Goal: Task Accomplishment & Management: Manage account settings

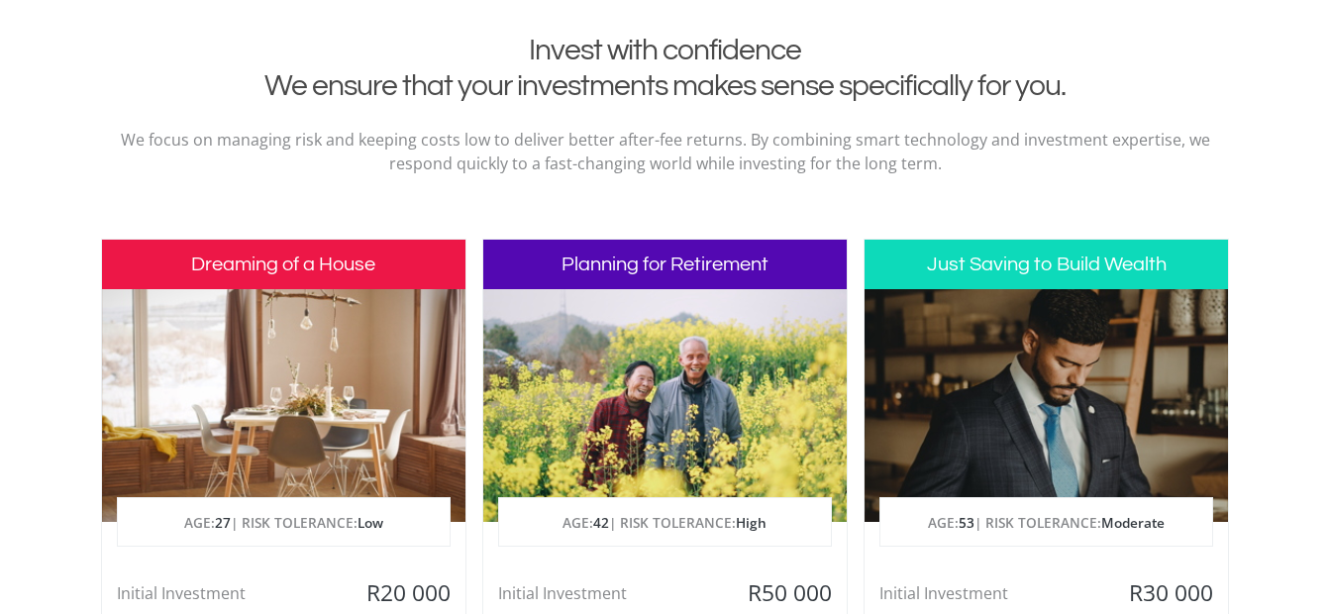
scroll to position [991, 0]
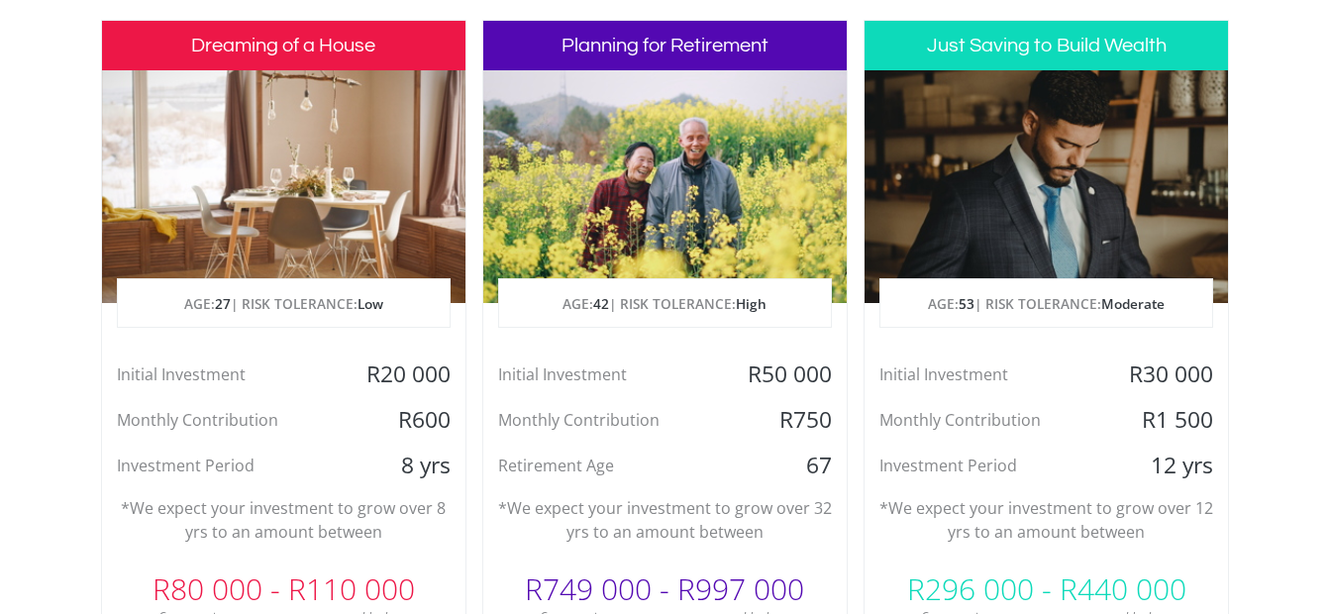
click at [261, 297] on p "AGE: [DEMOGRAPHIC_DATA] | RISK TOLERANCE: Low" at bounding box center [284, 304] width 332 height 50
click at [332, 229] on div at bounding box center [284, 186] width 364 height 233
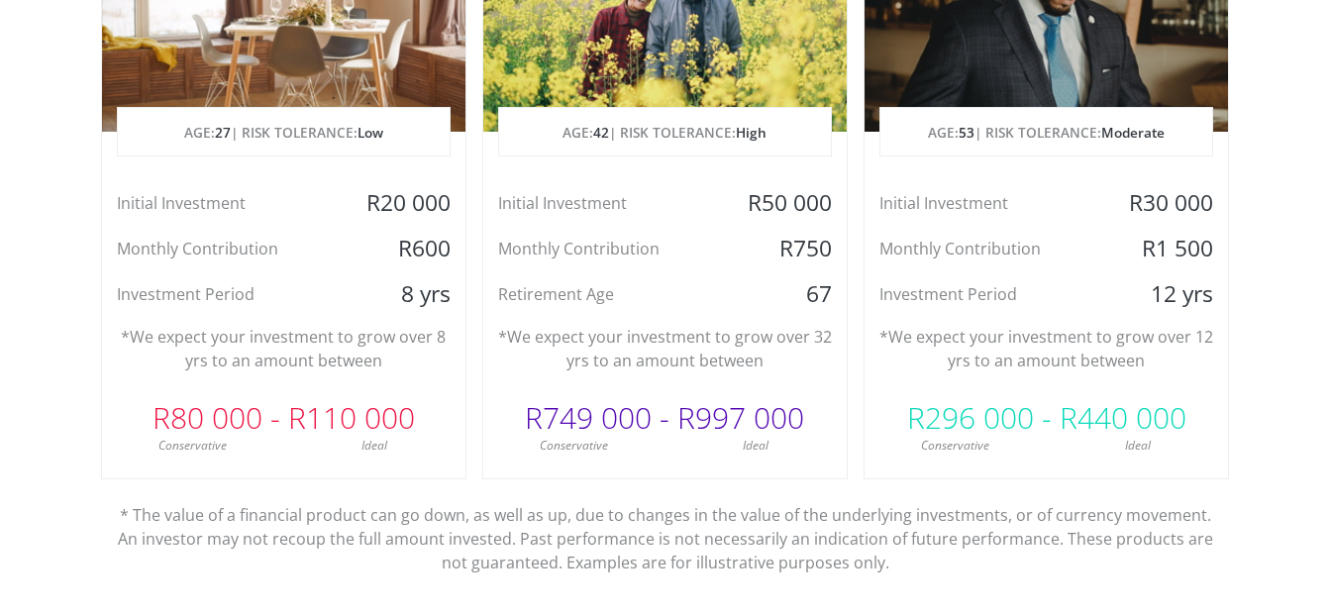
scroll to position [1189, 0]
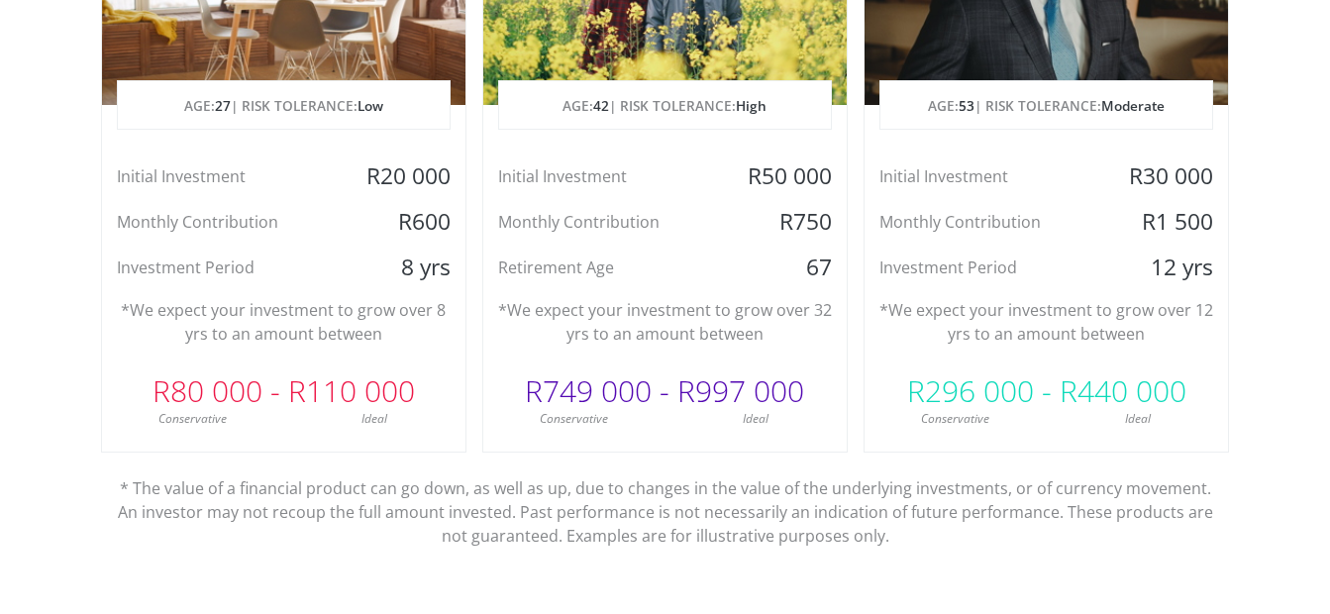
click at [351, 404] on div "R80 000 - R110 000" at bounding box center [284, 391] width 364 height 59
click at [210, 413] on div "Conservative" at bounding box center [193, 419] width 182 height 18
click at [261, 365] on div "R80 000 - R110 000" at bounding box center [284, 391] width 364 height 59
click at [1044, 392] on div "R296 000 - R440 000" at bounding box center [1047, 391] width 364 height 59
click at [1127, 401] on div "R296 000 - R440 000" at bounding box center [1047, 391] width 364 height 59
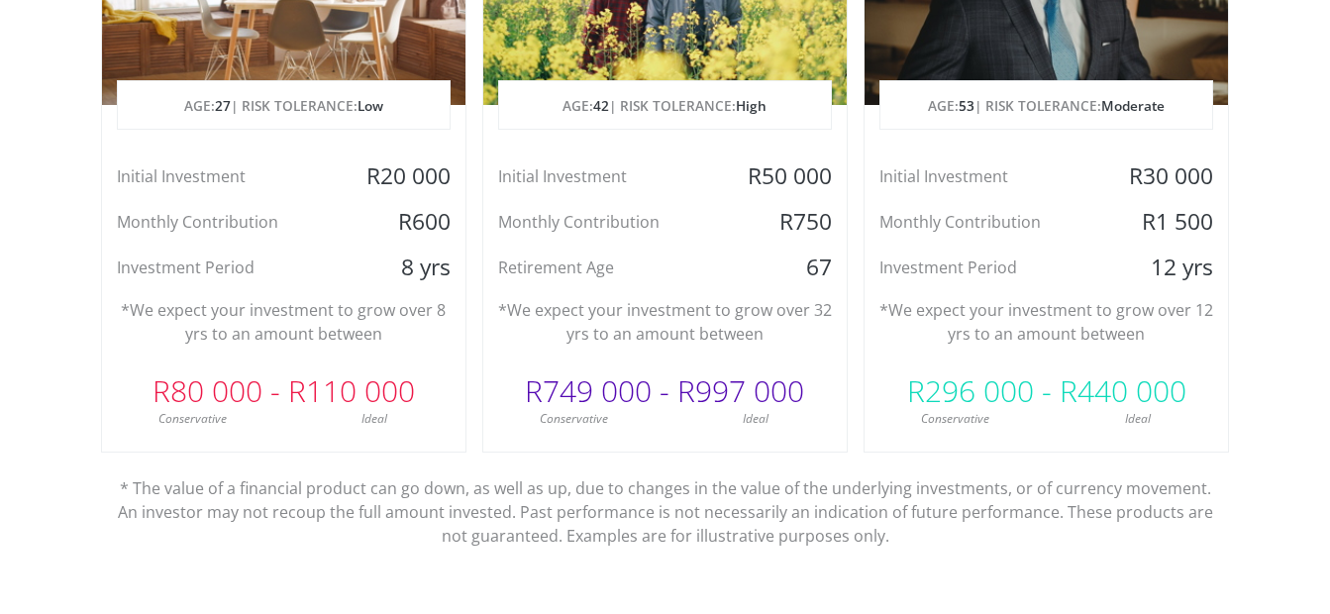
click at [1195, 244] on div "Initial Investment R30 000 Monthly Contribution R1 500 Investment Period 12 yrs" at bounding box center [1047, 221] width 364 height 121
click at [1125, 89] on p "AGE: [DEMOGRAPHIC_DATA] | RISK TOLERANCE: Moderate" at bounding box center [1047, 106] width 332 height 50
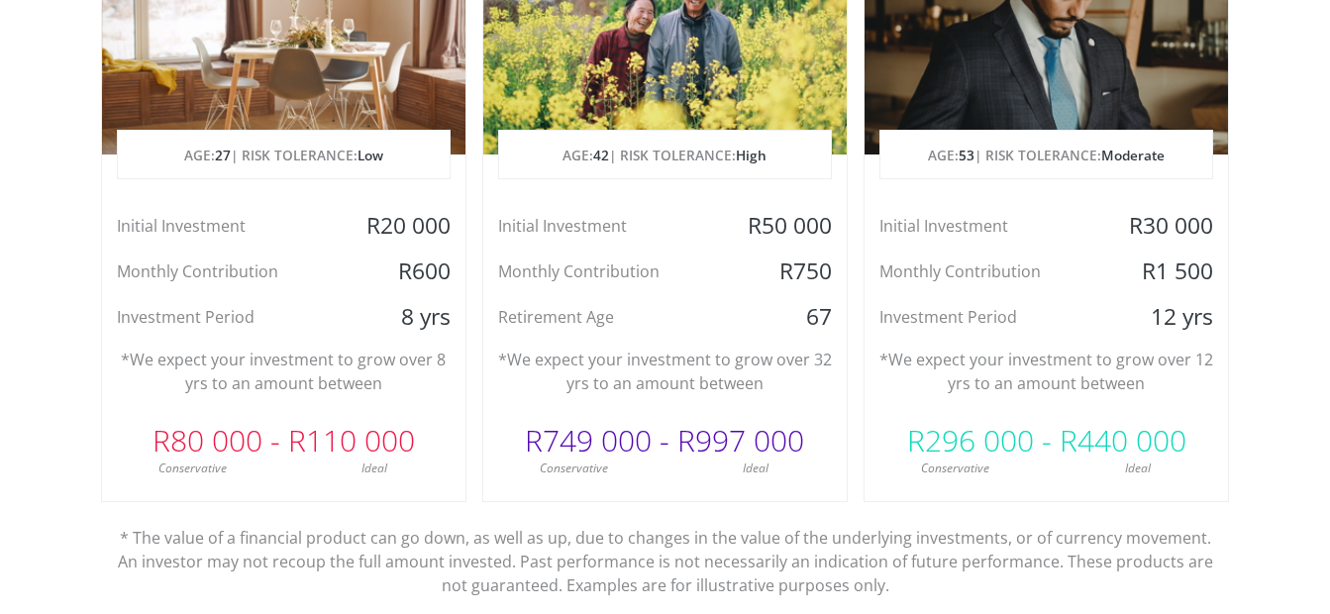
scroll to position [1090, 0]
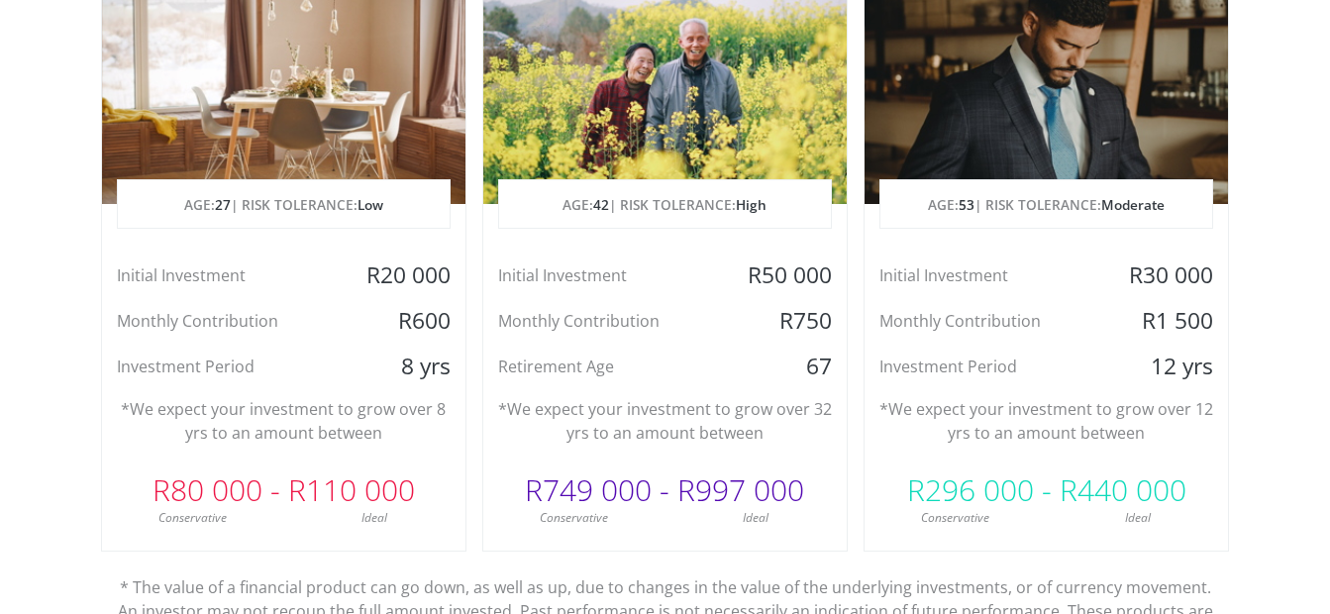
click at [1091, 100] on div at bounding box center [1047, 87] width 364 height 233
click at [691, 184] on p "AGE: [DEMOGRAPHIC_DATA] | RISK TOLERANCE: High" at bounding box center [665, 205] width 332 height 50
click at [690, 126] on div at bounding box center [665, 87] width 364 height 233
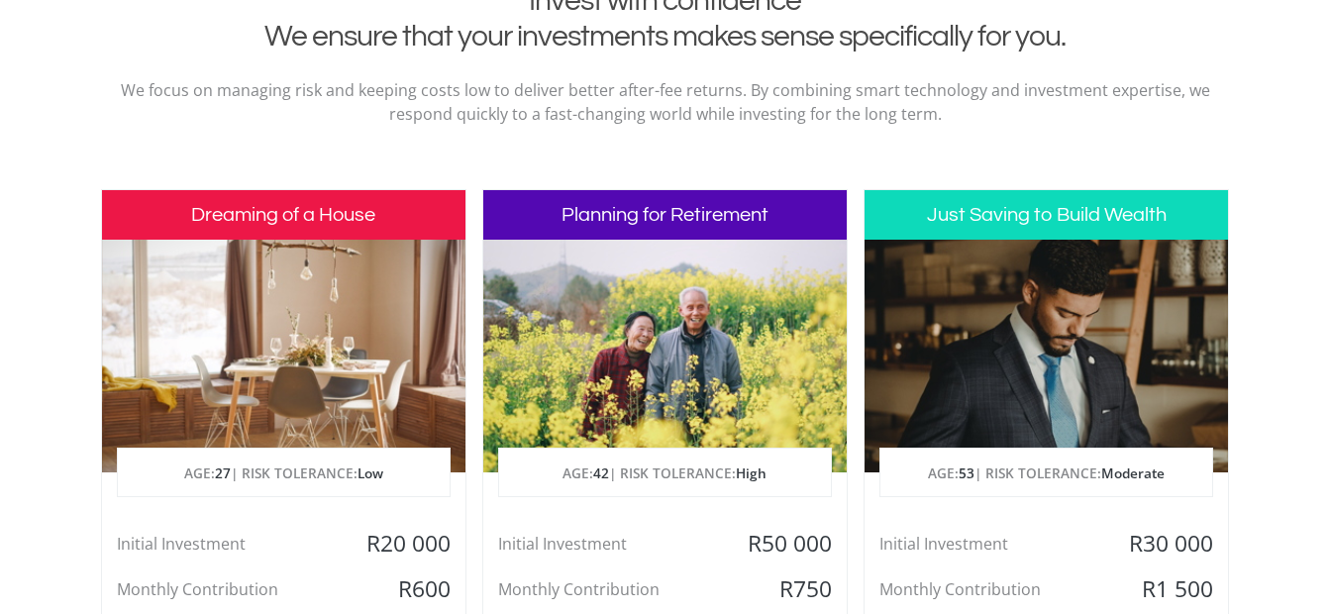
scroll to position [792, 0]
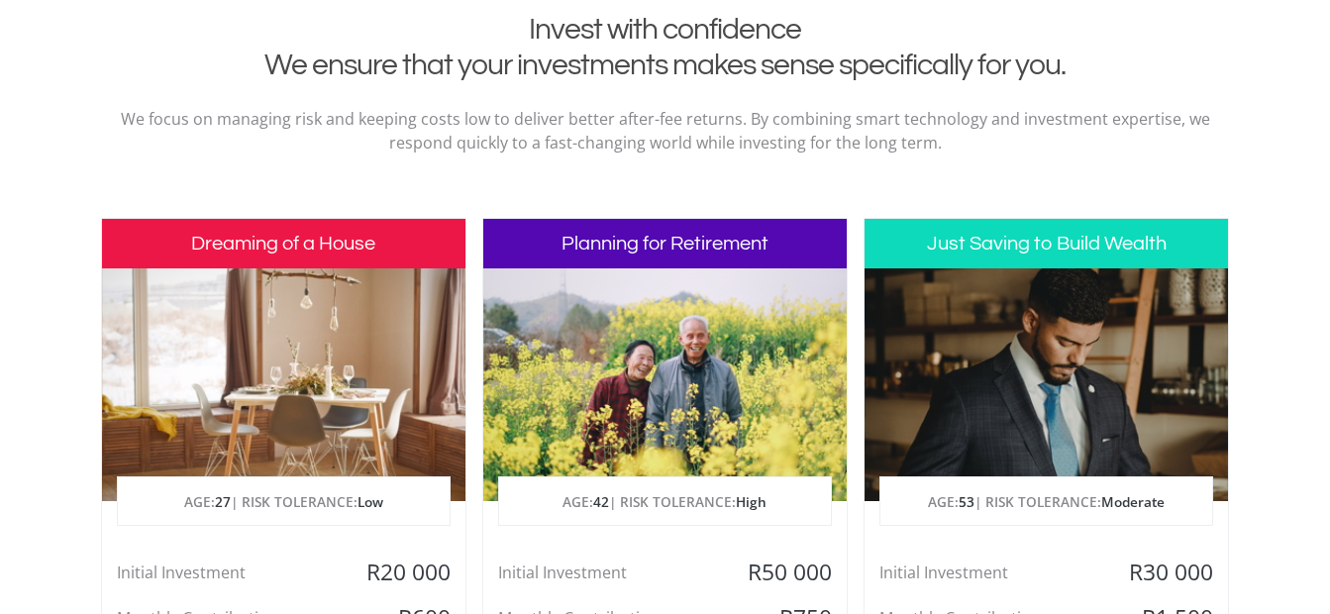
click at [253, 250] on h3 "Dreaming of a House" at bounding box center [284, 244] width 364 height 50
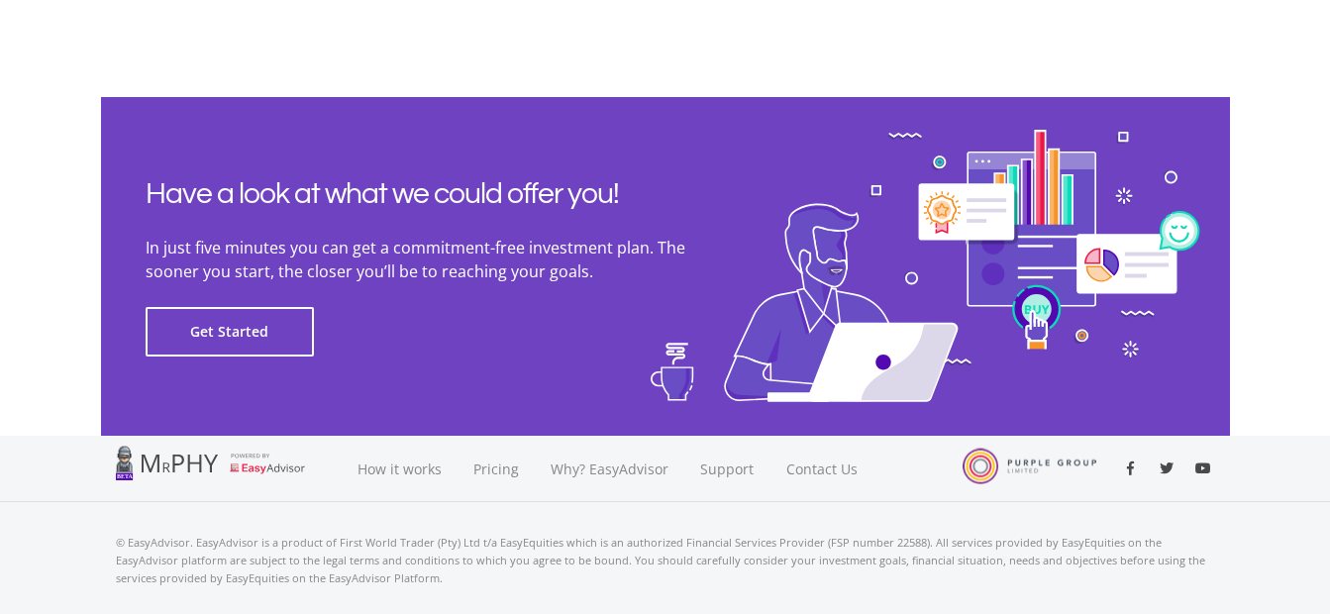
scroll to position [4596, 0]
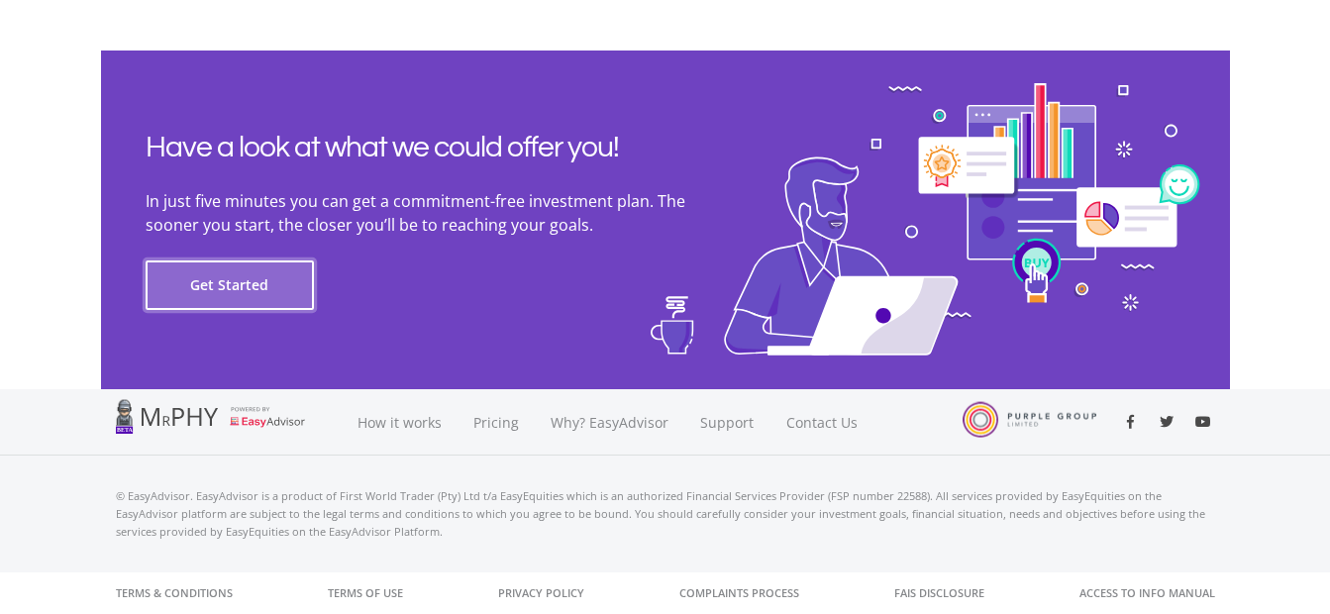
click at [255, 290] on button "Get Started" at bounding box center [230, 286] width 168 height 50
click at [214, 277] on button "Get Started" at bounding box center [230, 286] width 168 height 50
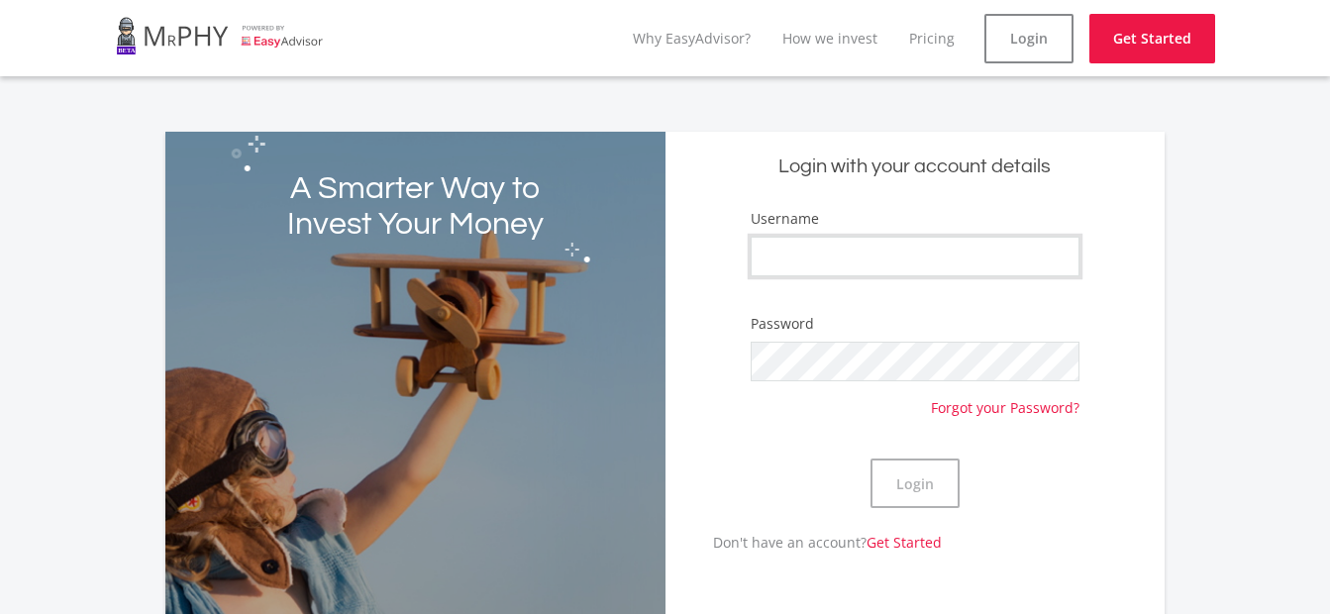
click at [928, 262] on input "Username" at bounding box center [915, 257] width 329 height 40
click at [941, 499] on button "Login" at bounding box center [915, 484] width 89 height 50
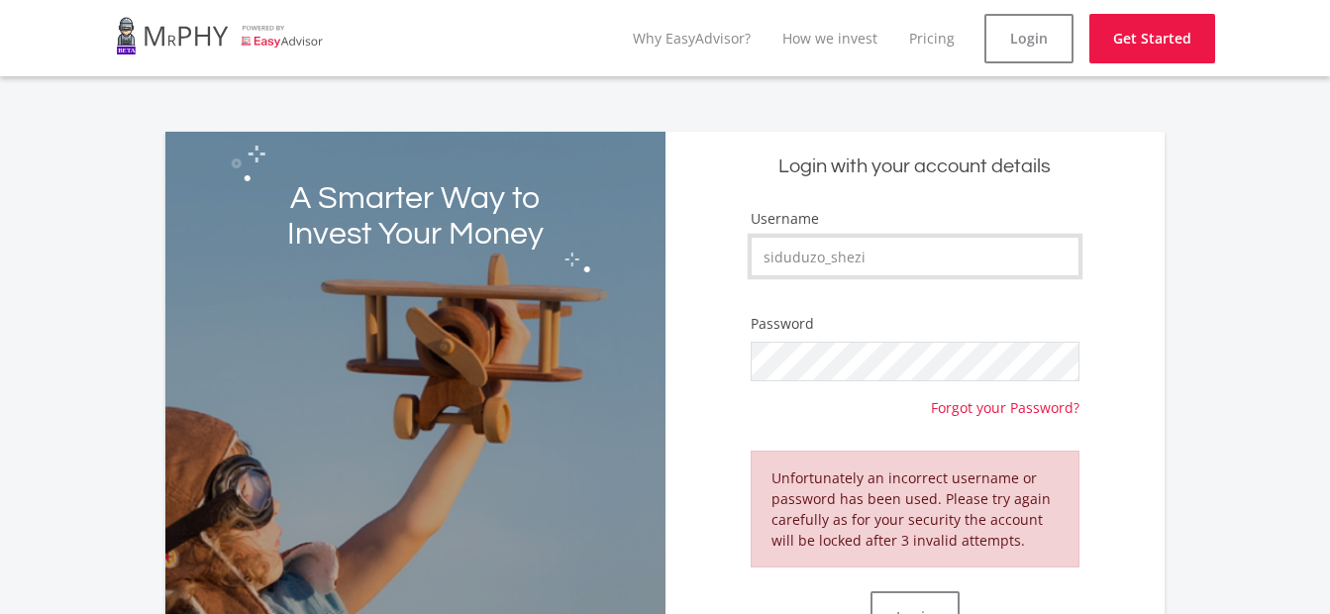
click at [771, 254] on input "siduduzo_shezi" at bounding box center [915, 257] width 329 height 40
click at [835, 261] on input "Siduduzo_shezi" at bounding box center [915, 257] width 329 height 40
click at [835, 260] on input "Siduduzo_shezi" at bounding box center [915, 257] width 329 height 40
drag, startPoint x: 833, startPoint y: 260, endPoint x: 876, endPoint y: 260, distance: 42.6
click at [861, 260] on input "Siduduzo_shezi" at bounding box center [915, 257] width 329 height 40
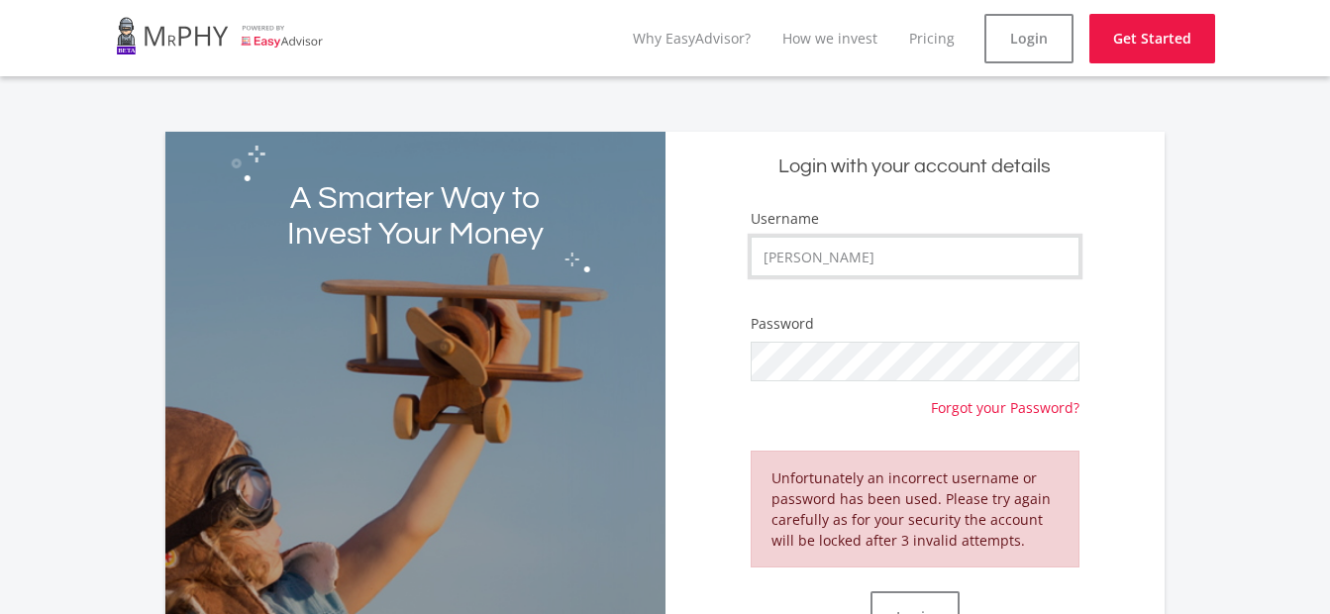
scroll to position [375, 0]
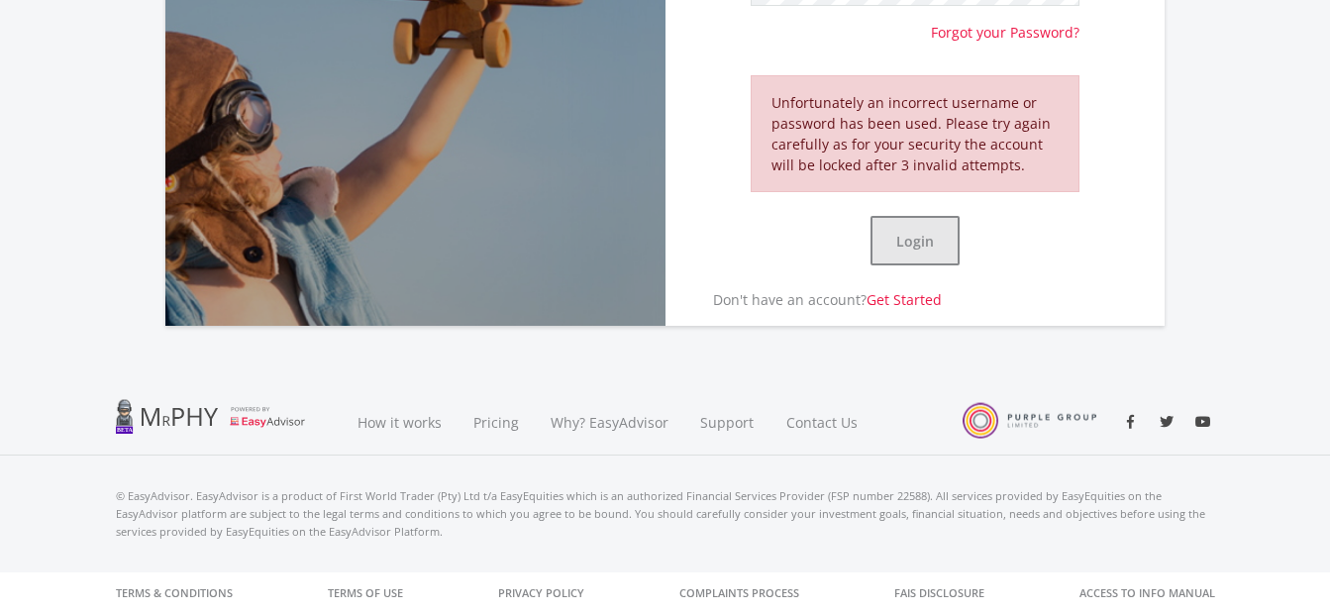
type input "Siduduzo Shezi"
click at [922, 246] on button "Login" at bounding box center [915, 241] width 89 height 50
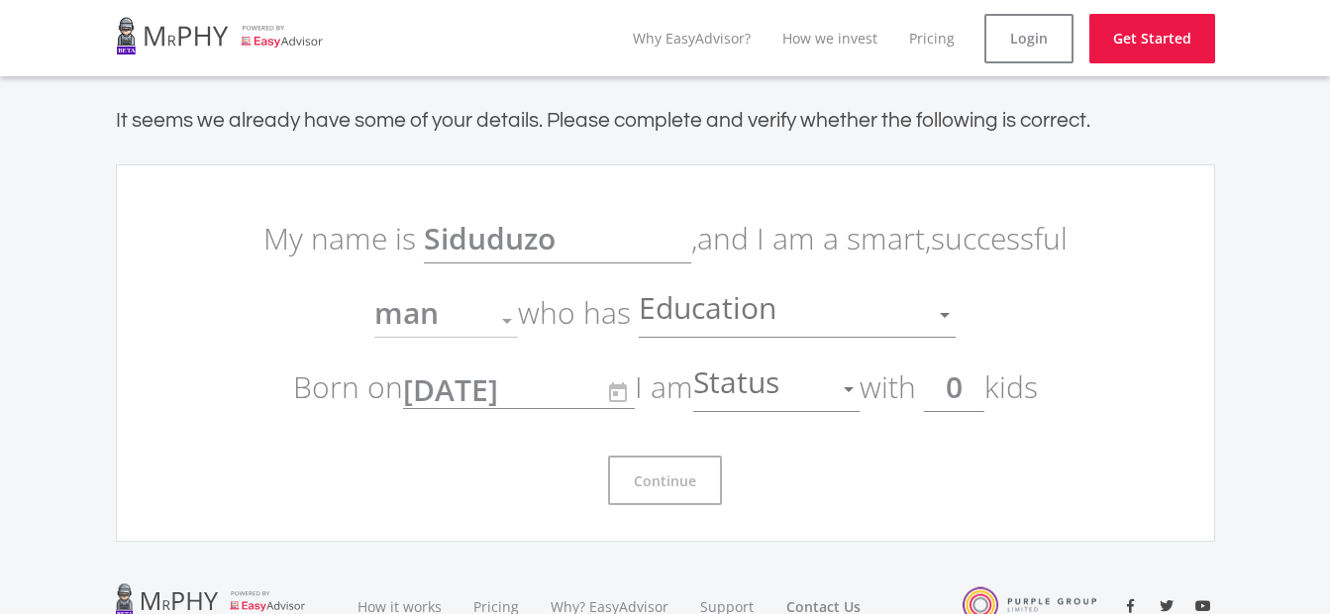
scroll to position [184, 0]
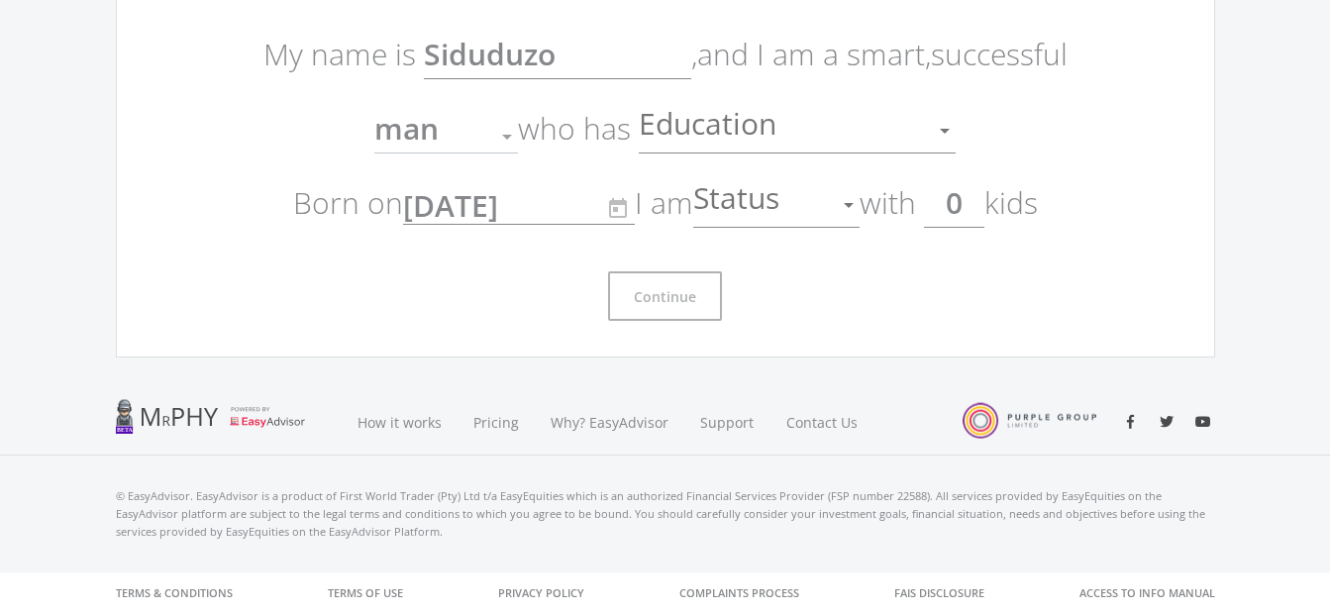
click at [694, 261] on div "Continue" at bounding box center [666, 288] width 832 height 65
drag, startPoint x: 1001, startPoint y: 206, endPoint x: 991, endPoint y: 209, distance: 11.3
click at [991, 209] on p "My name is Siduduzo , and I am a smart, successful man Gender who has Education…" at bounding box center [666, 128] width 832 height 223
click at [973, 214] on input "0" at bounding box center [954, 203] width 60 height 50
click at [805, 214] on div "Status" at bounding box center [761, 205] width 137 height 38
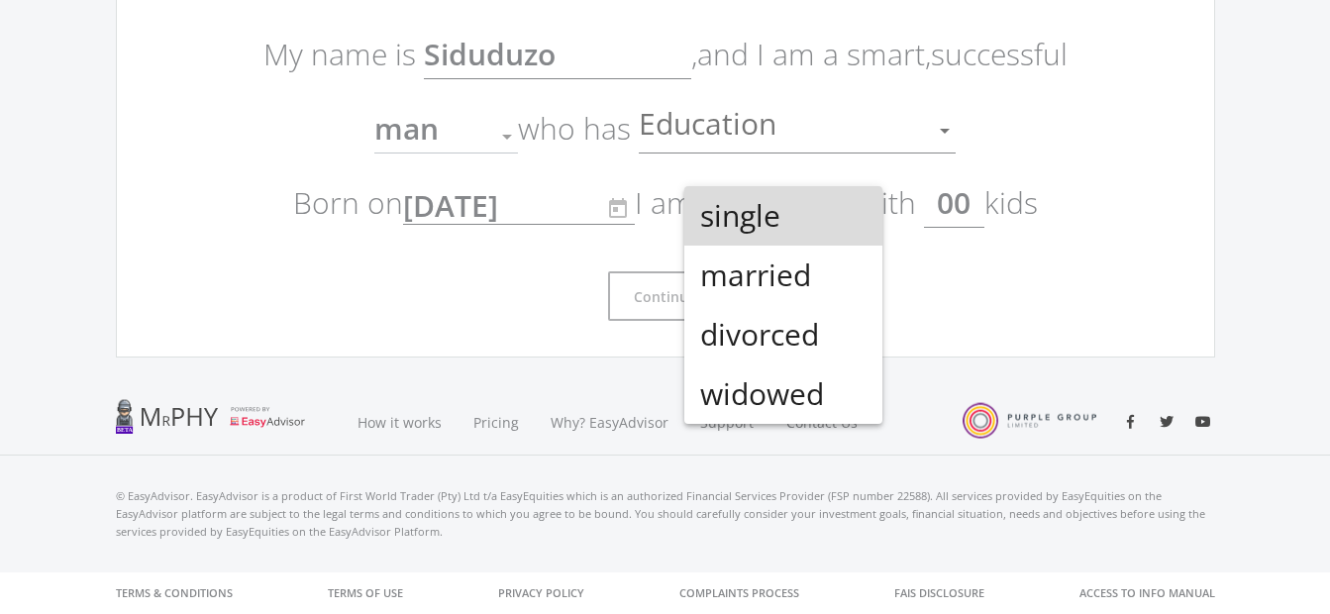
click at [755, 223] on span "single" at bounding box center [783, 215] width 166 height 59
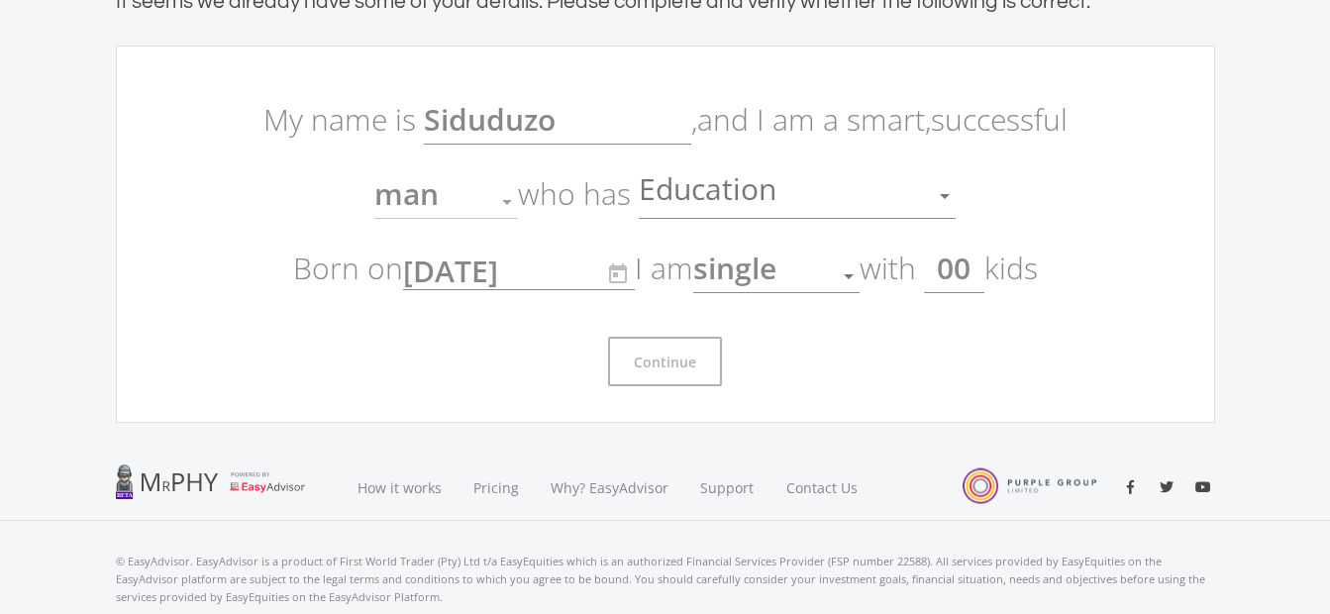
scroll to position [0, 0]
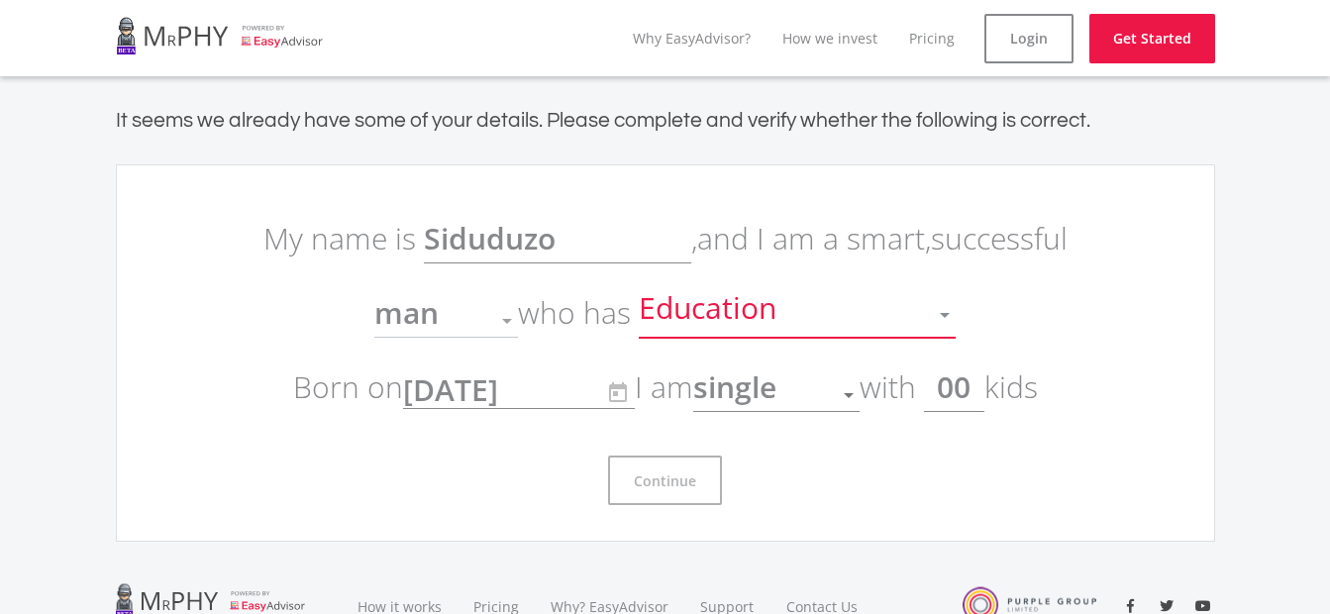
click at [943, 305] on div at bounding box center [945, 315] width 38 height 38
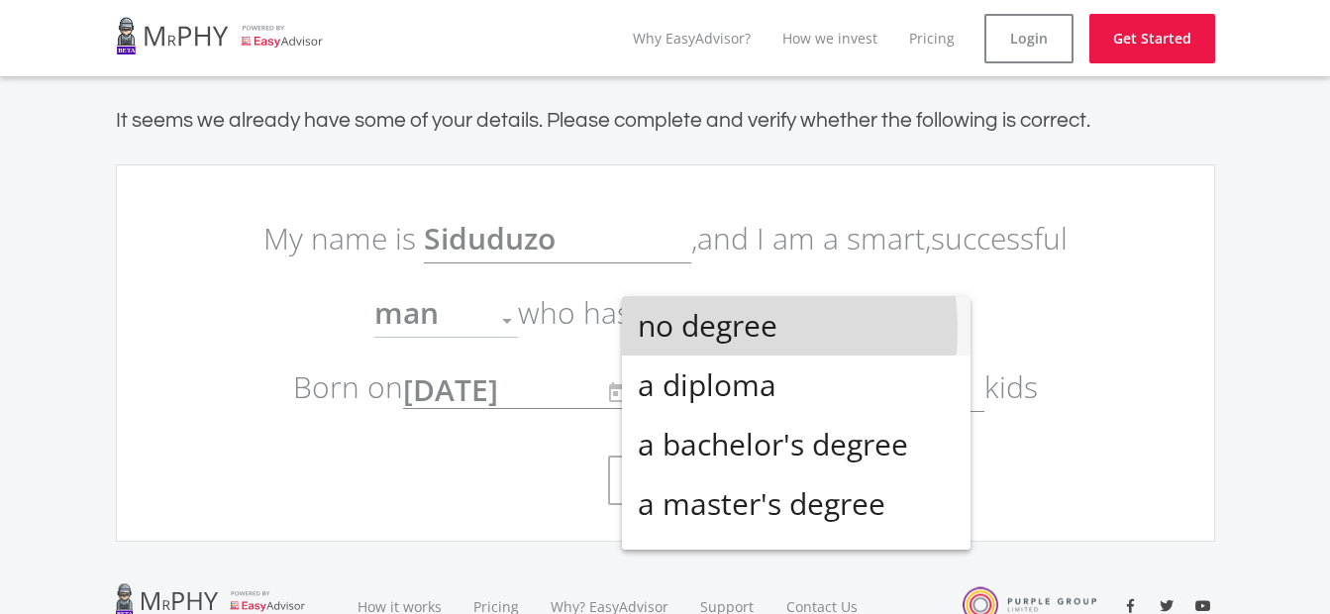
click at [712, 329] on span "no degree" at bounding box center [796, 325] width 317 height 59
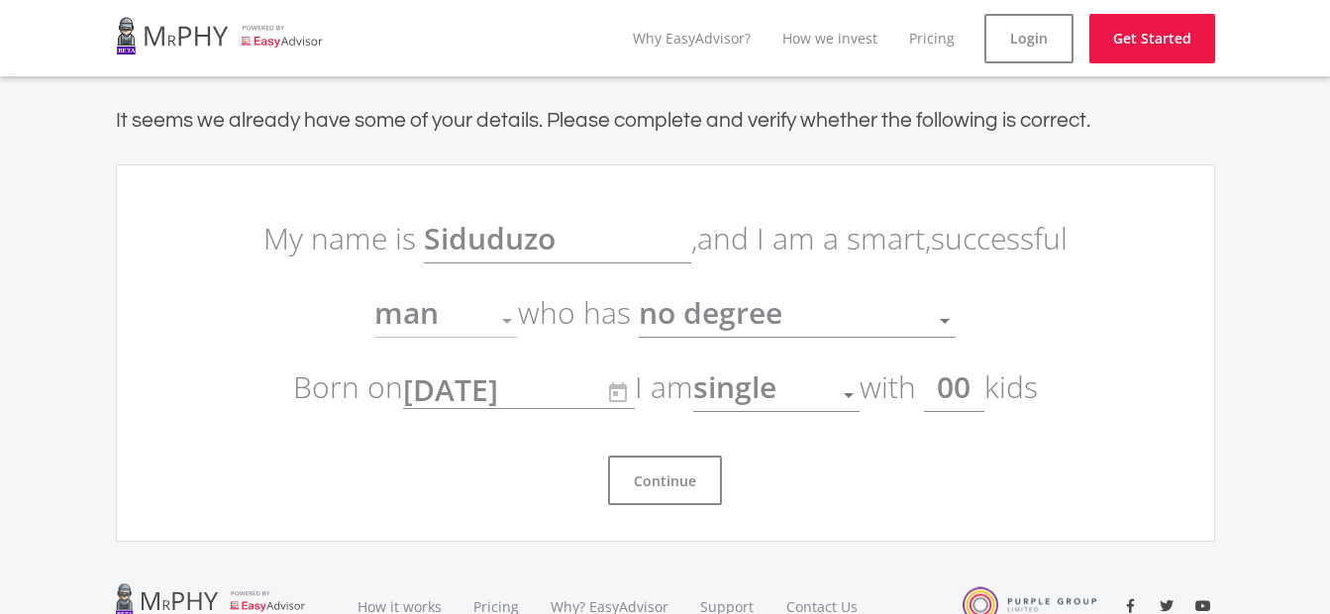
click at [507, 315] on div at bounding box center [507, 321] width 38 height 38
click at [492, 315] on div at bounding box center [507, 321] width 38 height 38
click at [504, 322] on div at bounding box center [507, 321] width 38 height 38
click at [505, 321] on div at bounding box center [507, 321] width 10 height 5
drag, startPoint x: 453, startPoint y: 313, endPoint x: 341, endPoint y: 321, distance: 112.2
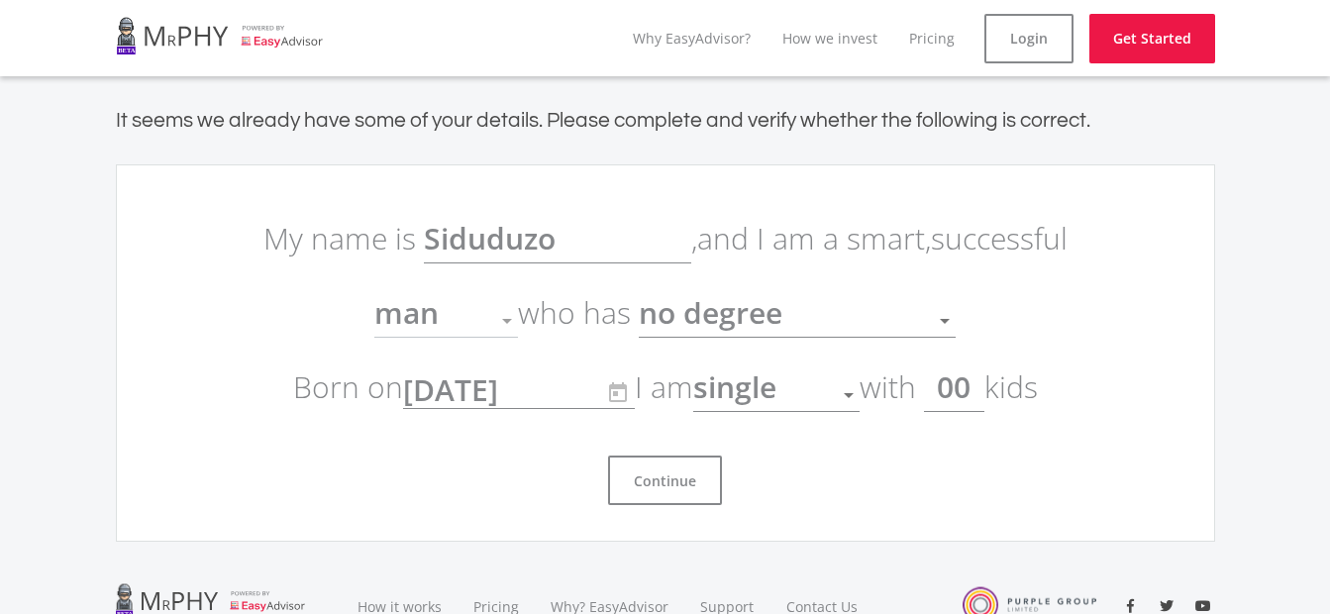
click at [447, 315] on div "man" at bounding box center [431, 321] width 114 height 38
click at [329, 321] on p "My name is Siduduzo , and I am a smart, successful man Gender who has no degree…" at bounding box center [666, 312] width 832 height 223
drag, startPoint x: 380, startPoint y: 313, endPoint x: 749, endPoint y: 326, distance: 368.7
click at [415, 318] on span "man" at bounding box center [406, 312] width 64 height 41
click at [749, 326] on span "no degree" at bounding box center [711, 312] width 144 height 41
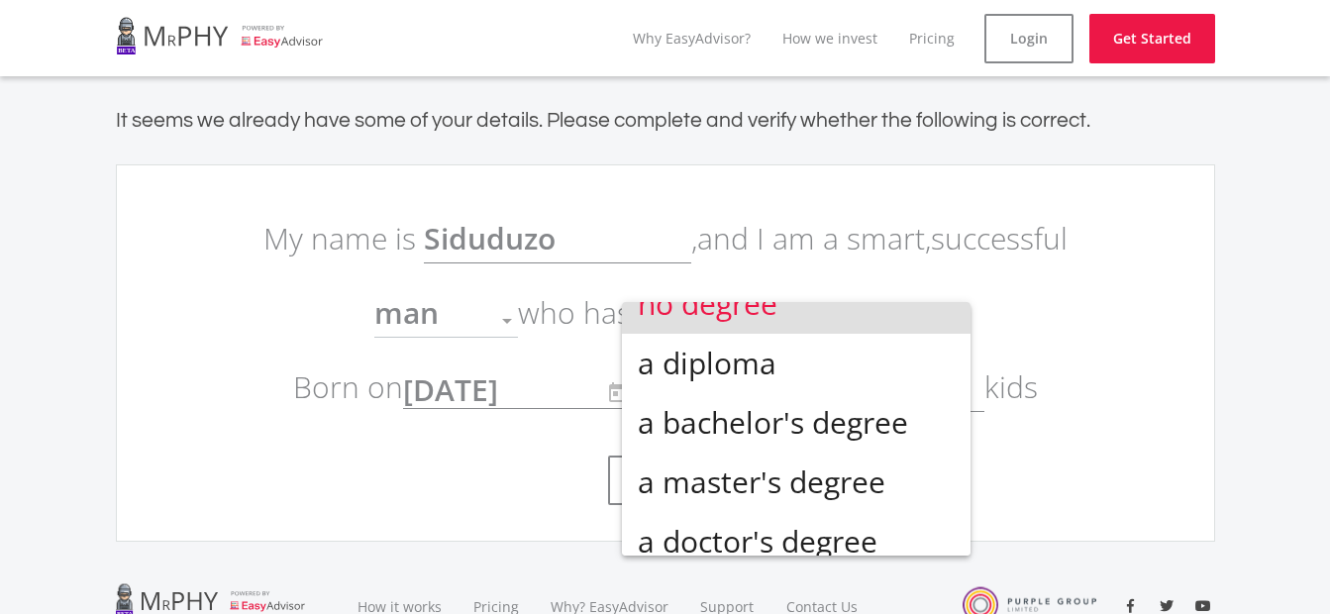
scroll to position [44, 0]
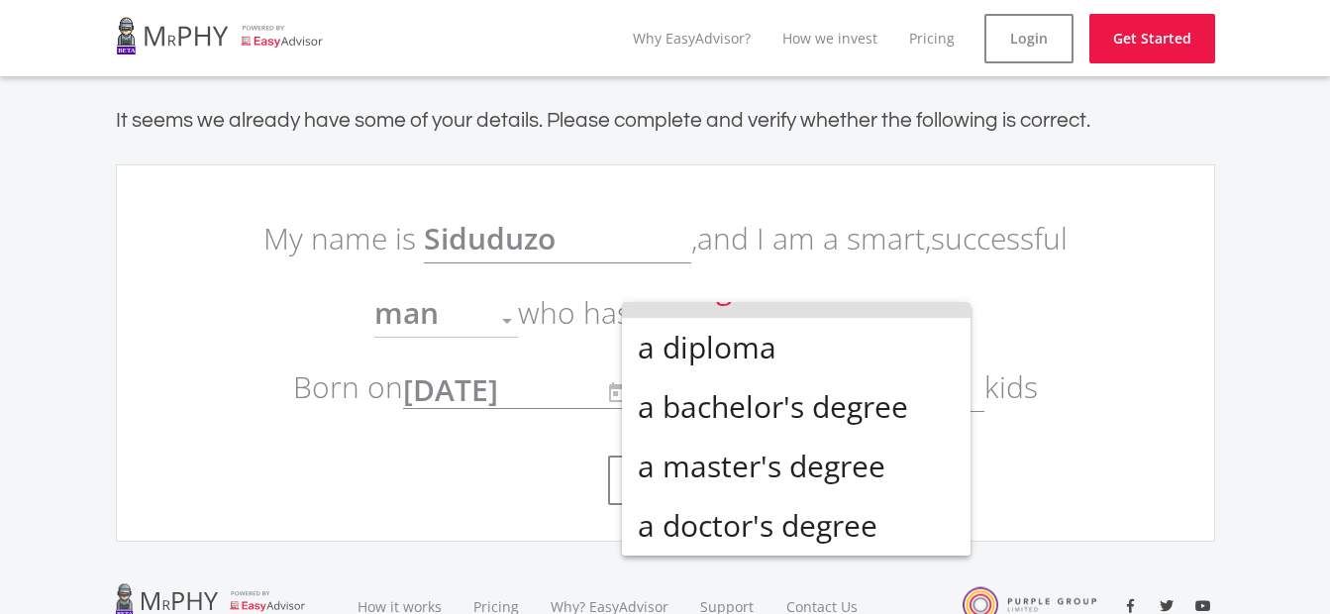
click at [995, 289] on div at bounding box center [665, 307] width 1330 height 614
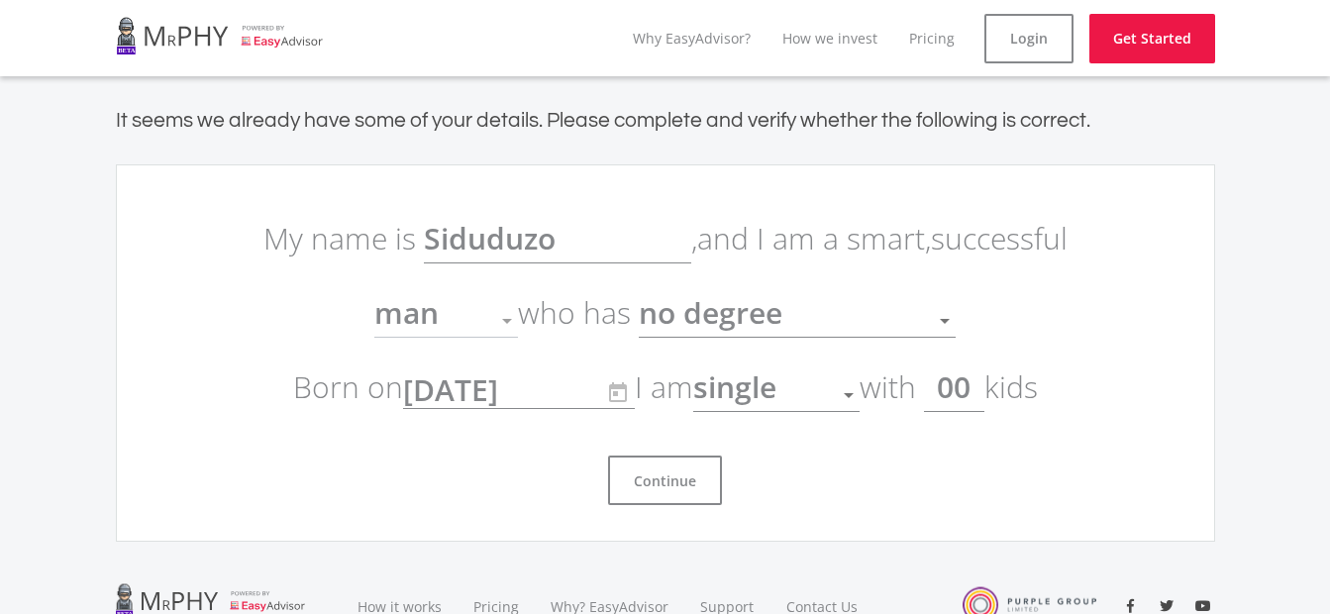
drag, startPoint x: 860, startPoint y: 291, endPoint x: 835, endPoint y: 311, distance: 31.7
click at [835, 311] on div "no degree Education" at bounding box center [797, 307] width 317 height 38
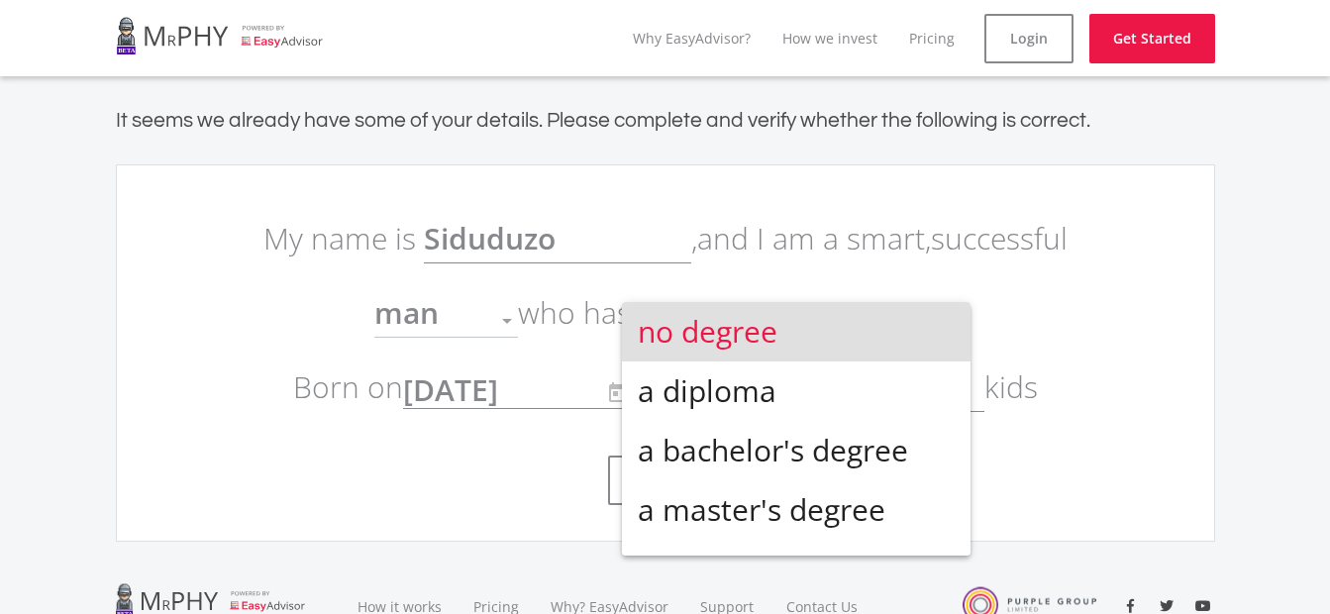
drag, startPoint x: 835, startPoint y: 311, endPoint x: 820, endPoint y: 317, distance: 16.0
click at [820, 317] on span "no degree" at bounding box center [796, 331] width 317 height 59
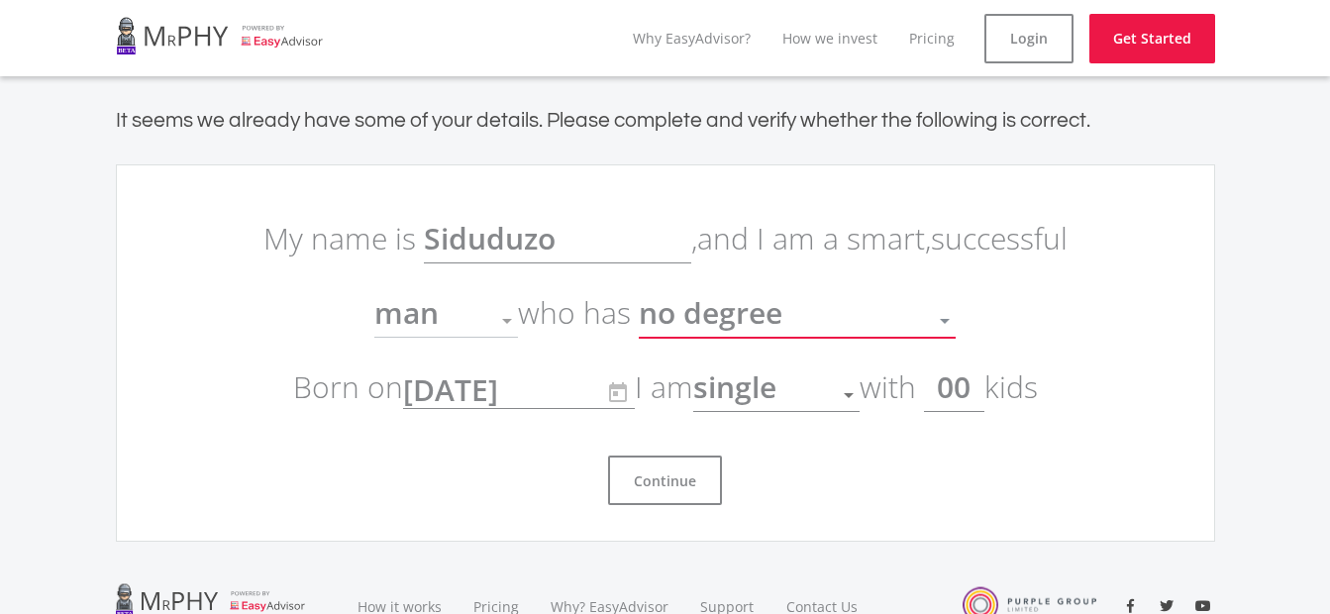
click at [789, 329] on div "no degree" at bounding box center [782, 321] width 287 height 38
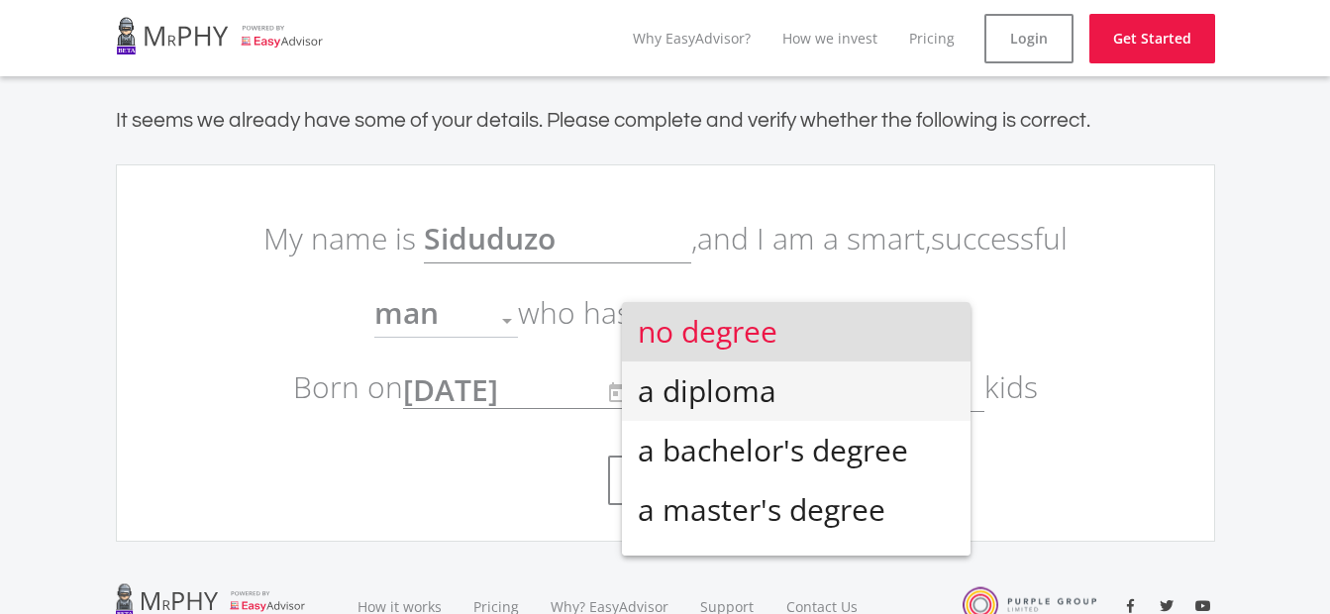
click at [793, 394] on span "a diploma" at bounding box center [796, 391] width 317 height 59
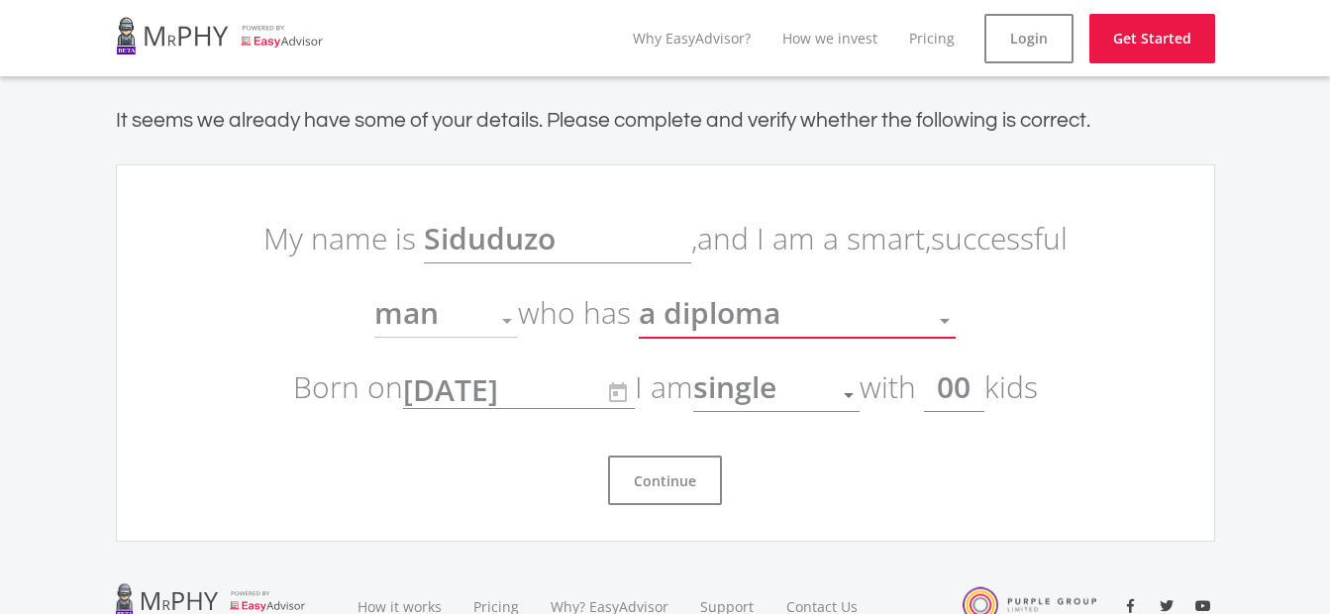
click at [804, 329] on div "a diploma" at bounding box center [782, 321] width 287 height 38
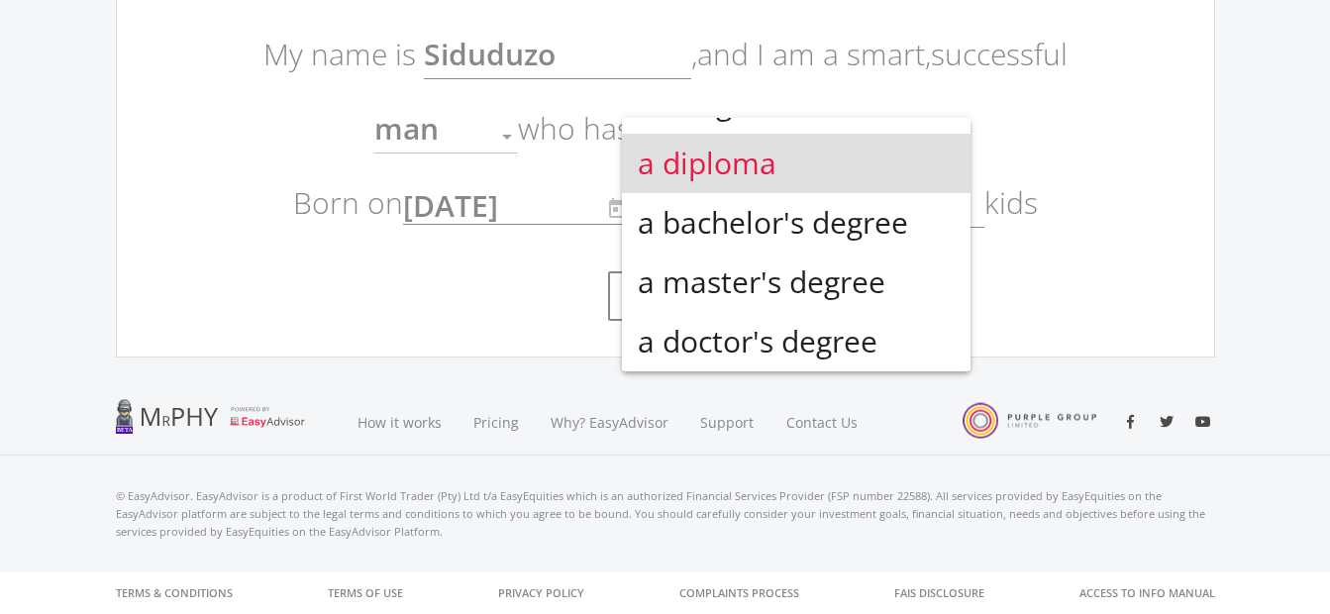
scroll to position [0, 0]
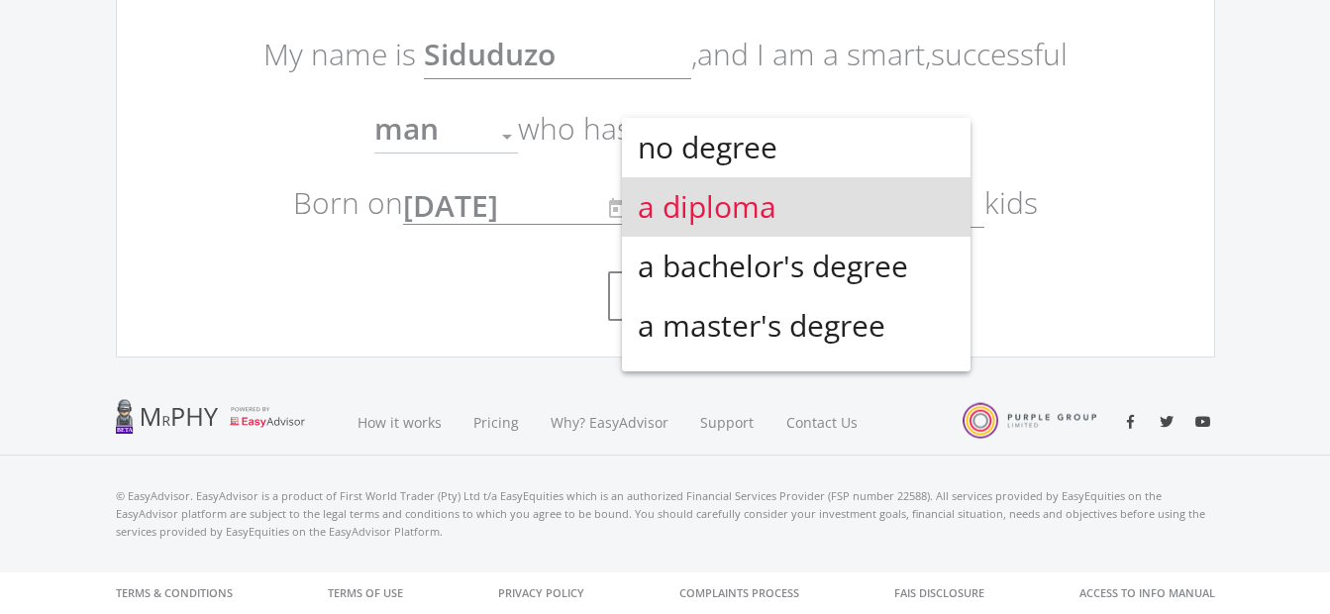
click at [752, 188] on span "a diploma" at bounding box center [796, 206] width 317 height 59
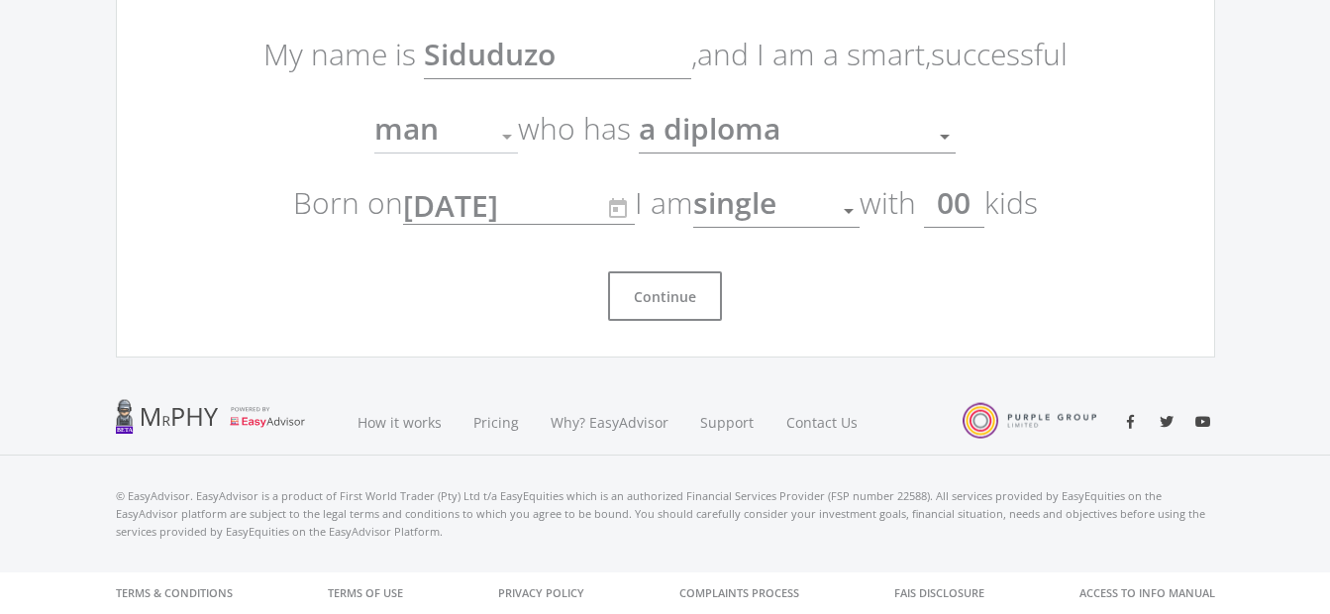
click at [974, 209] on input "00" at bounding box center [954, 203] width 60 height 50
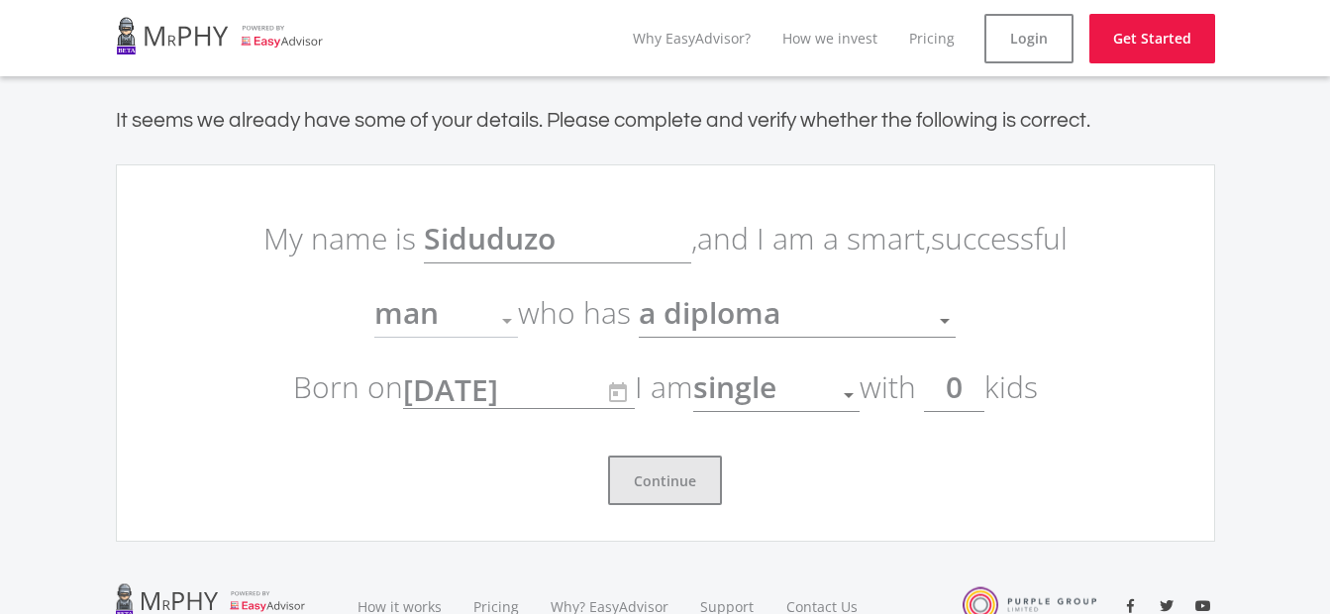
type input "0"
click at [675, 491] on button "Continue" at bounding box center [665, 481] width 114 height 50
click at [680, 485] on button "Continue" at bounding box center [665, 481] width 114 height 50
click at [665, 477] on button "Continue" at bounding box center [665, 481] width 114 height 50
click at [815, 42] on link "How we invest" at bounding box center [829, 38] width 95 height 19
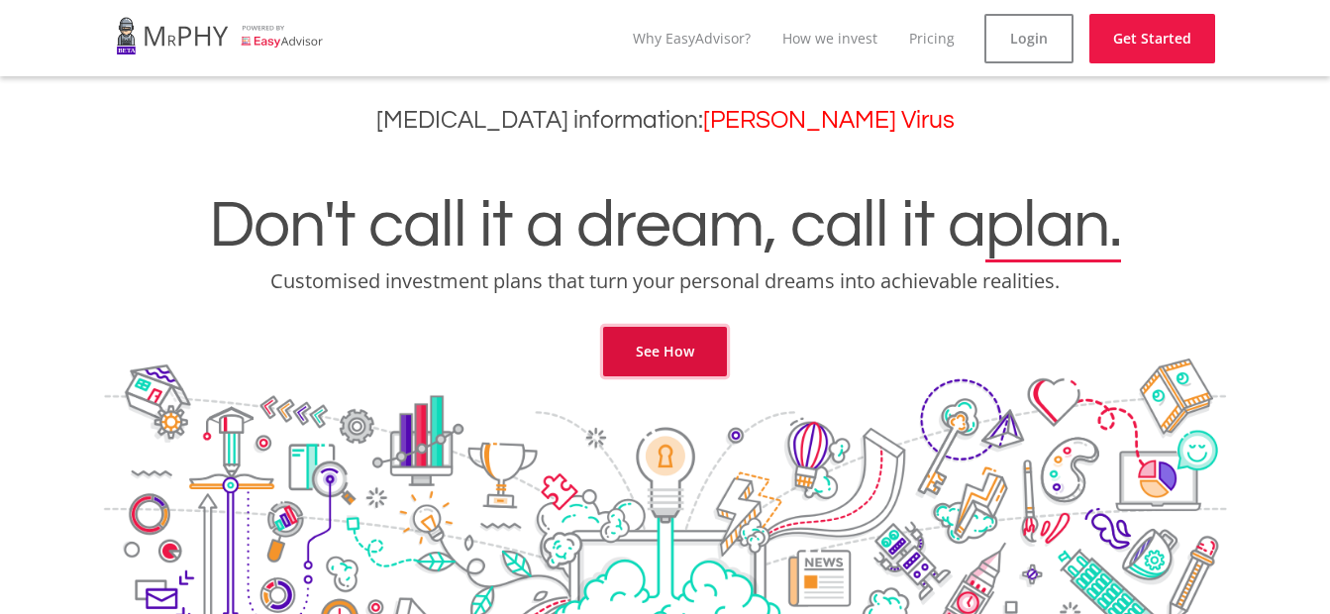
click at [659, 347] on link "See How" at bounding box center [665, 352] width 124 height 50
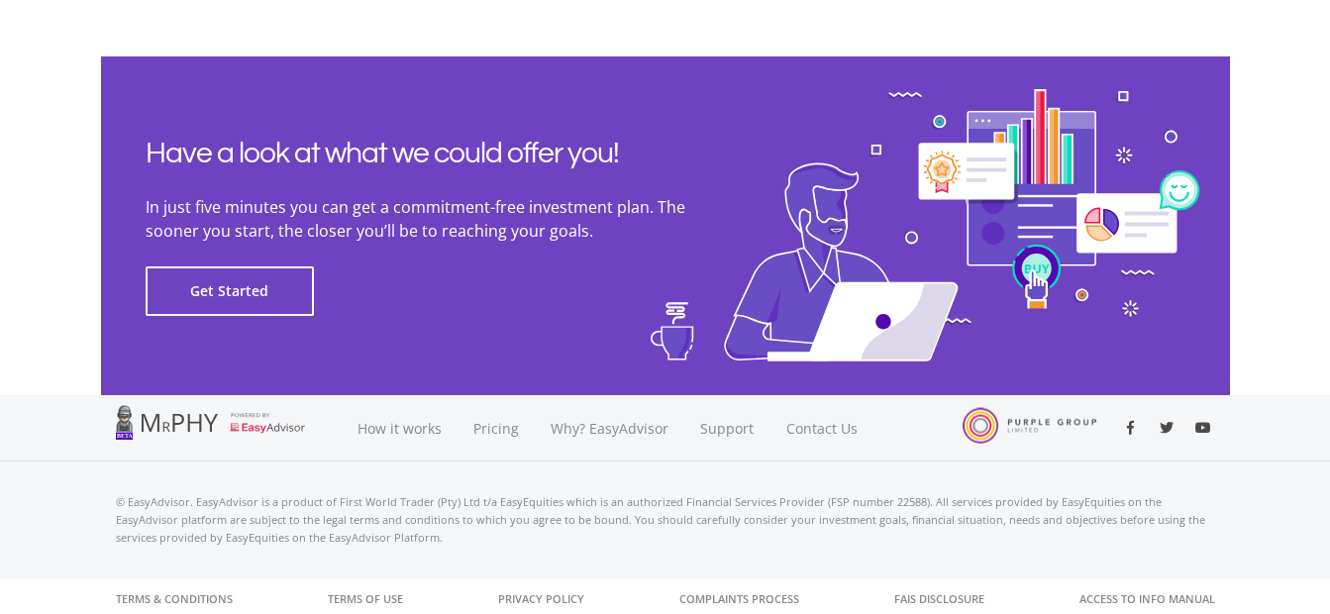
scroll to position [4596, 0]
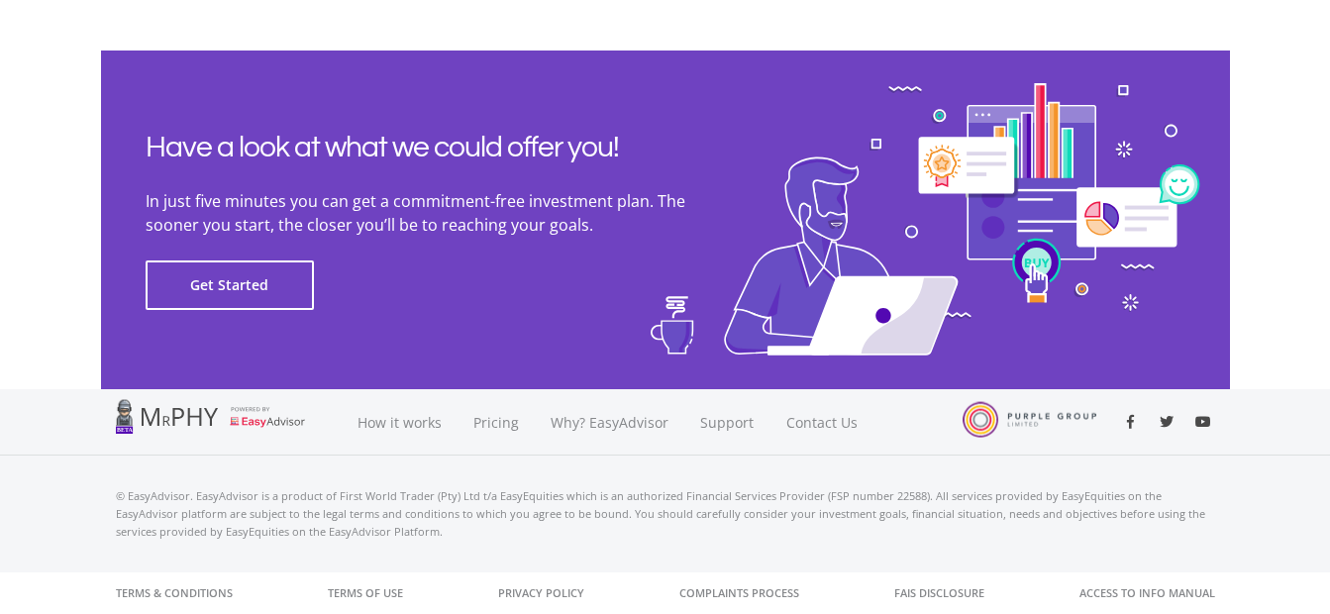
click at [273, 424] on div at bounding box center [219, 416] width 207 height 35
drag, startPoint x: 261, startPoint y: 415, endPoint x: 661, endPoint y: 348, distance: 405.8
click at [261, 414] on div at bounding box center [219, 416] width 207 height 35
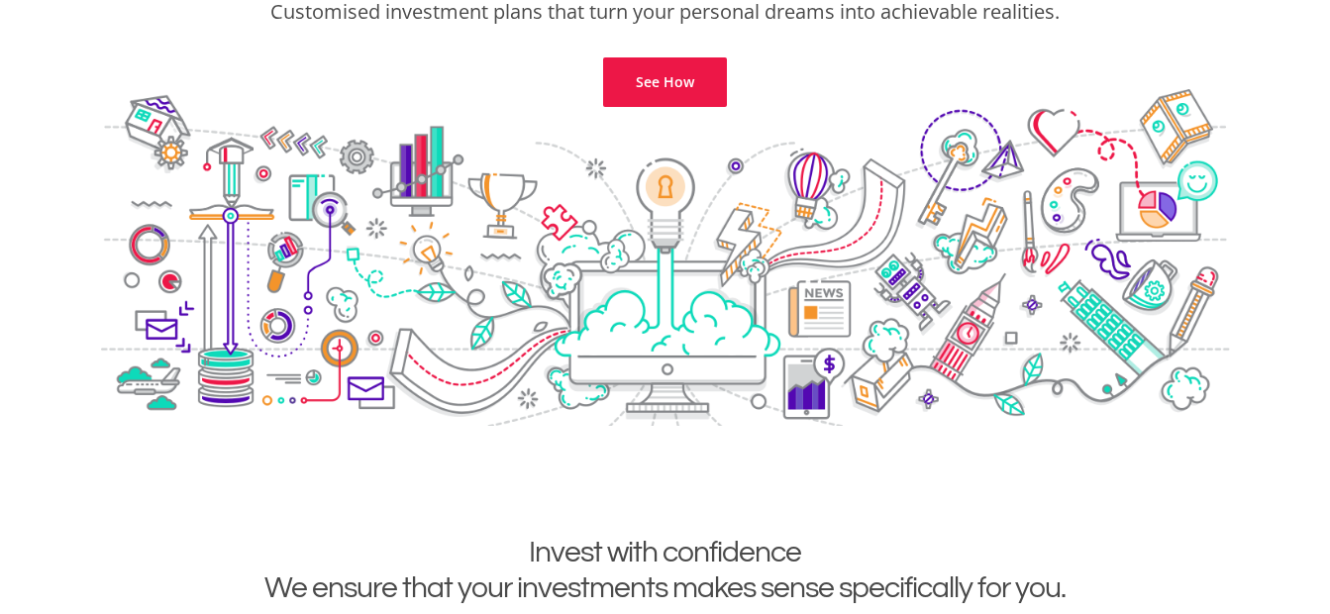
scroll to position [0, 0]
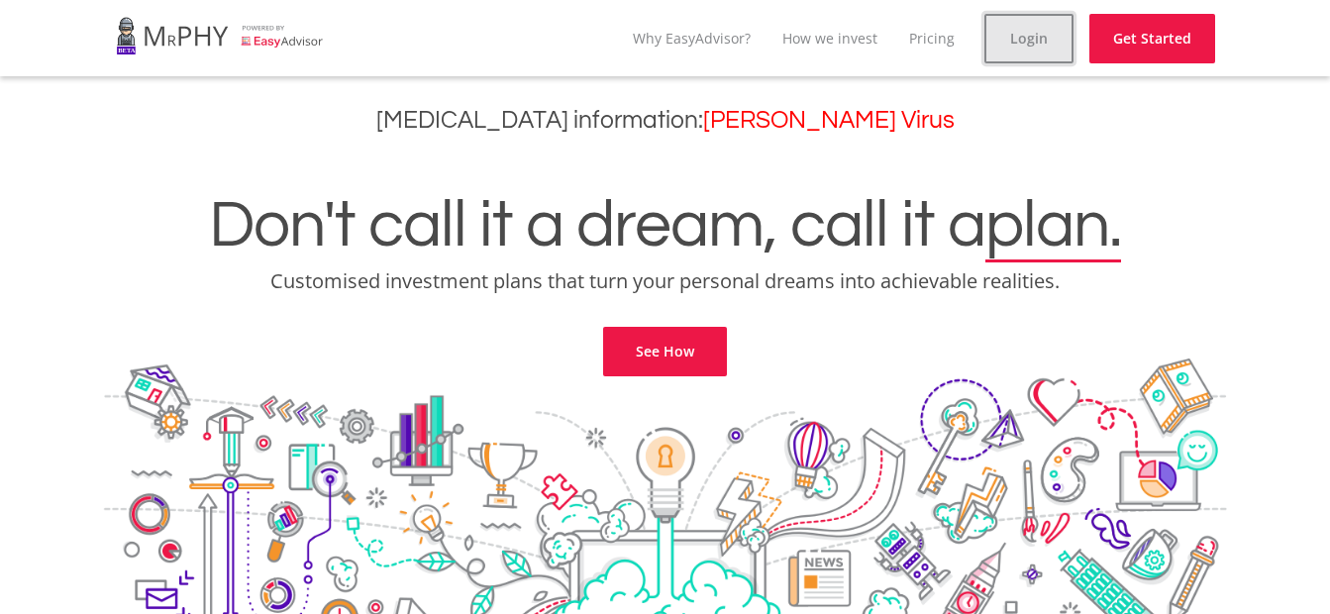
click at [1024, 39] on link "Login" at bounding box center [1029, 39] width 89 height 50
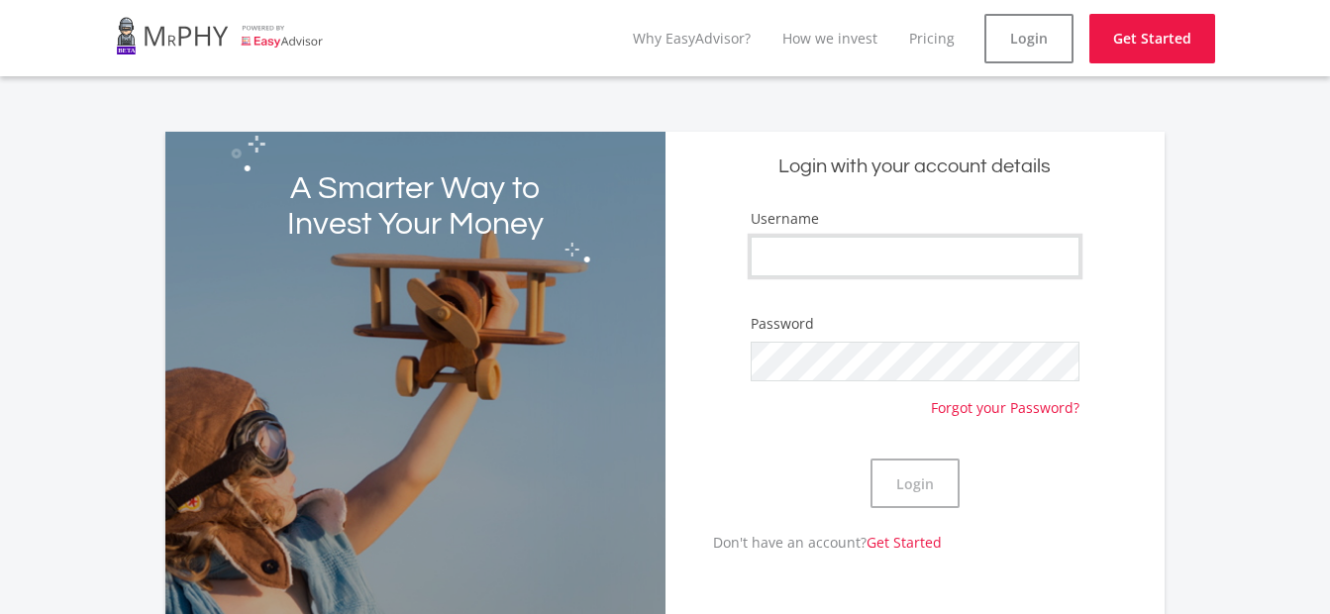
click at [797, 262] on input "Username" at bounding box center [915, 257] width 329 height 40
drag, startPoint x: 911, startPoint y: 269, endPoint x: 830, endPoint y: 269, distance: 81.2
click at [830, 269] on input "Siduduzo sHEZI" at bounding box center [915, 257] width 329 height 40
type input "Siduduzo Shezi"
click at [871, 459] on button "Login" at bounding box center [915, 484] width 89 height 50
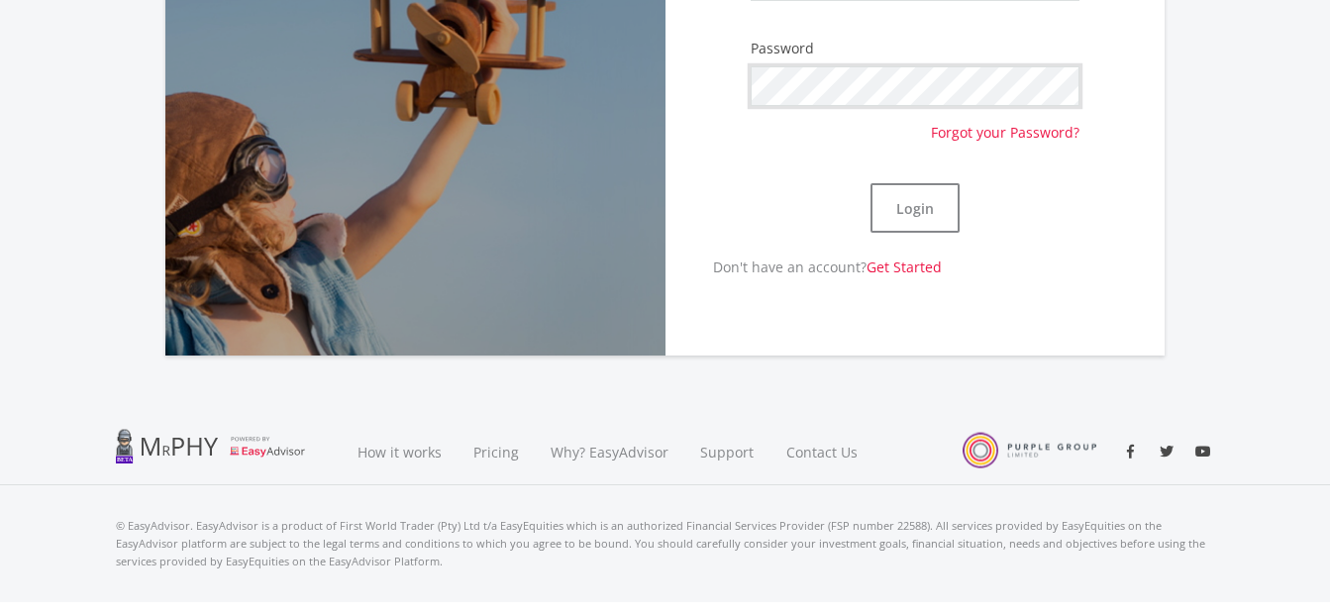
scroll to position [297, 0]
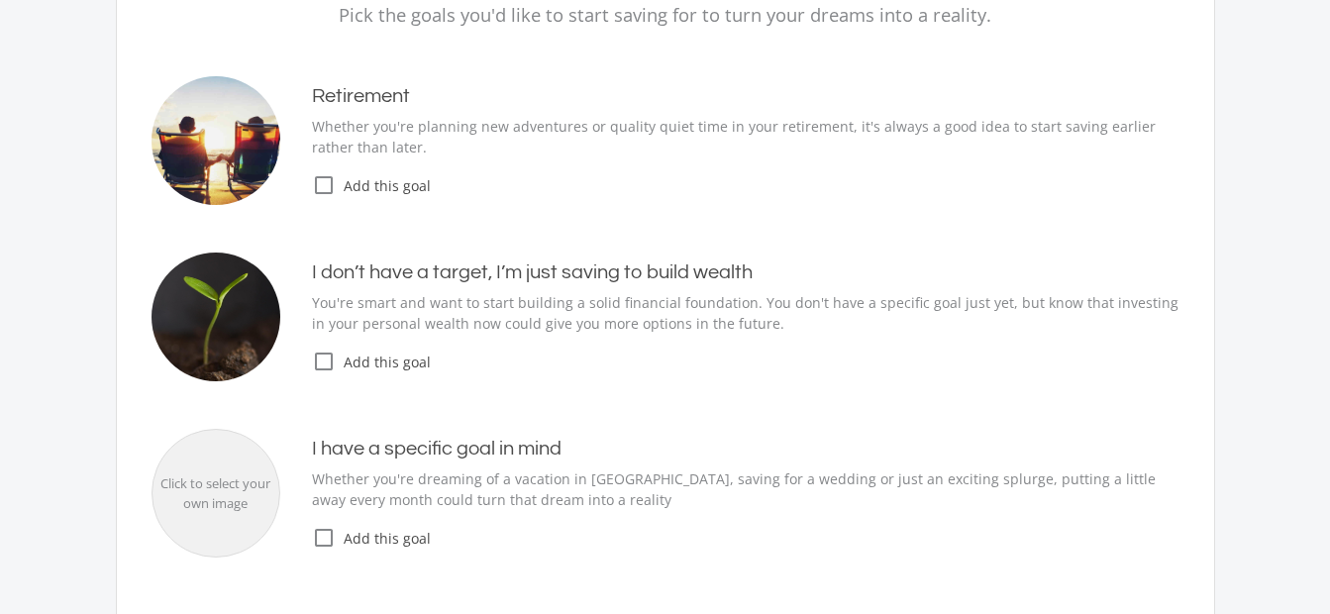
scroll to position [297, 0]
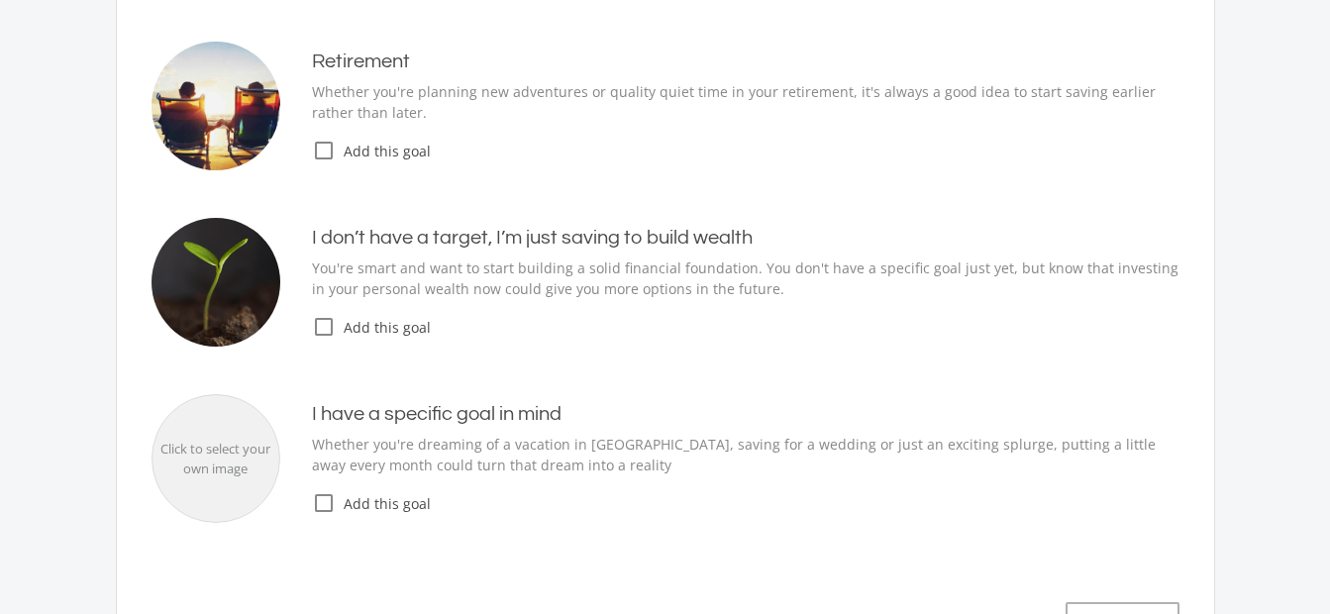
click at [329, 327] on icon "check_box_outline_blank" at bounding box center [324, 327] width 24 height 24
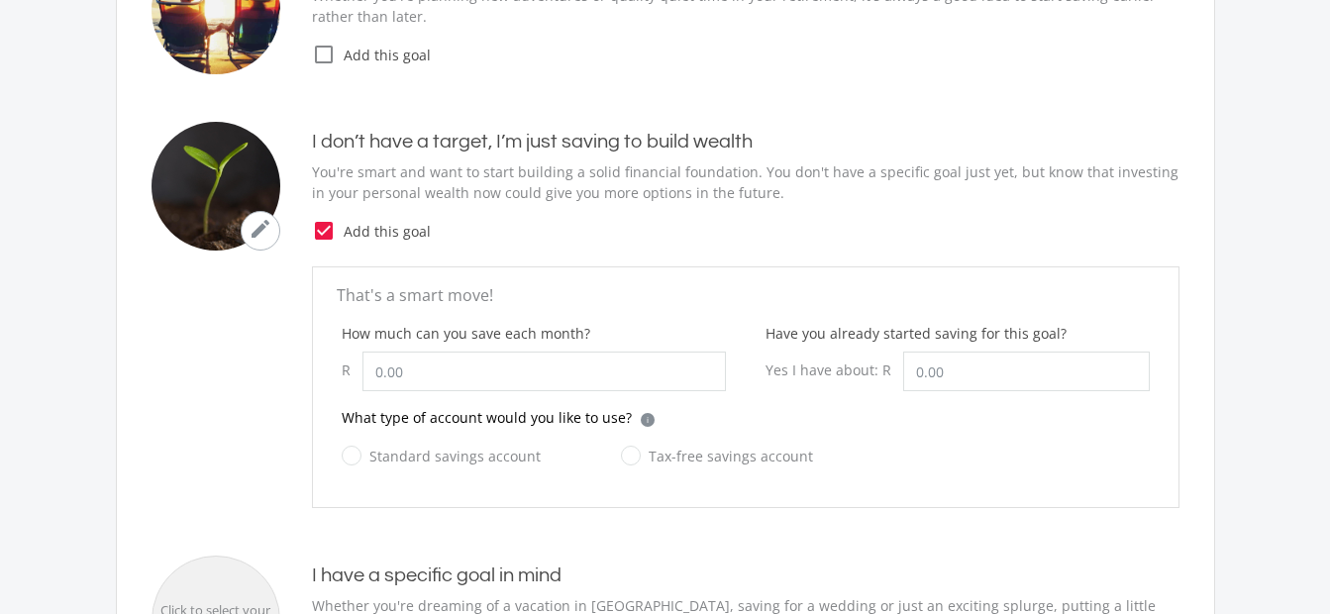
scroll to position [495, 0]
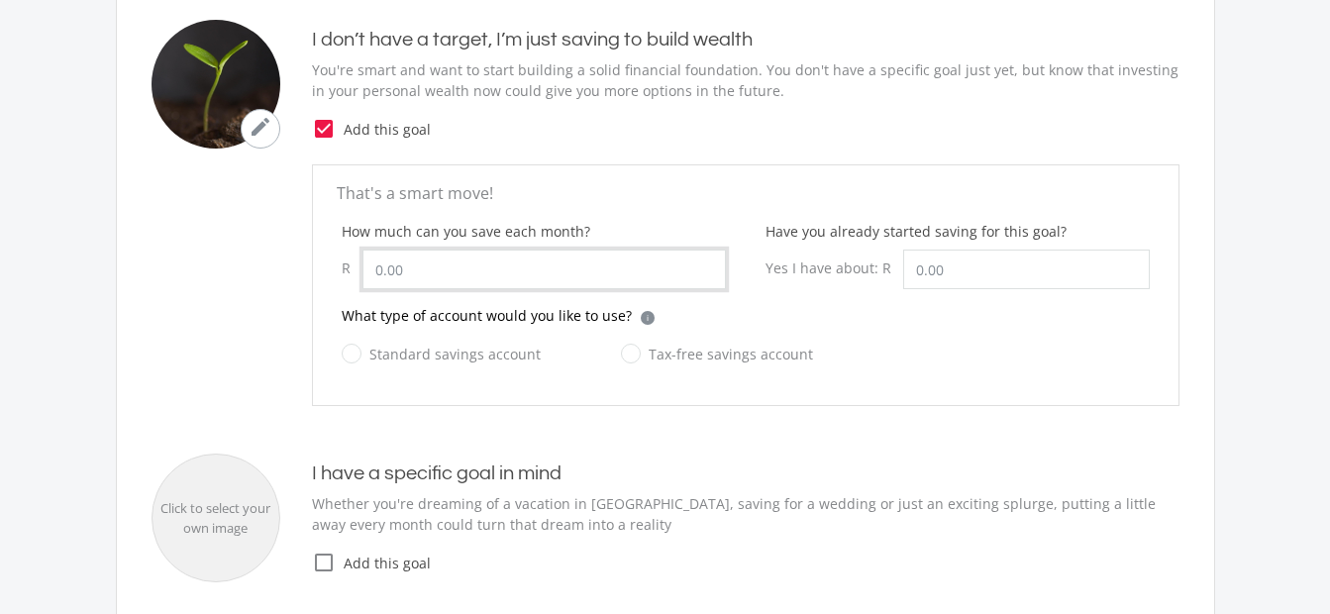
click at [427, 253] on input "How much can you save each month?" at bounding box center [545, 270] width 364 height 40
drag, startPoint x: 444, startPoint y: 273, endPoint x: 341, endPoint y: 268, distance: 103.1
click at [342, 268] on div "R" at bounding box center [534, 270] width 384 height 40
type input "700.00"
click at [957, 268] on input "Have you already started saving for this goal?" at bounding box center [1026, 270] width 247 height 40
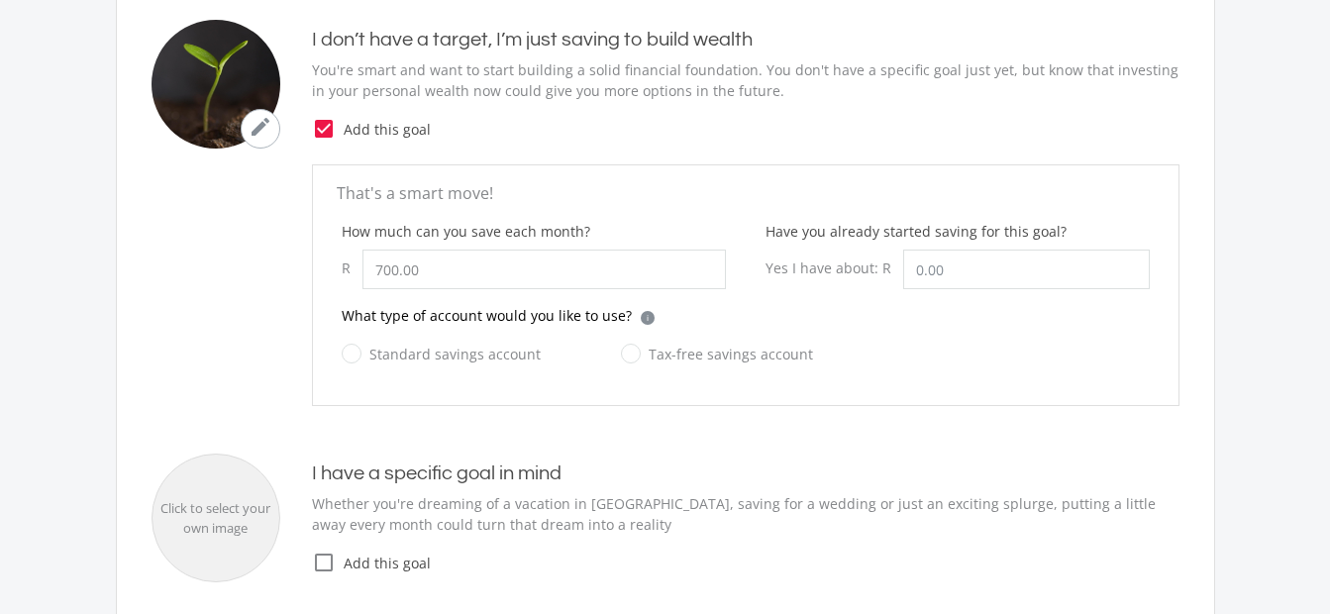
click at [360, 356] on label "Standard savings account" at bounding box center [441, 354] width 199 height 25
click at [360, 356] on input "Standard savings account" at bounding box center [421, 366] width 199 height 40
radio input "true"
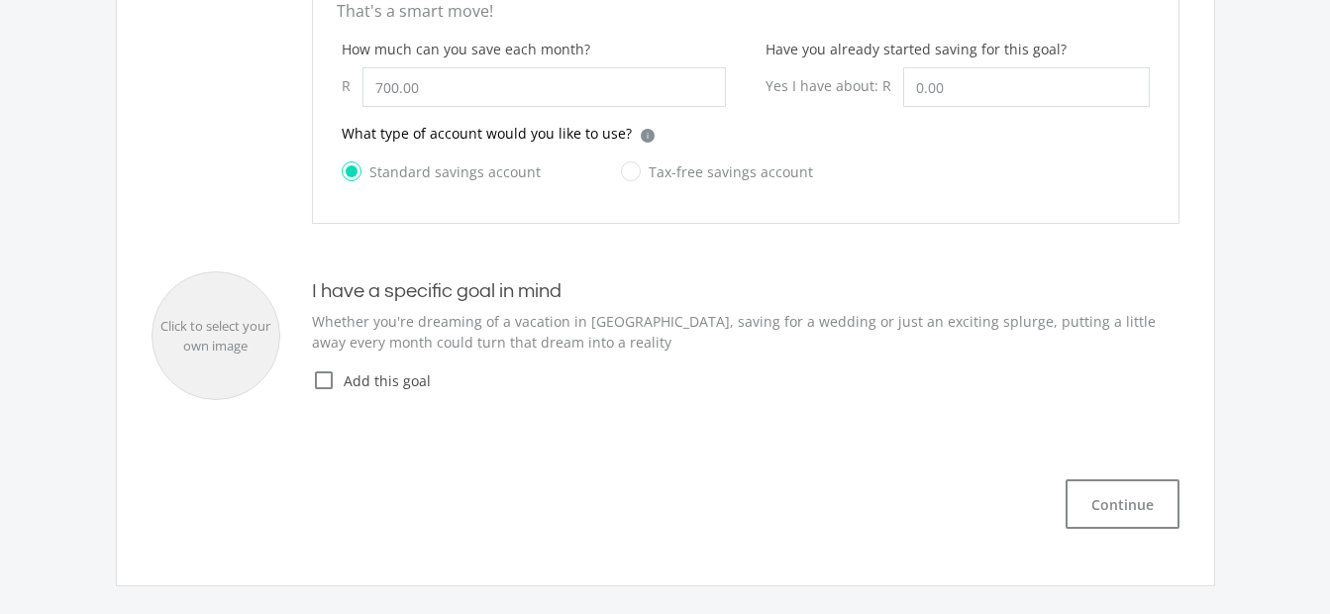
scroll to position [693, 0]
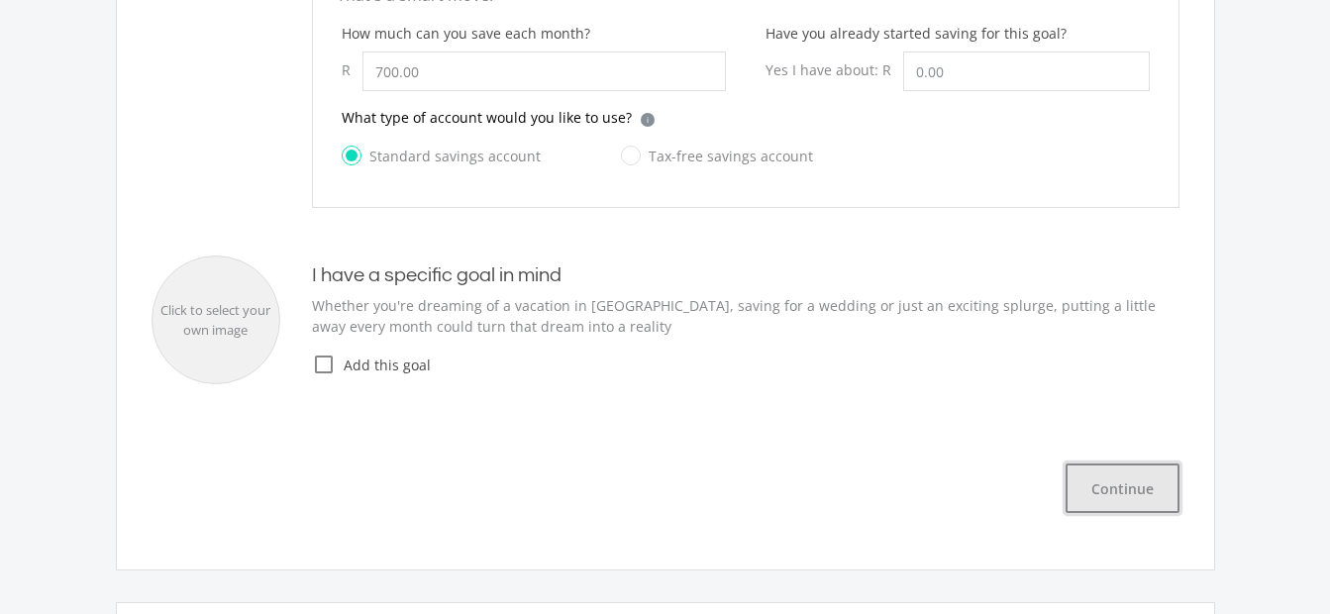
click at [1115, 489] on button "Continue" at bounding box center [1123, 489] width 114 height 50
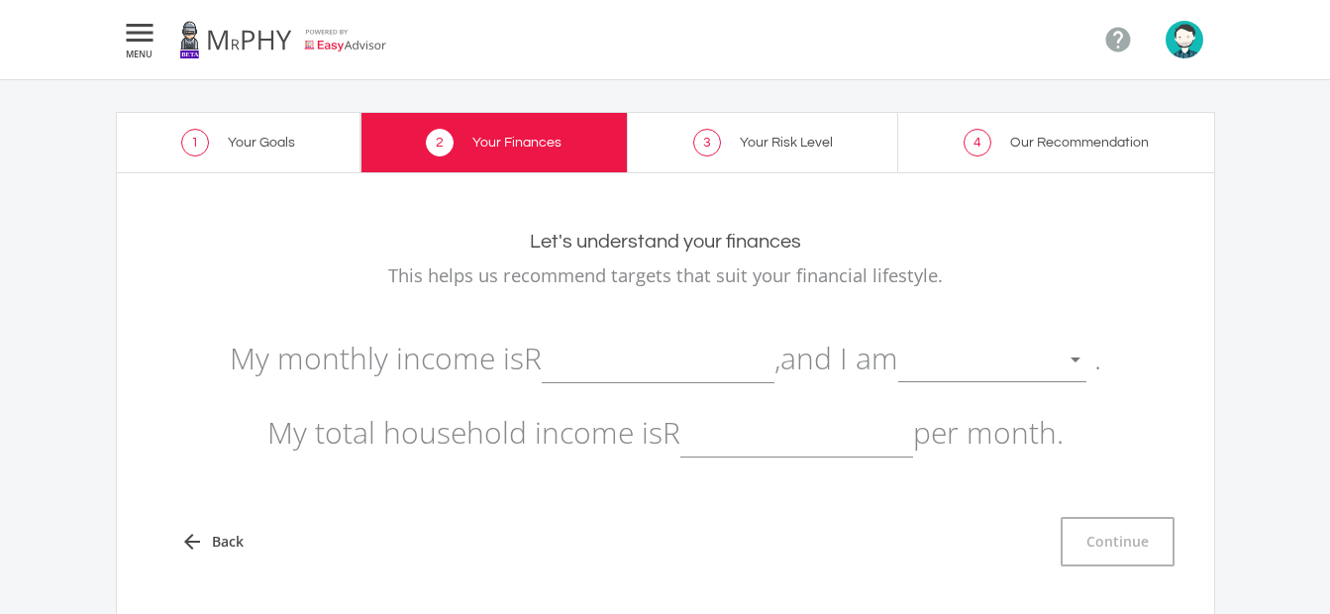
click at [653, 359] on input "text" at bounding box center [658, 359] width 233 height 50
type input "9,510.00"
click at [1039, 367] on div at bounding box center [977, 361] width 158 height 38
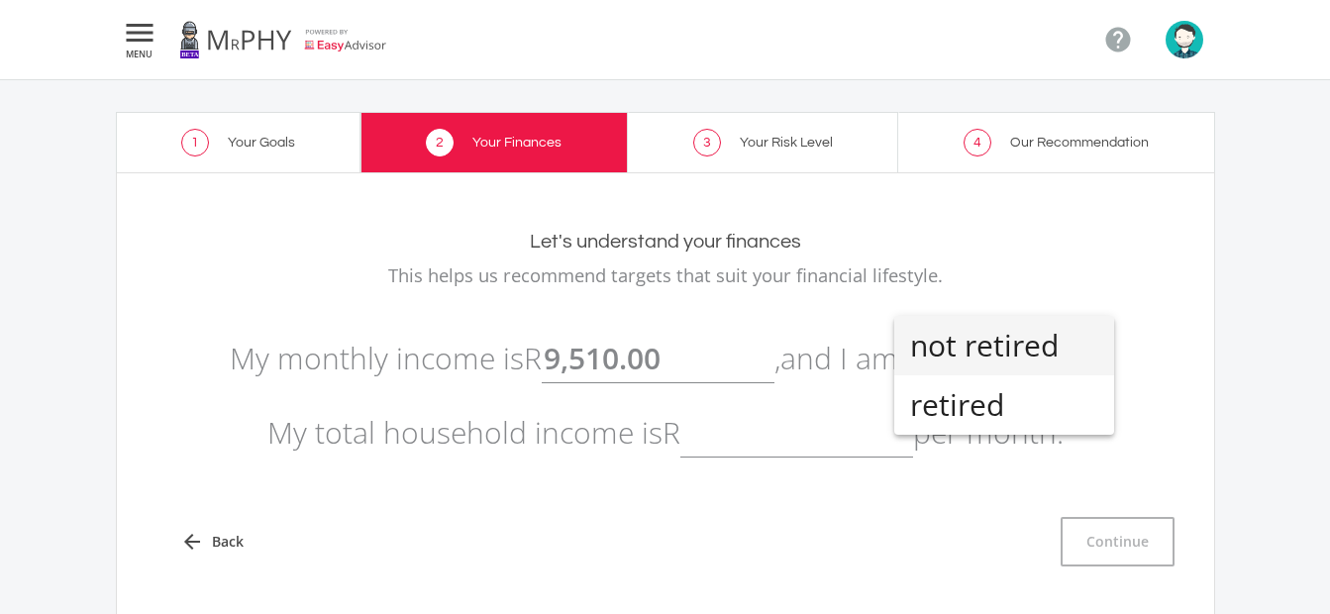
click at [981, 341] on span "not retired" at bounding box center [1004, 345] width 188 height 59
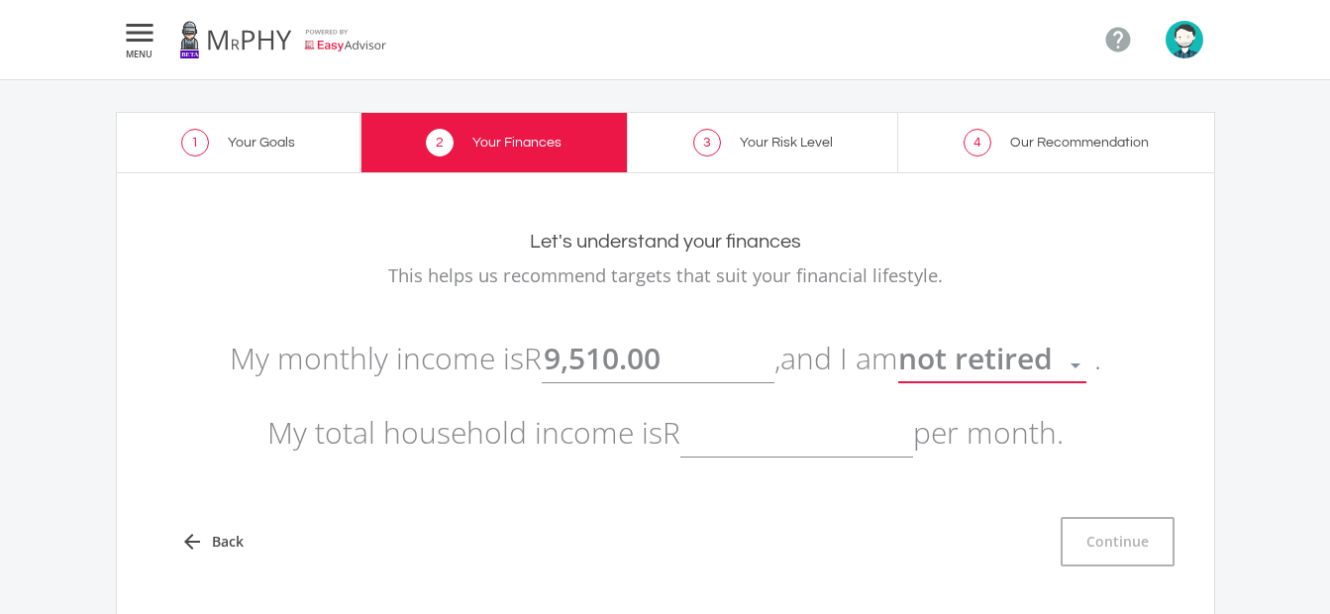
click at [782, 438] on input "text" at bounding box center [796, 433] width 233 height 50
type input "5,000.00"
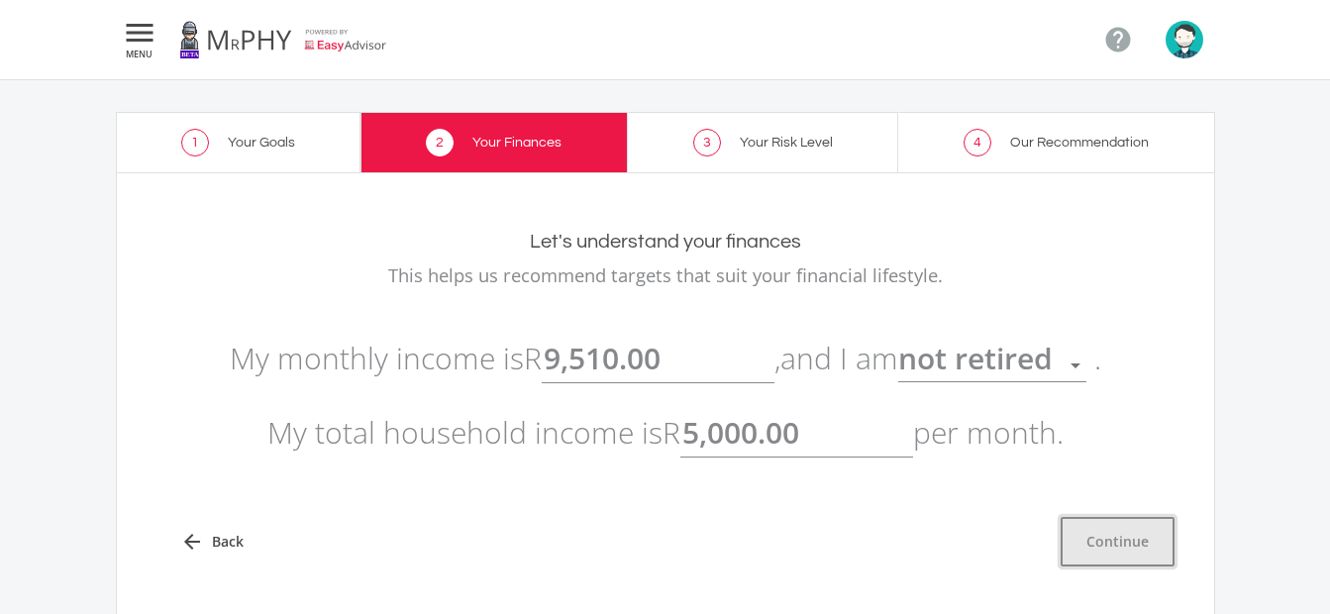
click at [1116, 539] on button "Continue" at bounding box center [1118, 542] width 114 height 50
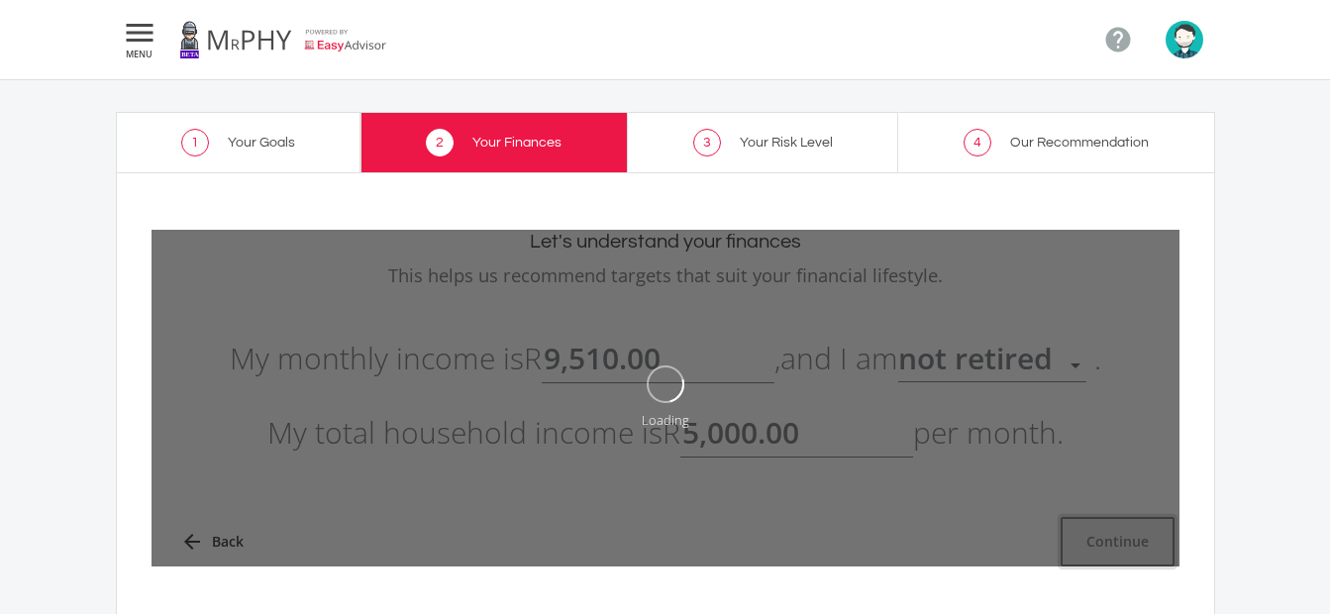
type input "9510"
type input "5000"
type input "9,510.00"
type input "5,000.00"
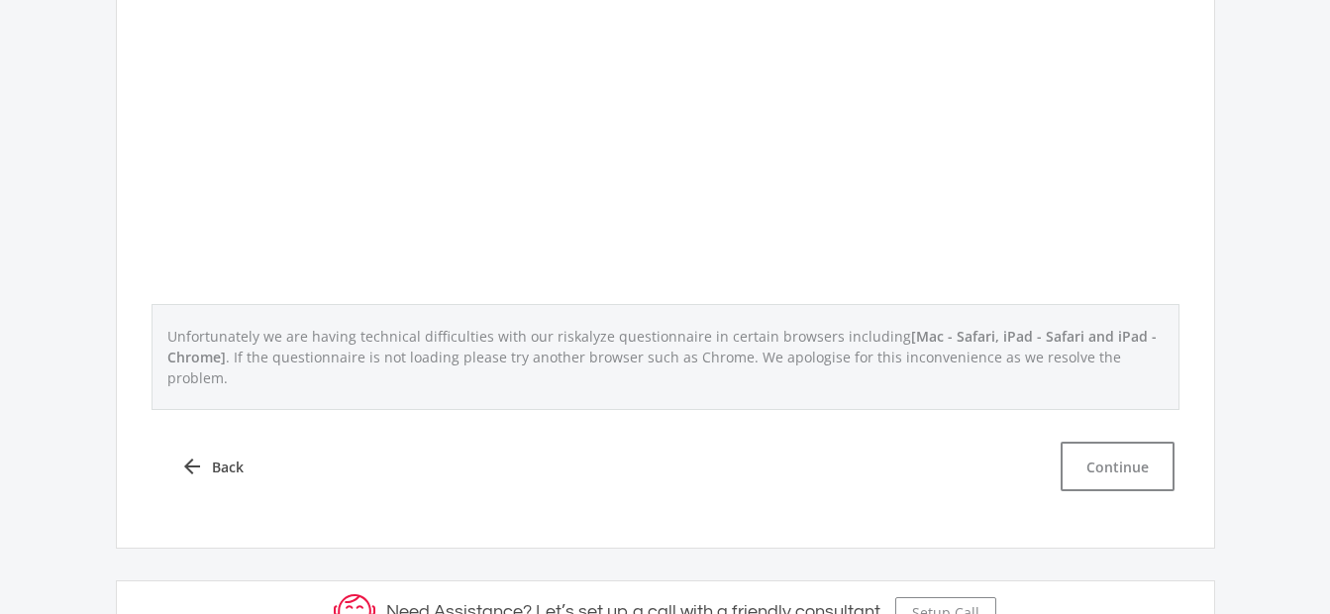
scroll to position [891, 0]
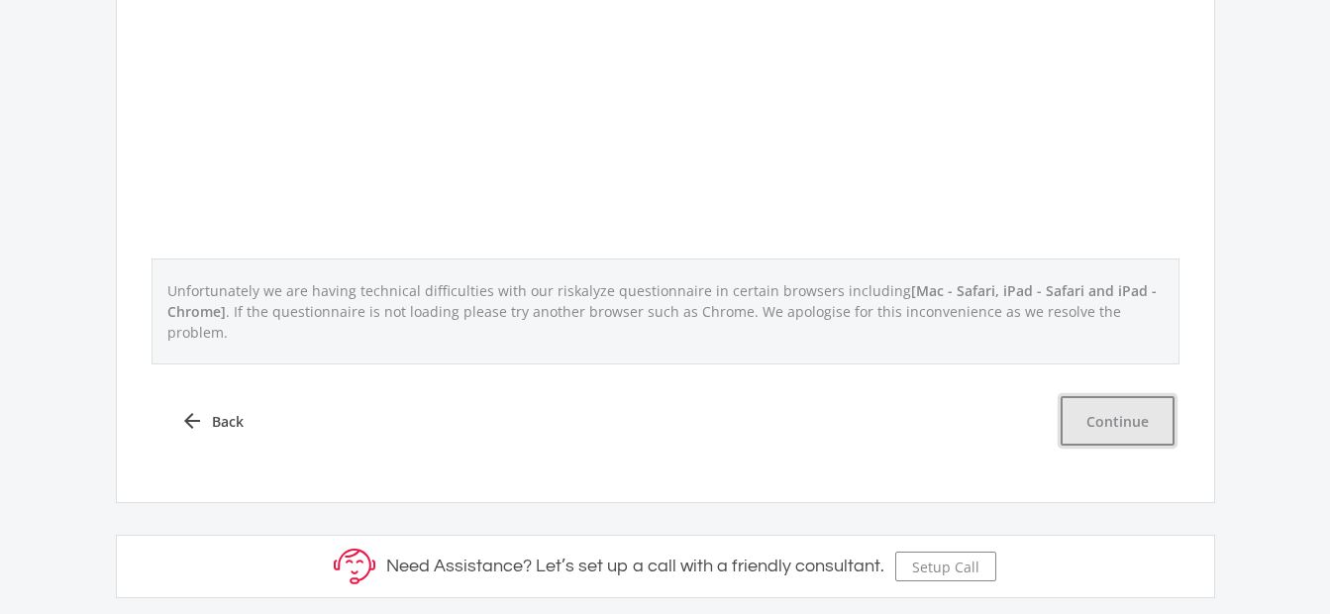
click at [1112, 397] on button "Continue" at bounding box center [1118, 421] width 114 height 50
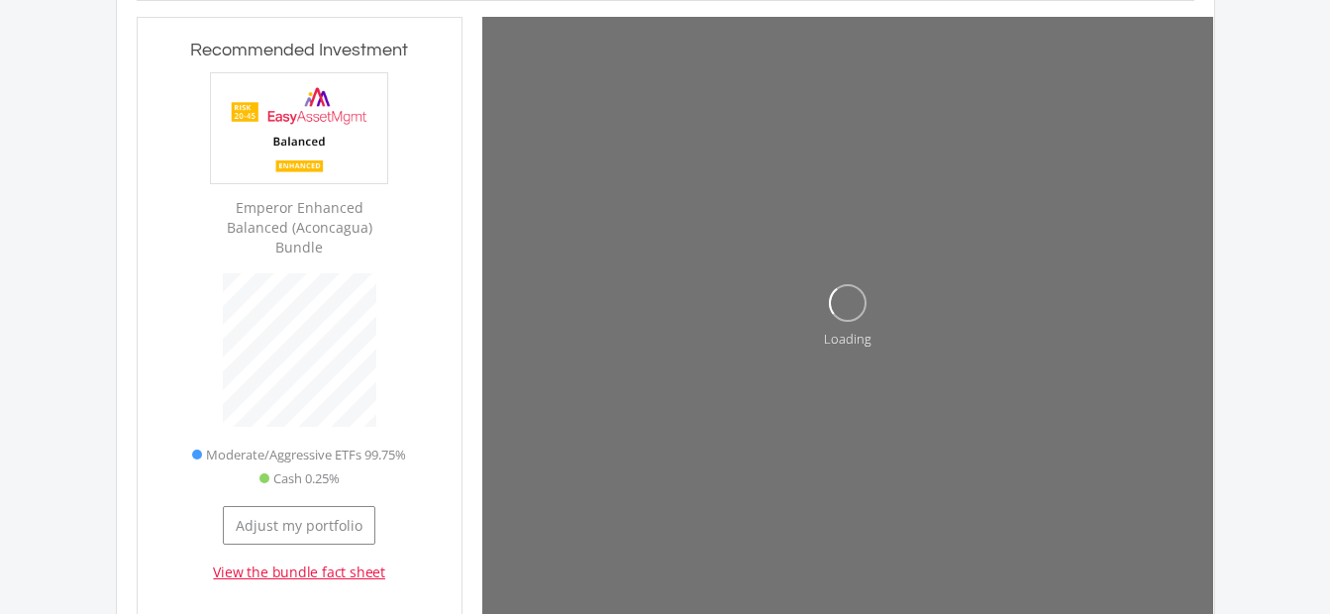
scroll to position [596, 325]
type input "0"
type input "700"
type input "0.00"
type input "700.00"
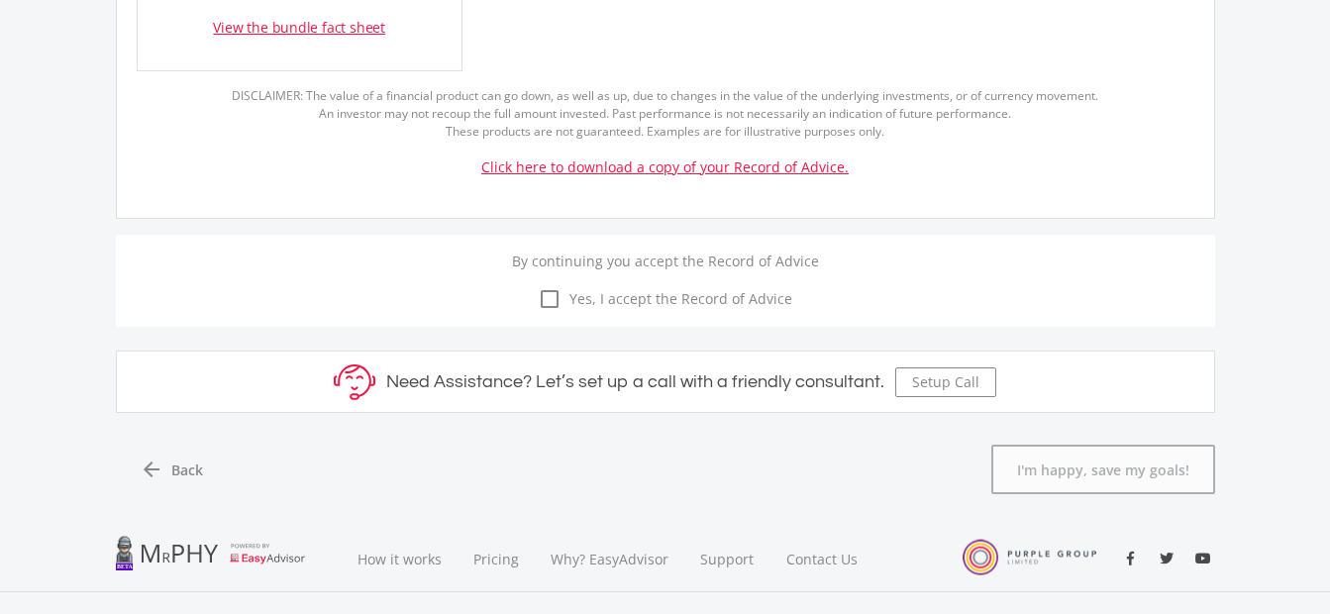
scroll to position [1288, 0]
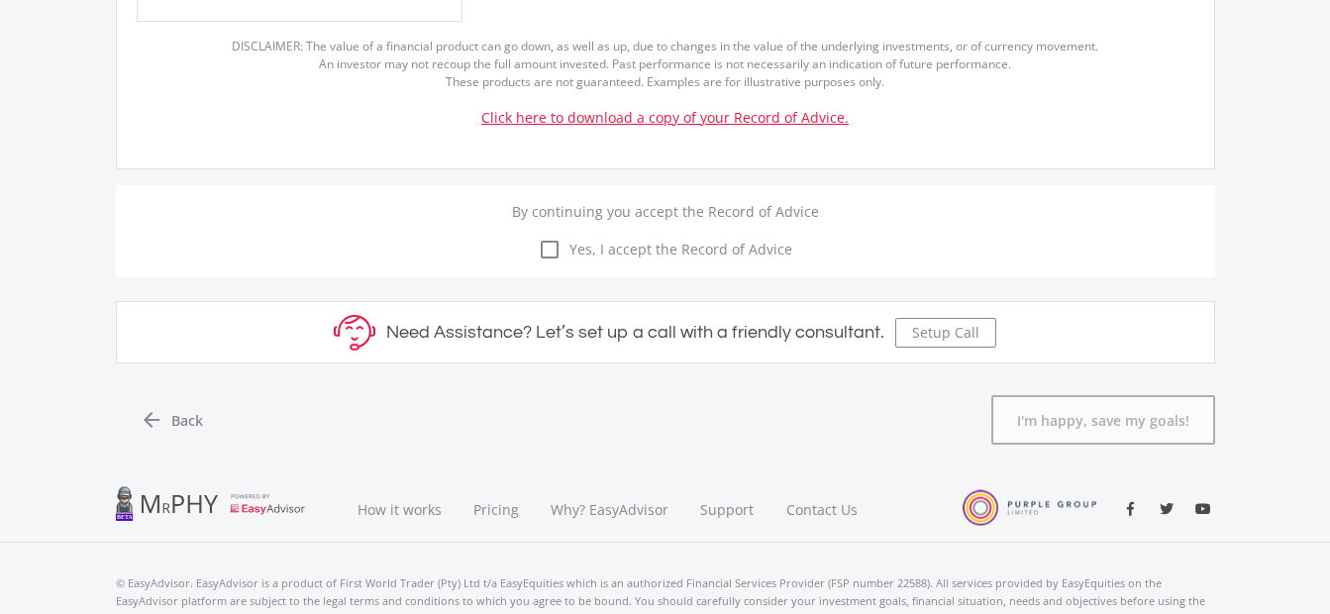
click at [595, 119] on link "Click here to download a copy of your Record of Advice." at bounding box center [664, 117] width 367 height 19
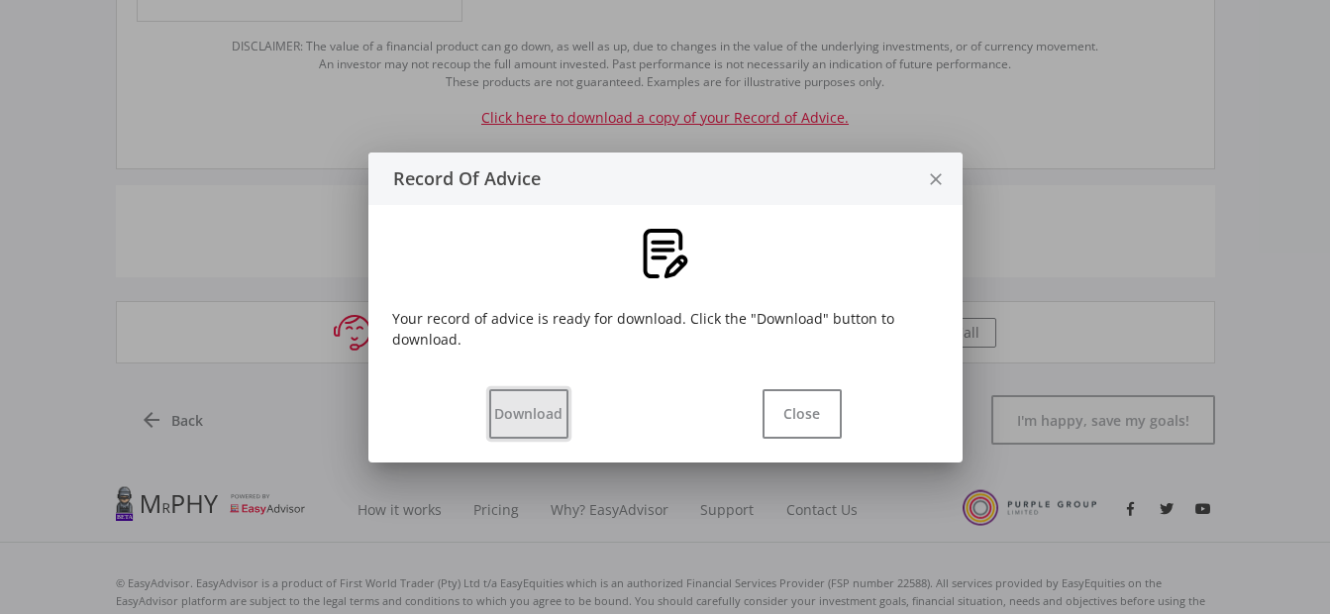
click at [538, 409] on button "Download" at bounding box center [528, 414] width 79 height 50
click at [928, 175] on icon "close" at bounding box center [936, 180] width 20 height 52
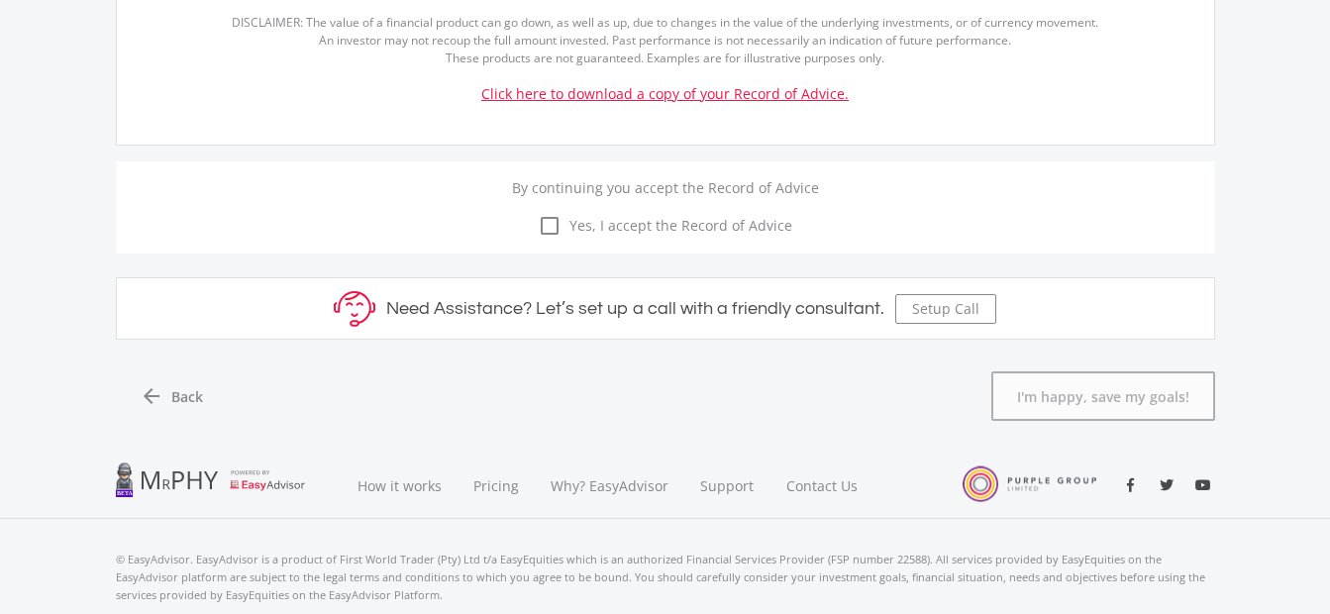
scroll to position [1276, 0]
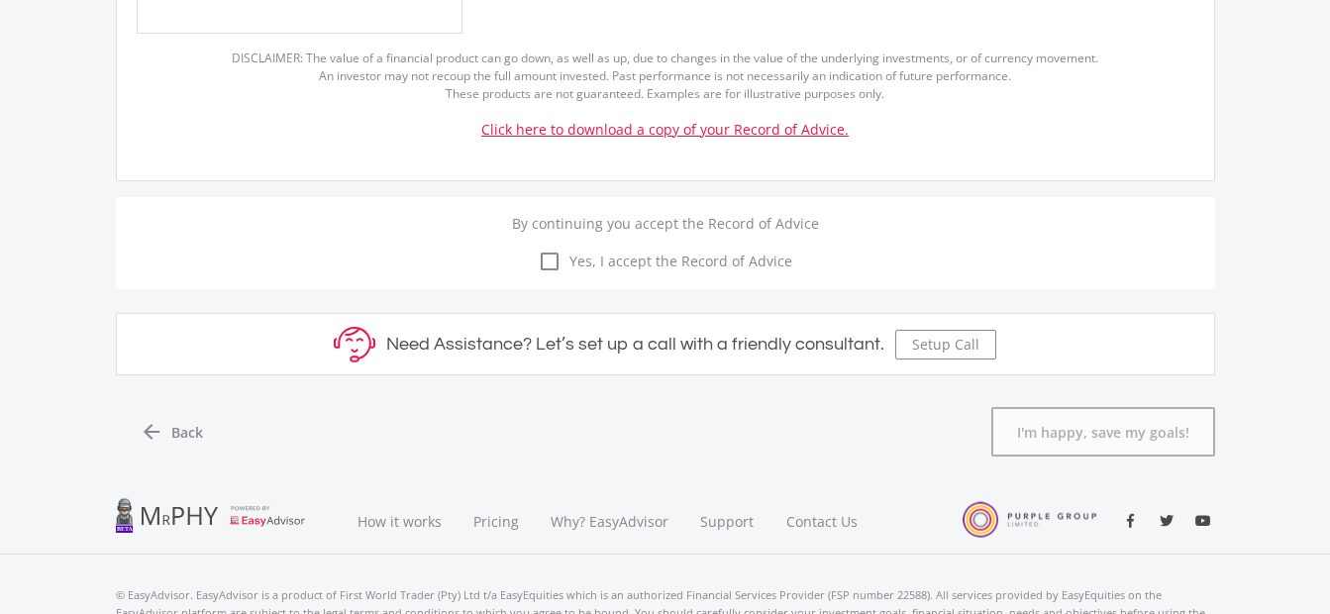
click at [548, 267] on icon "check_box_outline_blank" at bounding box center [550, 262] width 24 height 24
click at [666, 250] on input "check_box_outline_blank check_box Yes, I accept the Record of Advice" at bounding box center [666, 250] width 0 height 0
click at [1110, 422] on button "I'm happy, save my goals!" at bounding box center [1103, 432] width 224 height 50
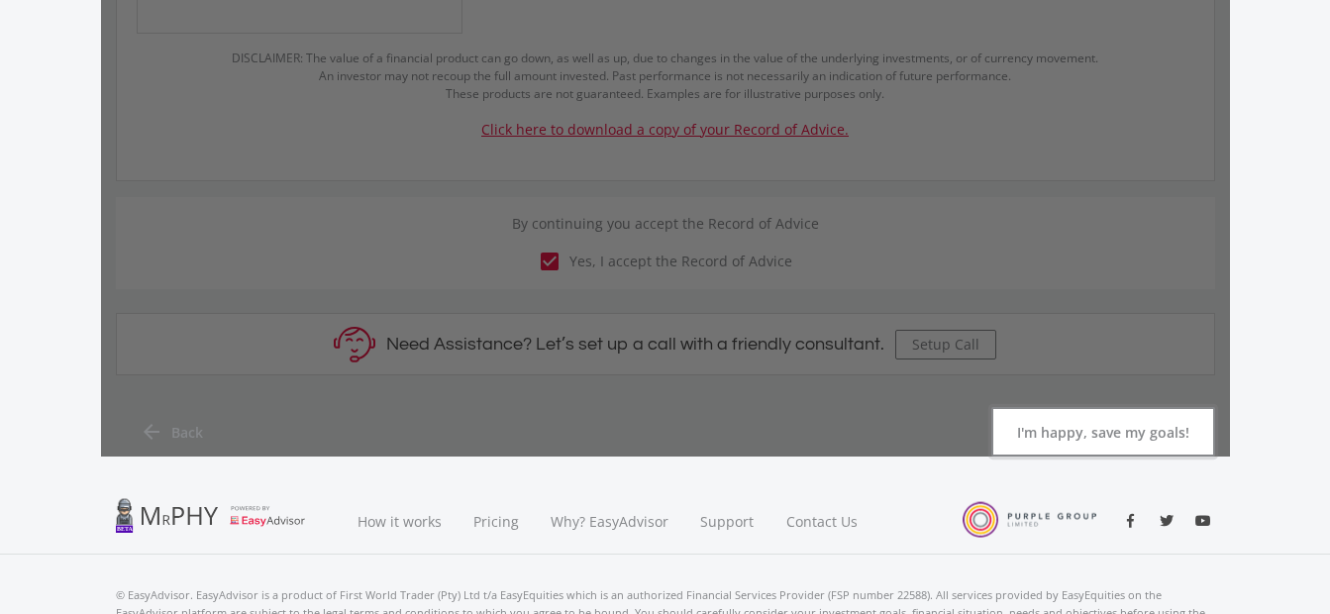
click at [1090, 440] on button "I'm happy, save my goals!" at bounding box center [1103, 432] width 224 height 50
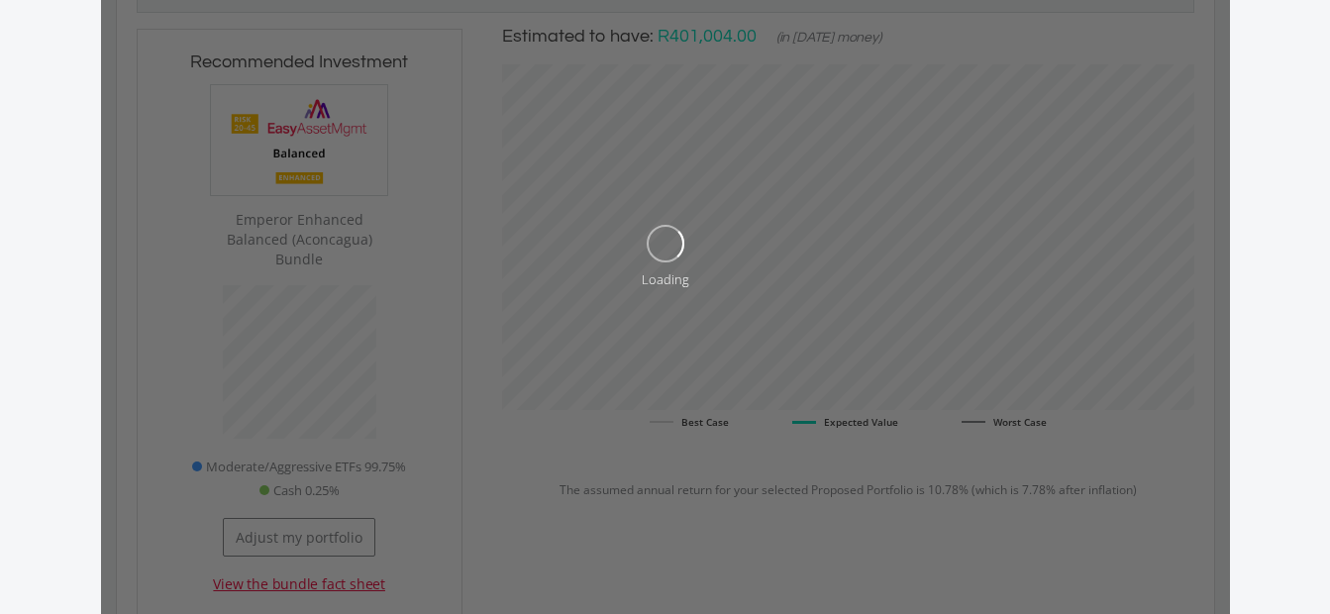
scroll to position [285, 0]
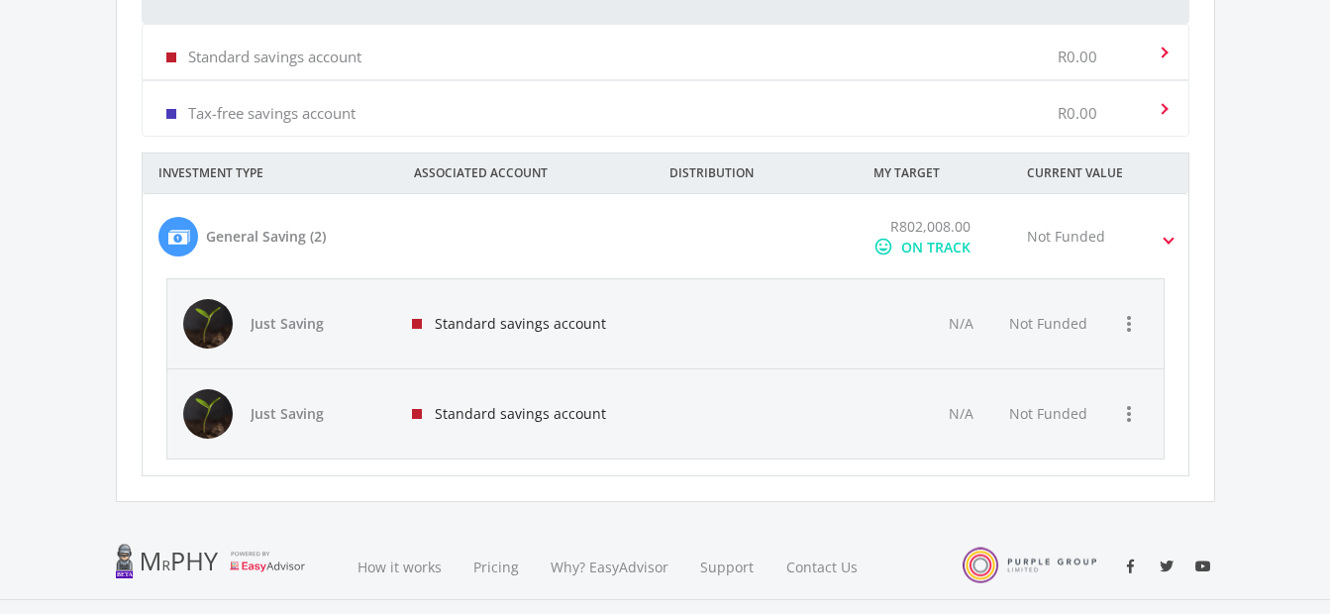
scroll to position [880, 0]
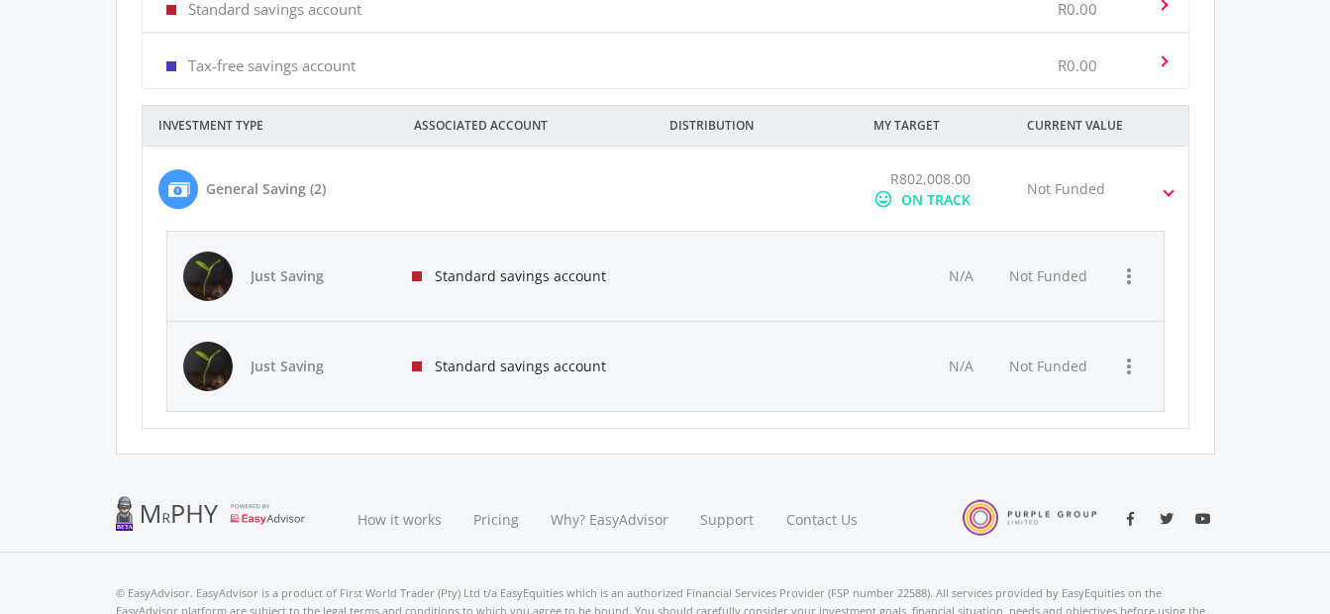
click at [954, 204] on div "ON TRACK" at bounding box center [935, 199] width 69 height 21
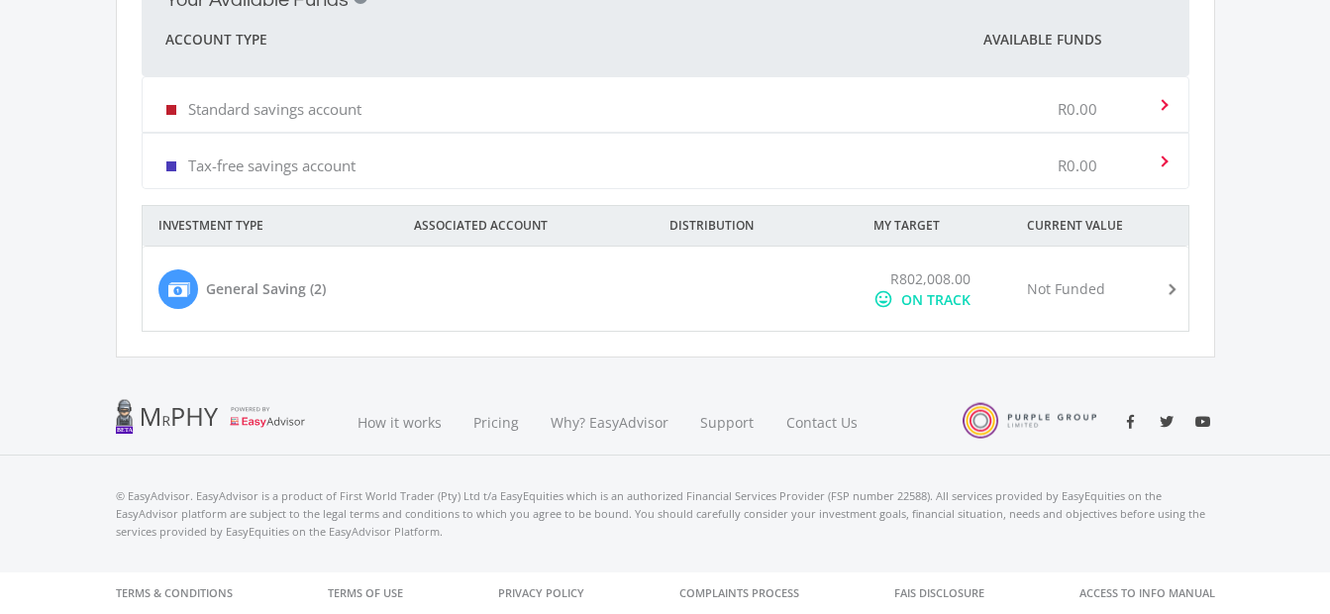
scroll to position [780, 0]
click at [1168, 286] on span at bounding box center [1168, 289] width 23 height 8
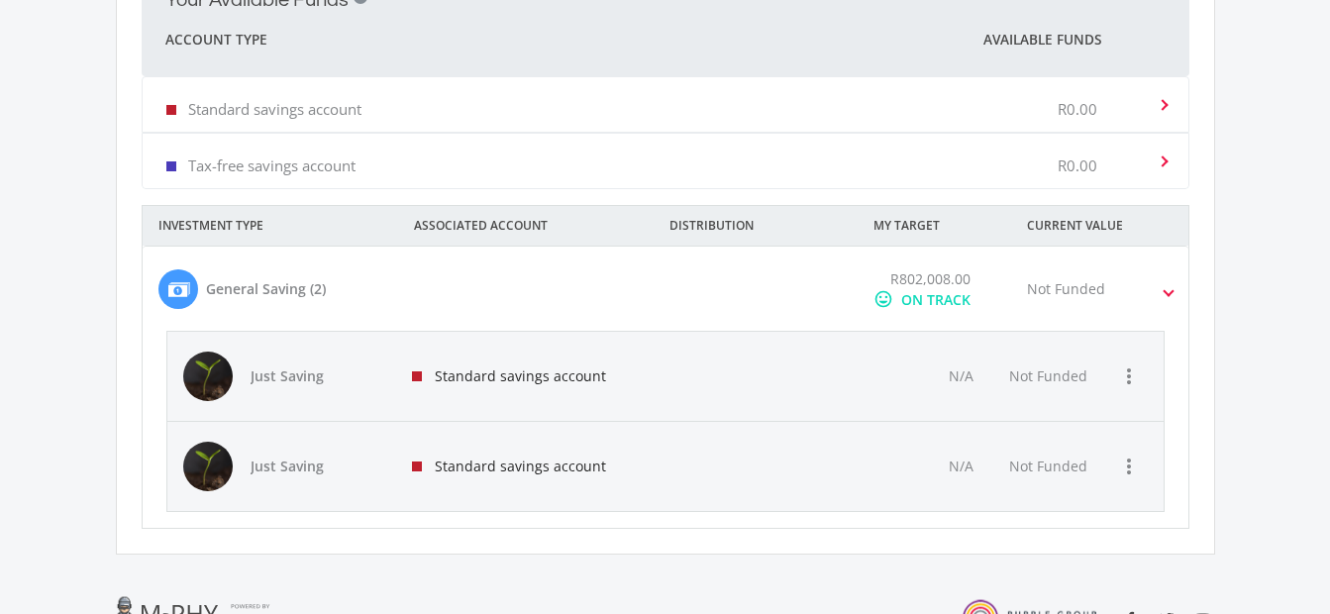
scroll to position [880, 0]
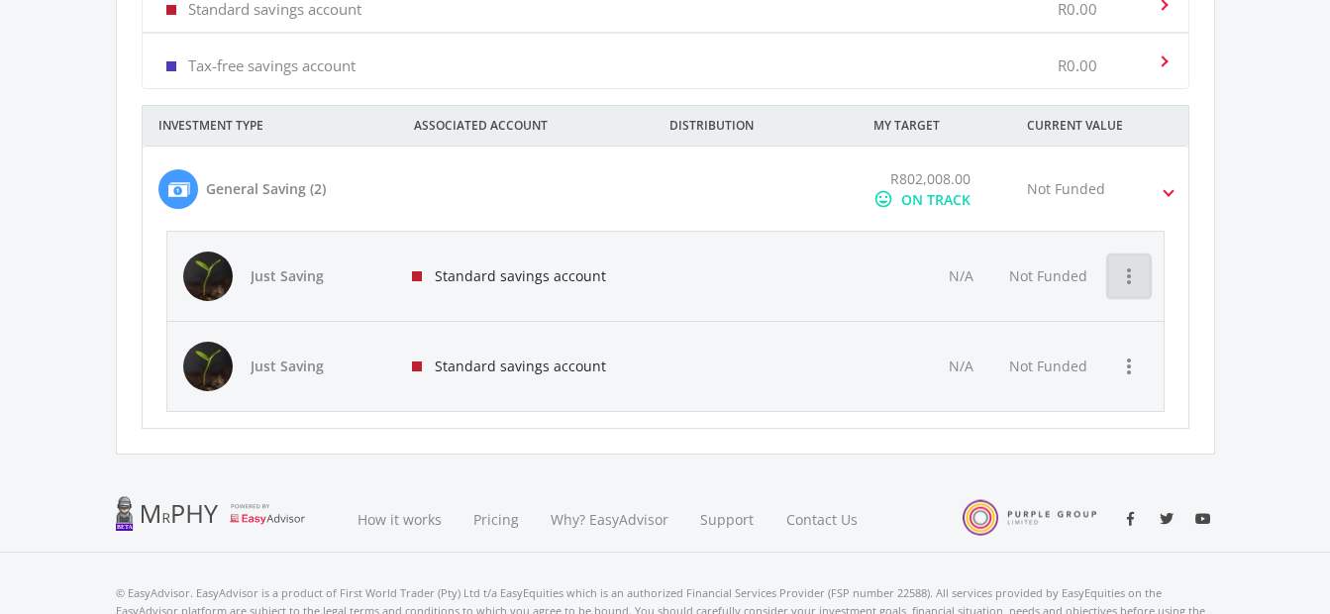
click at [1124, 273] on icon "more_vert" at bounding box center [1129, 276] width 24 height 24
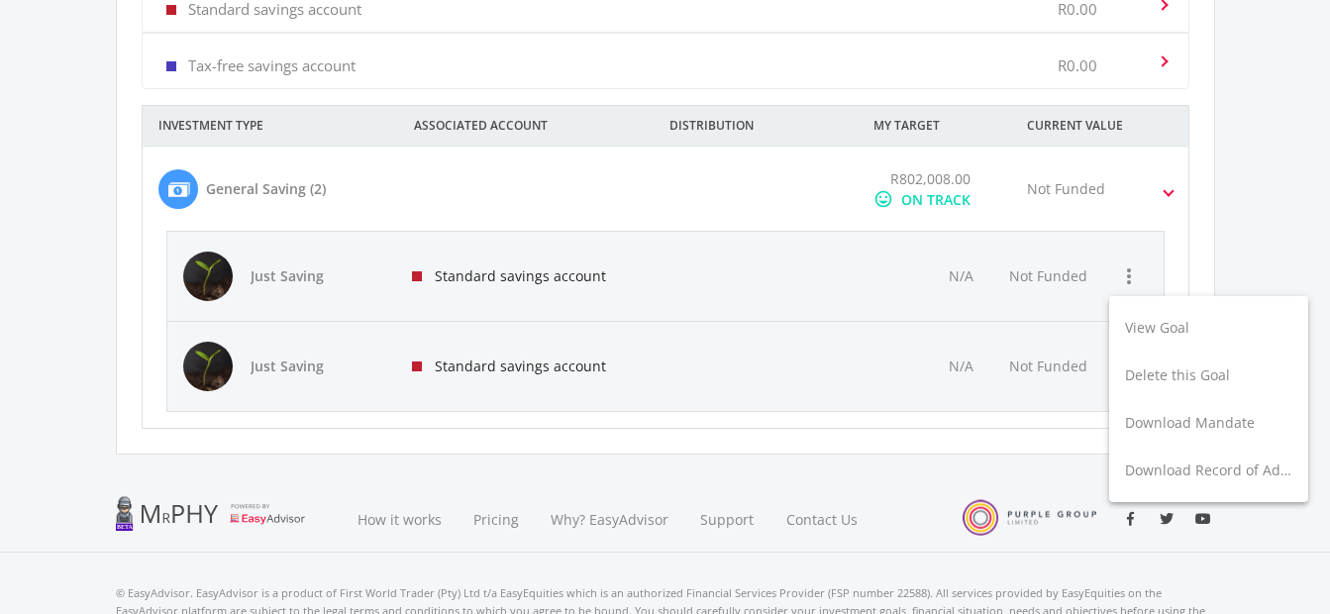
click at [1042, 285] on div at bounding box center [665, 307] width 1330 height 614
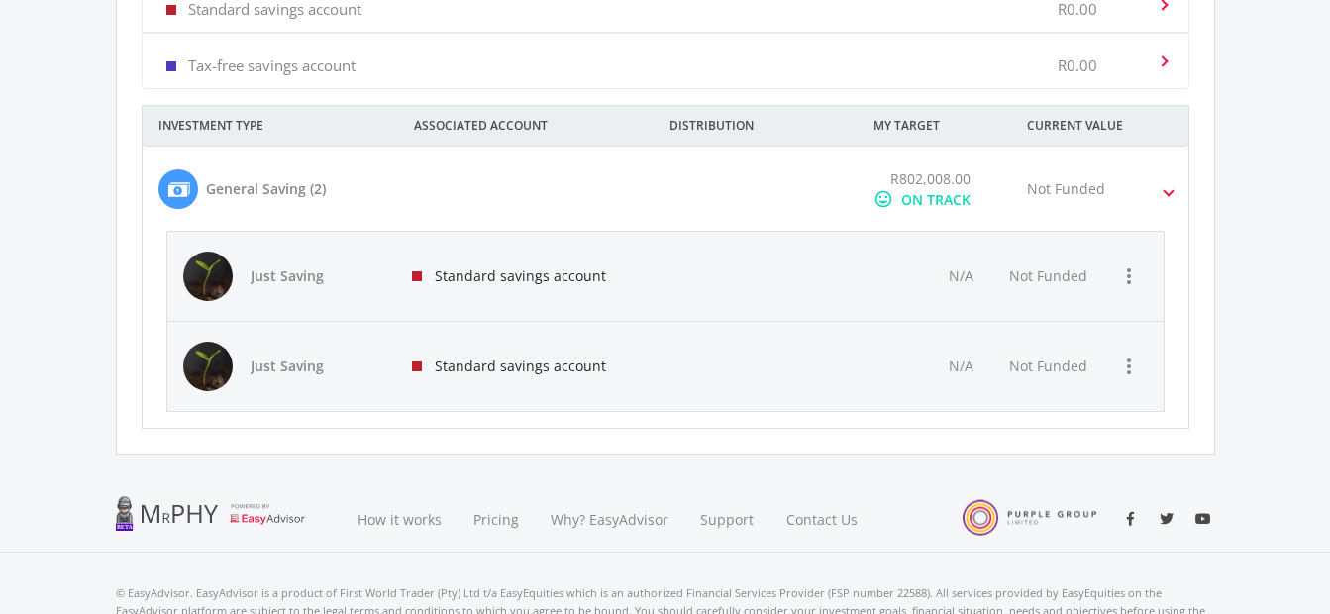
click at [519, 279] on div "Standard savings account" at bounding box center [526, 276] width 260 height 89
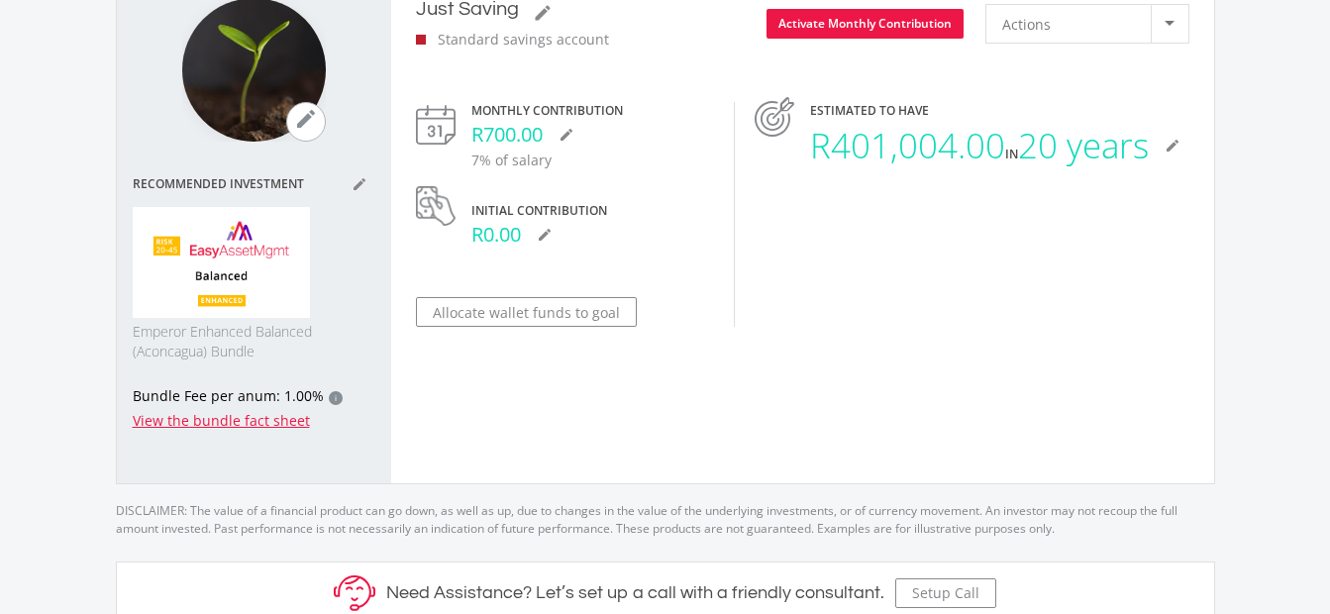
scroll to position [99, 0]
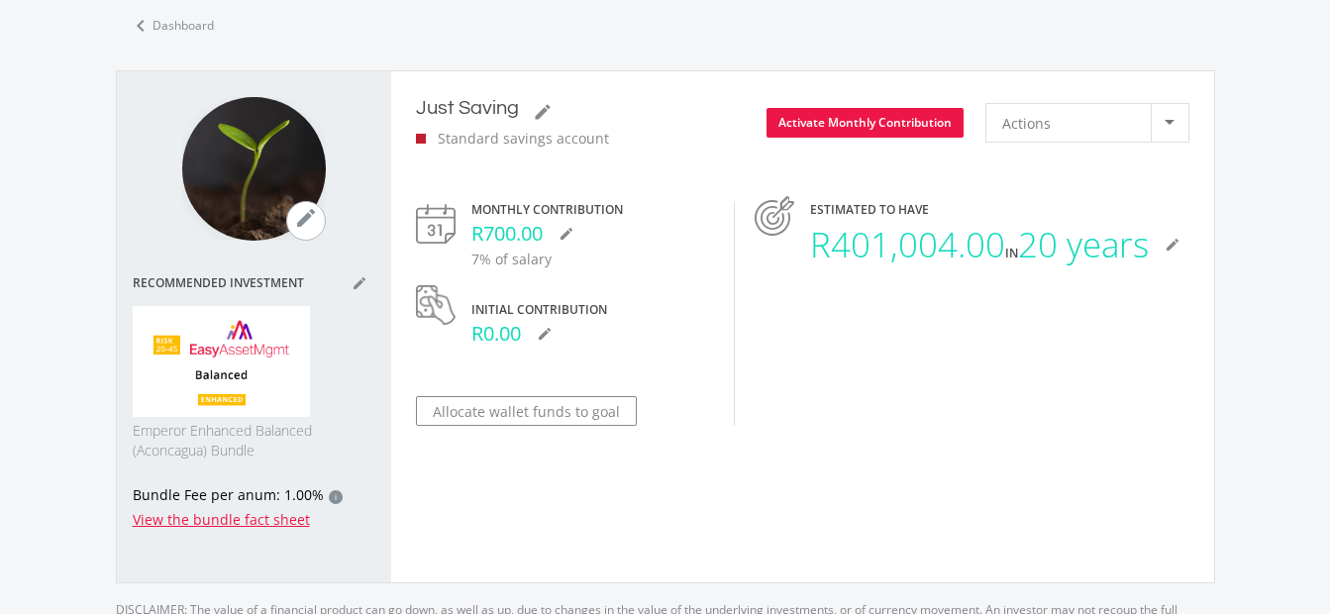
click at [1181, 131] on div at bounding box center [1170, 123] width 38 height 38
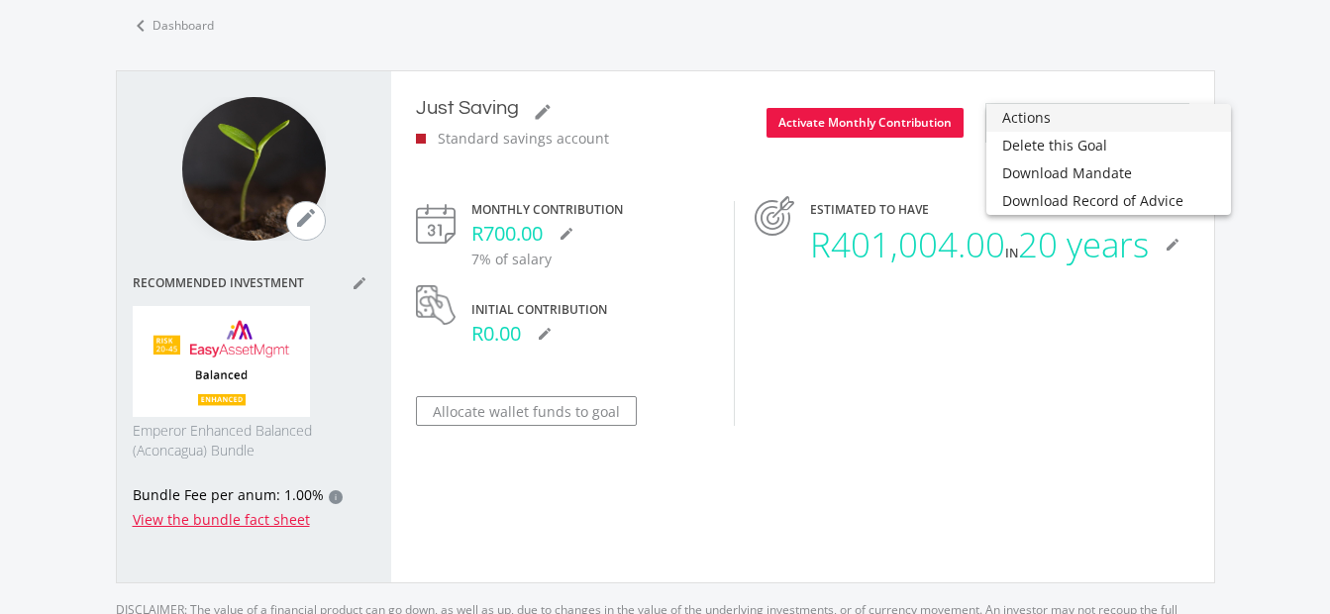
click at [1111, 357] on div at bounding box center [665, 307] width 1330 height 614
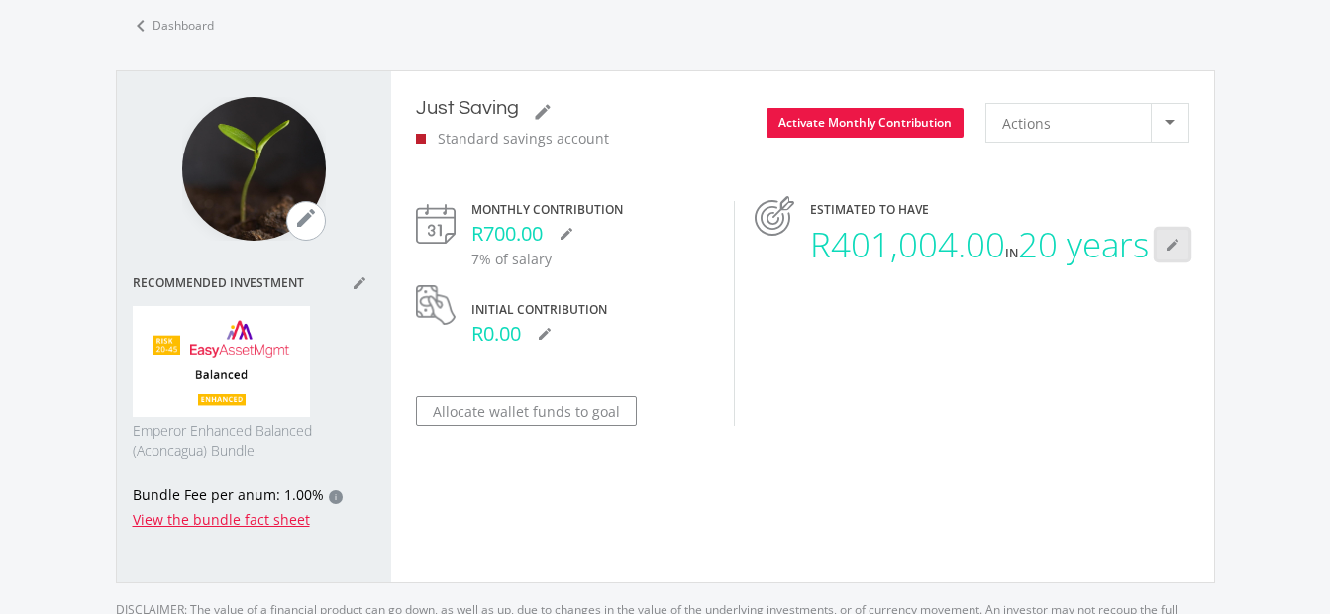
click at [1168, 253] on icon "mode_edit" at bounding box center [1173, 245] width 16 height 16
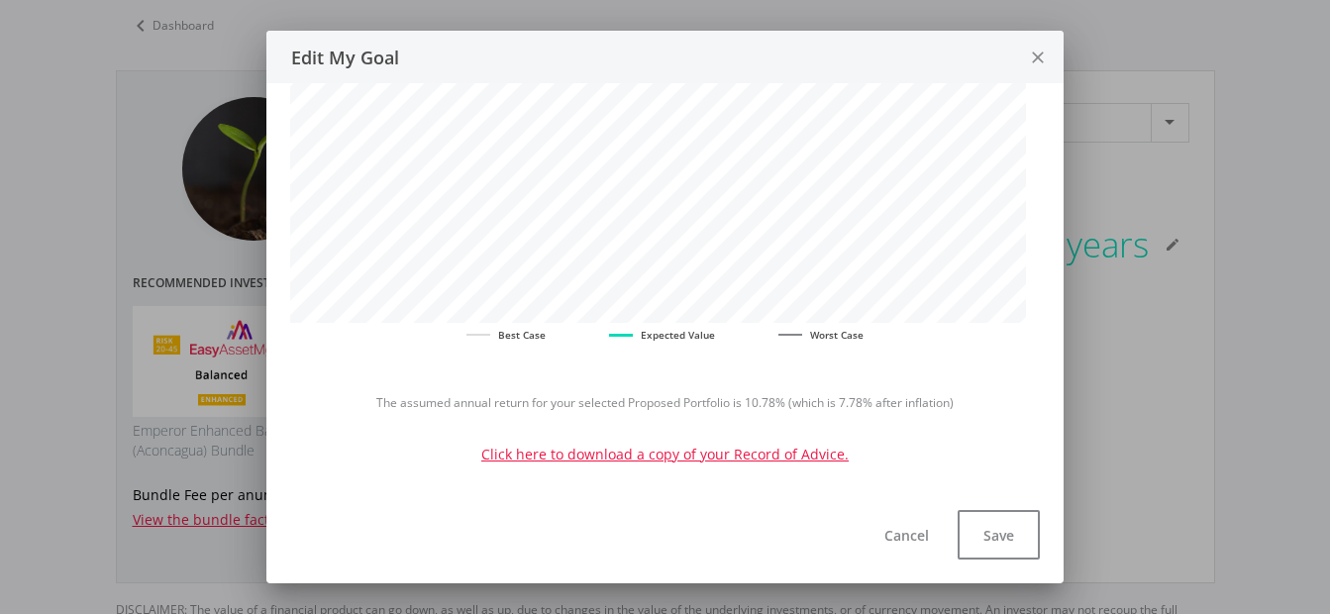
scroll to position [416, 0]
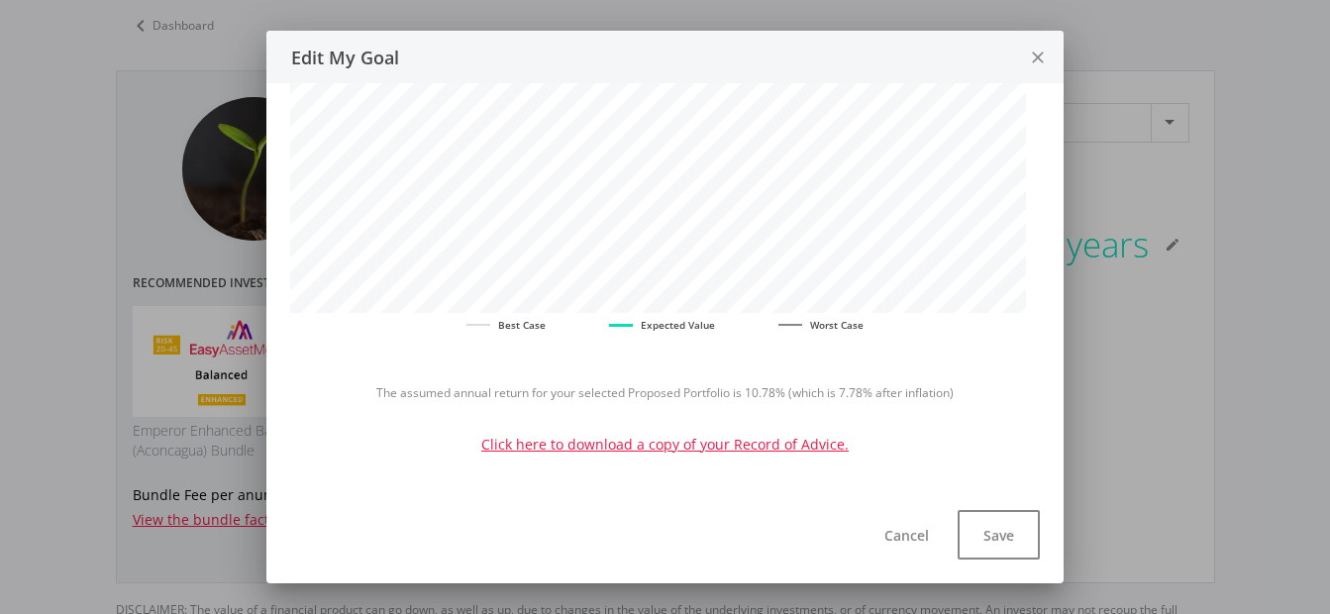
click at [1043, 61] on icon "close" at bounding box center [1038, 58] width 20 height 52
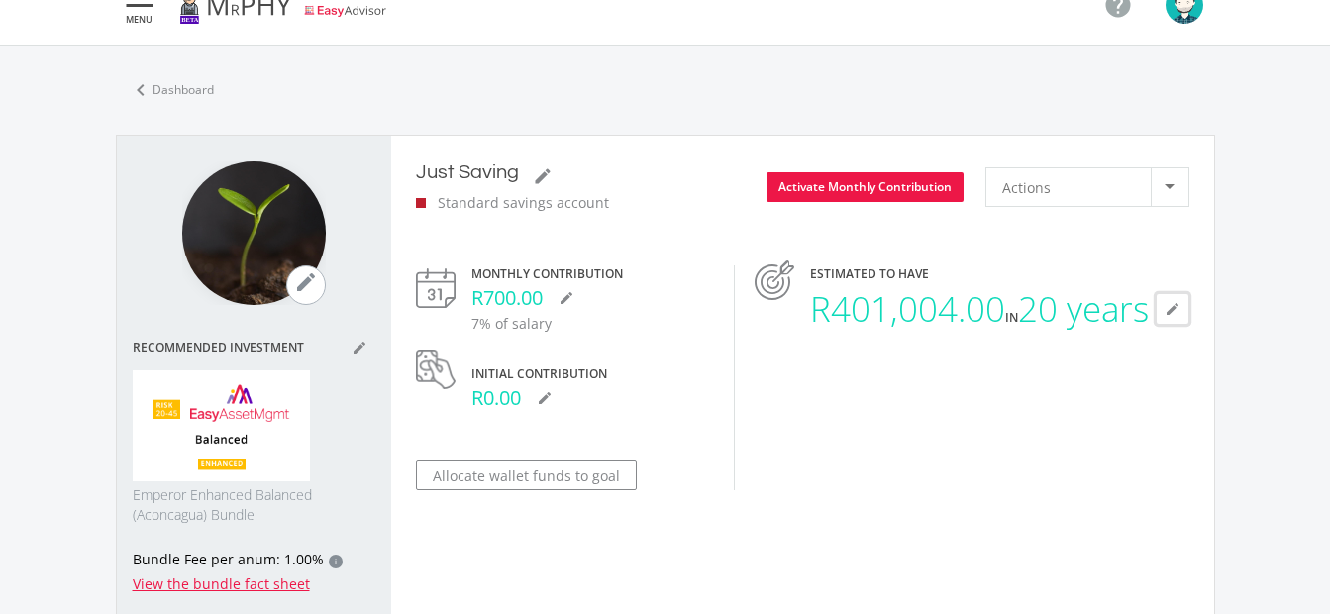
scroll to position [0, 0]
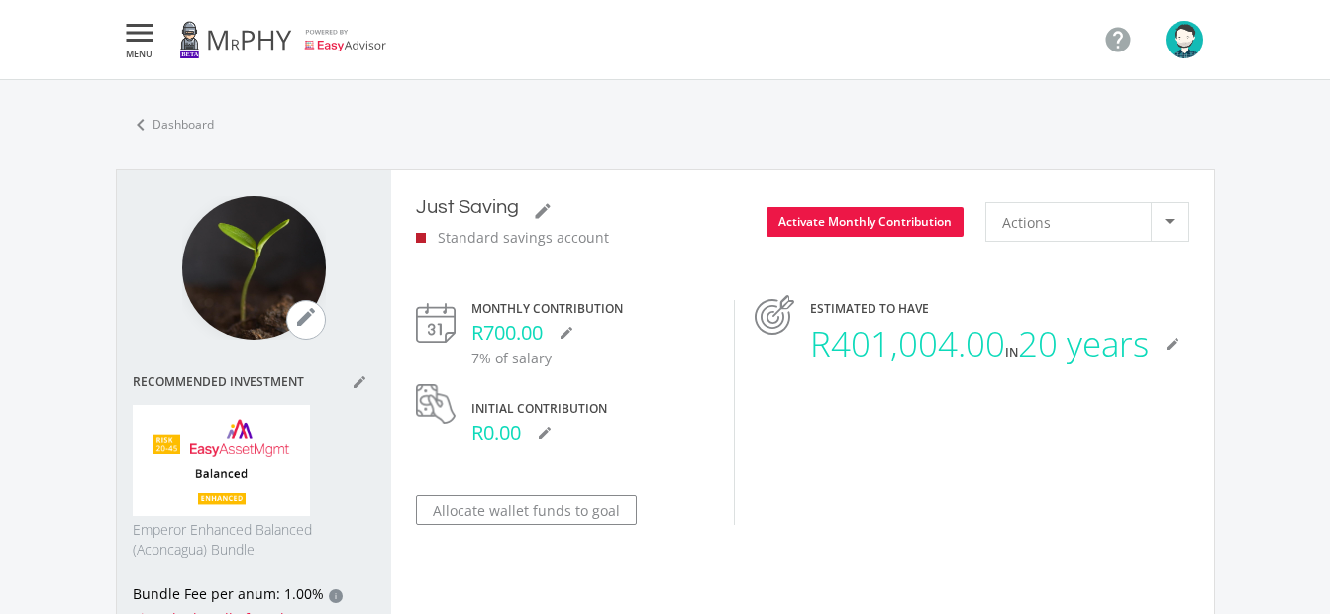
click at [1203, 44] on button "button" at bounding box center [1191, 40] width 50 height 38
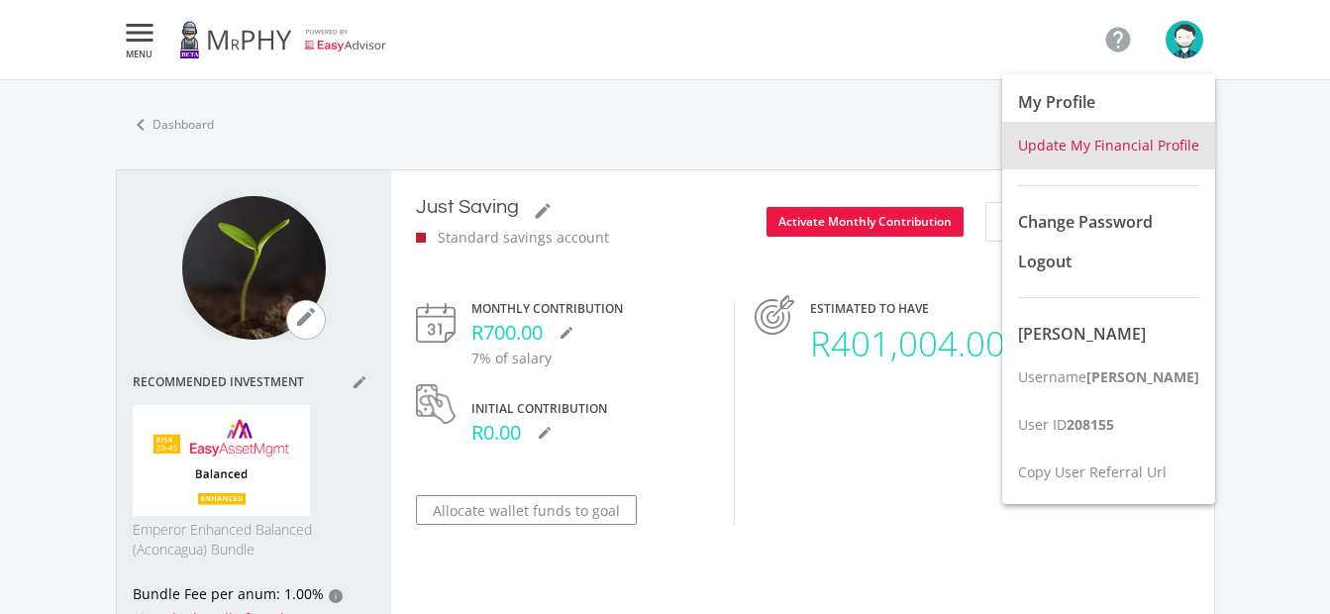
click at [1151, 141] on span "Update My Financial Profile" at bounding box center [1108, 145] width 181 height 19
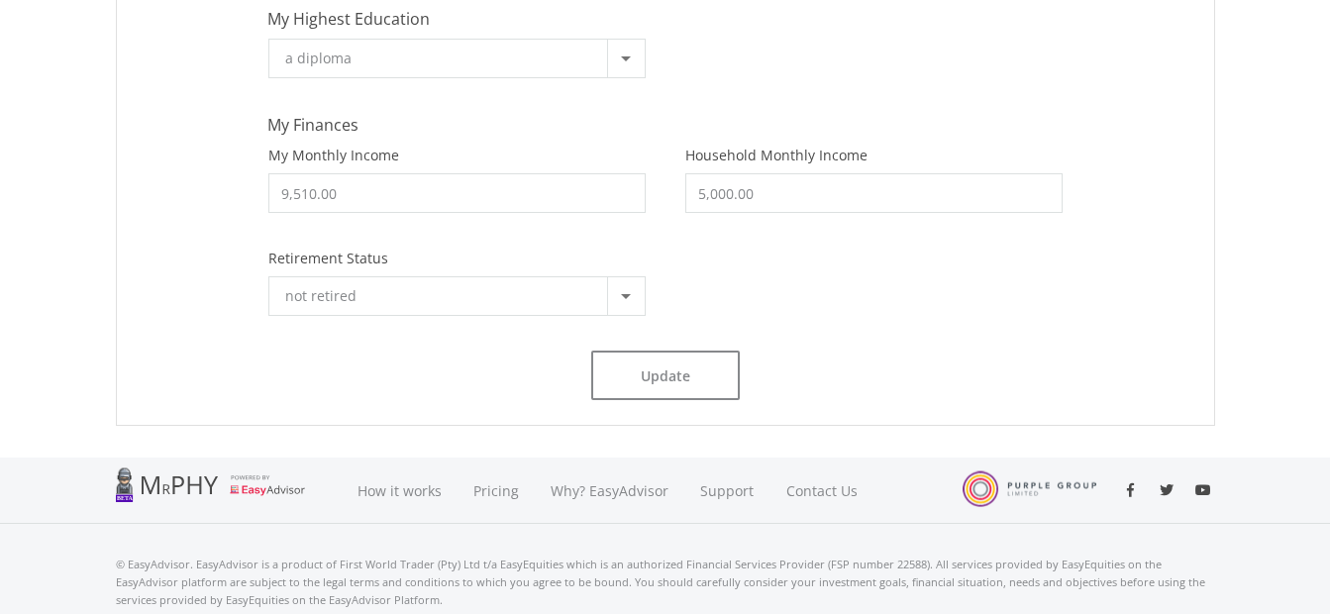
scroll to position [396, 0]
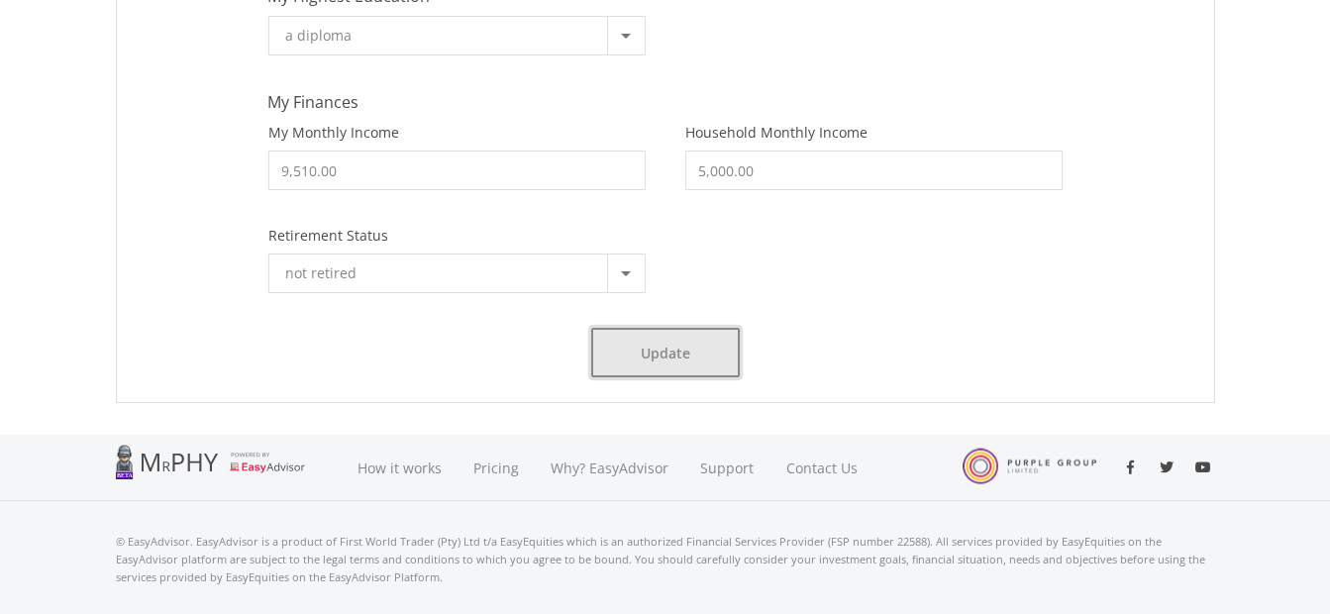
click at [649, 352] on button "Update" at bounding box center [665, 353] width 149 height 50
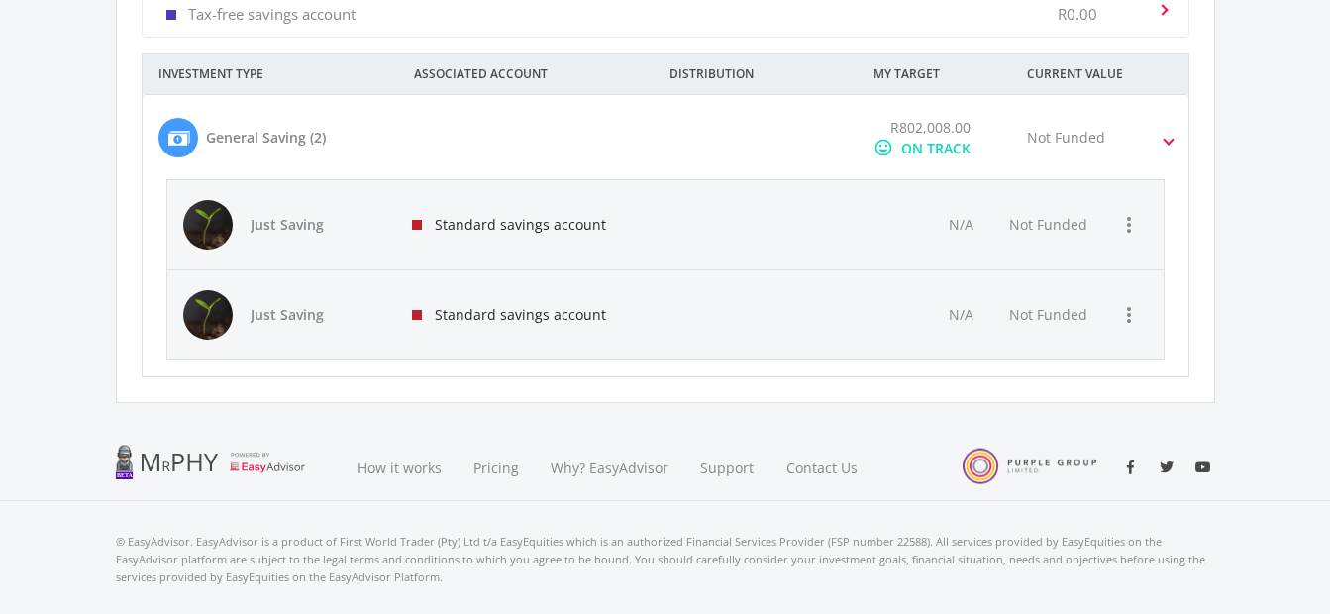
scroll to position [314, 544]
click at [1072, 227] on span "Not Funded" at bounding box center [1048, 224] width 78 height 19
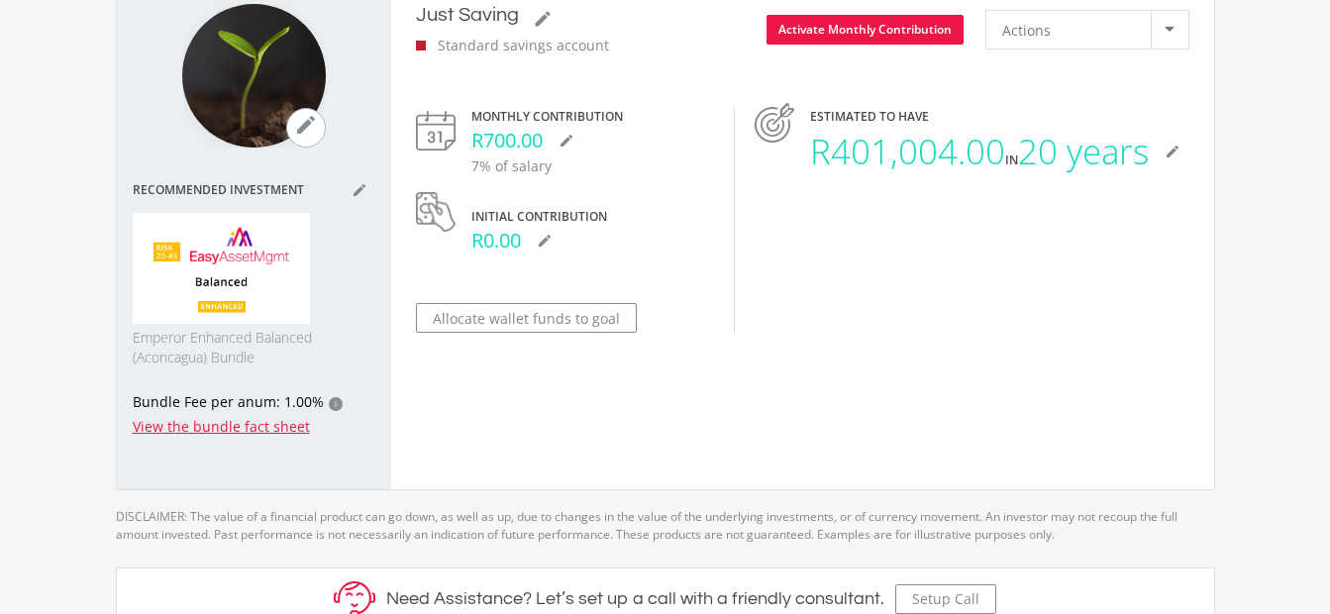
scroll to position [198, 0]
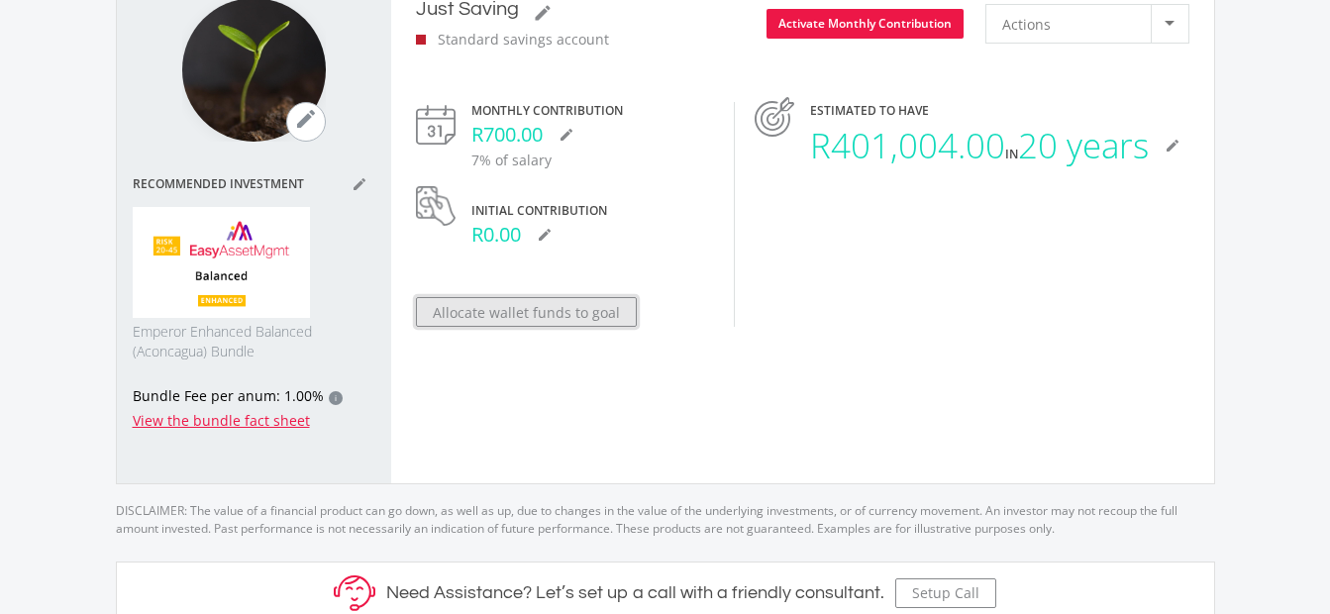
click at [501, 317] on button "Allocate wallet funds to goal" at bounding box center [526, 312] width 221 height 30
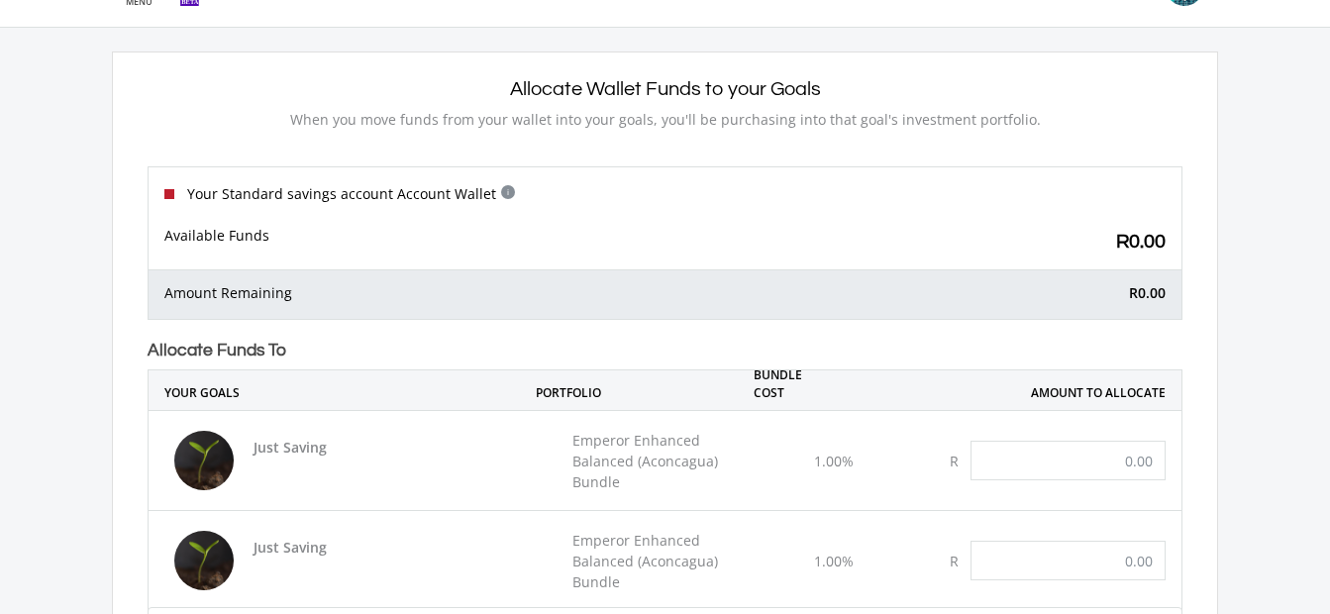
scroll to position [99, 0]
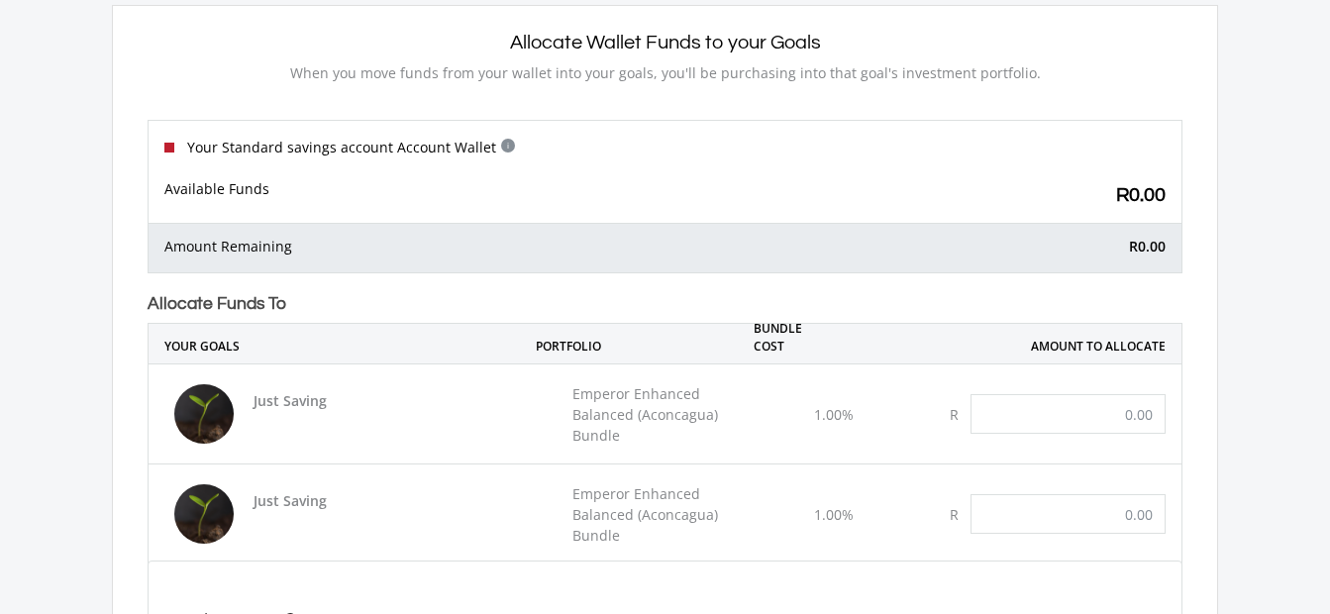
click at [1147, 218] on div "Available Funds R0.00" at bounding box center [665, 196] width 1033 height 52
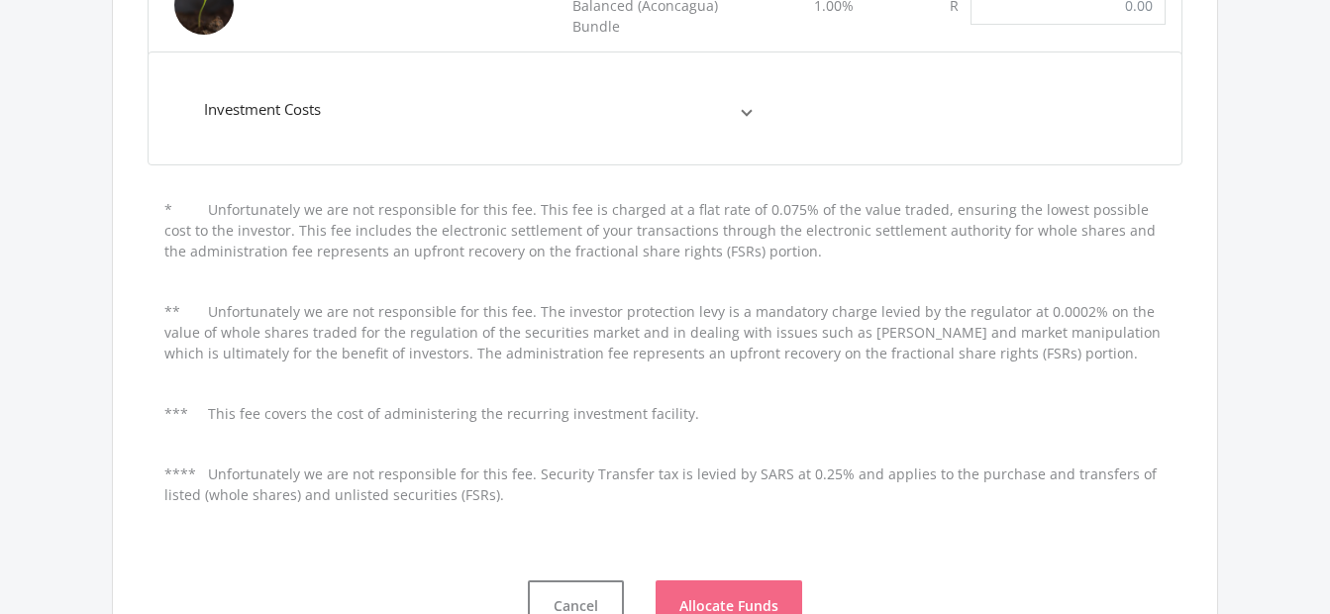
scroll to position [594, 0]
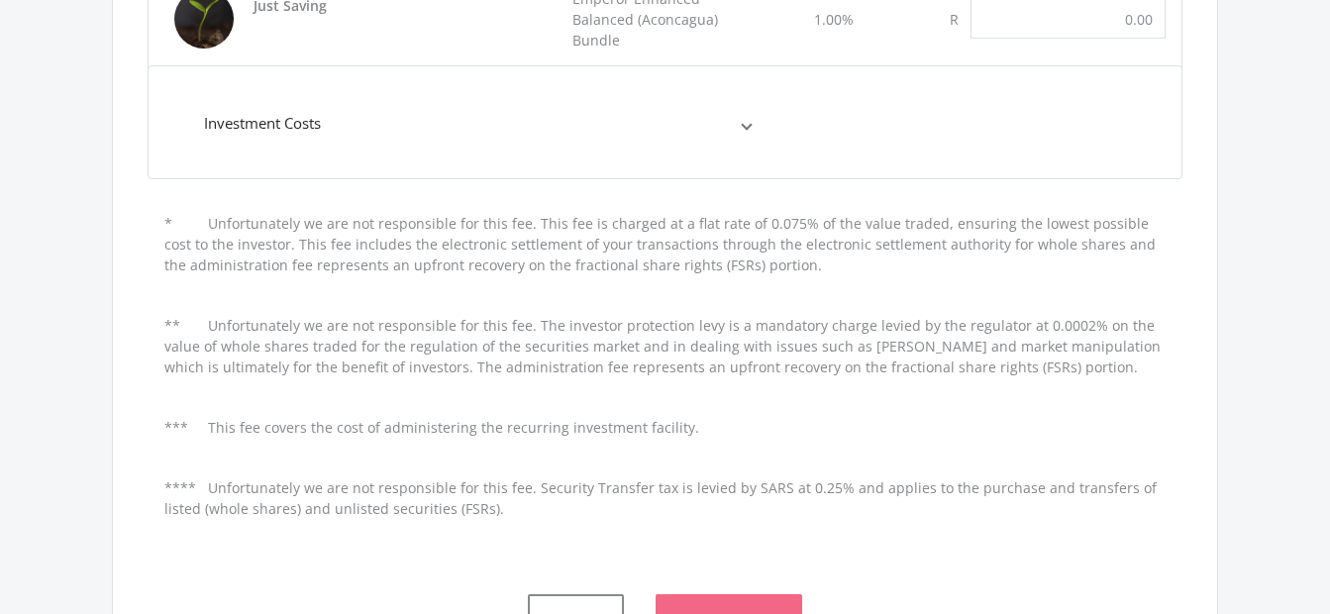
click at [738, 128] on span "Investment Costs" at bounding box center [473, 123] width 539 height 23
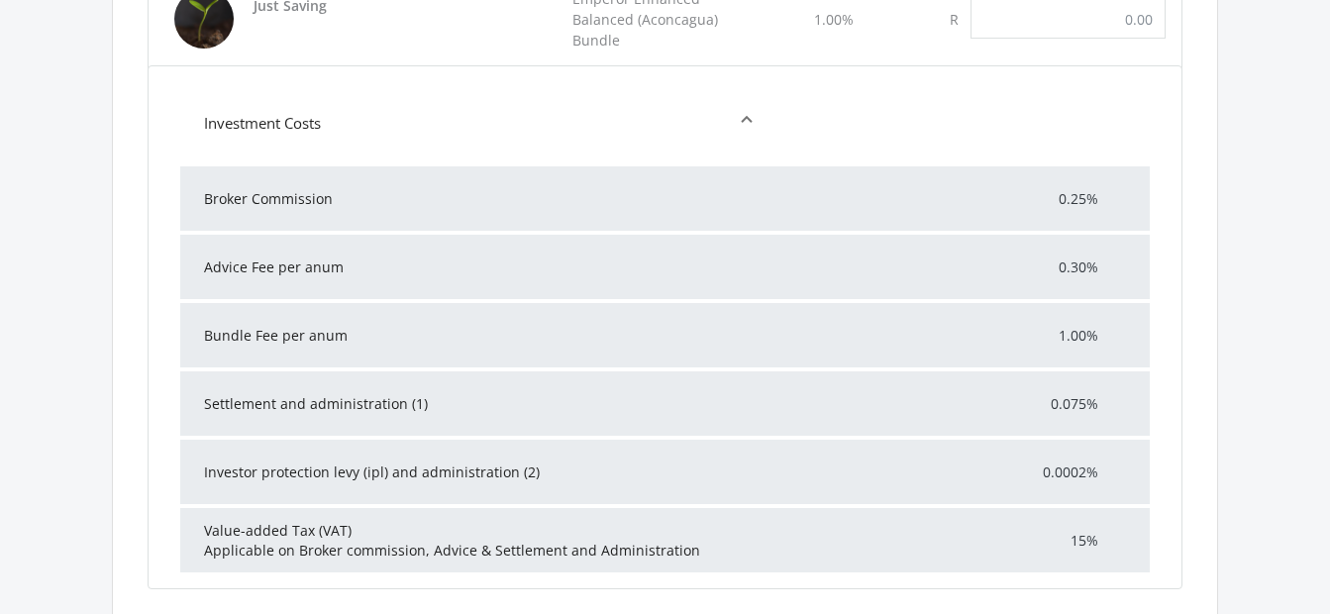
click at [750, 117] on span at bounding box center [747, 123] width 8 height 23
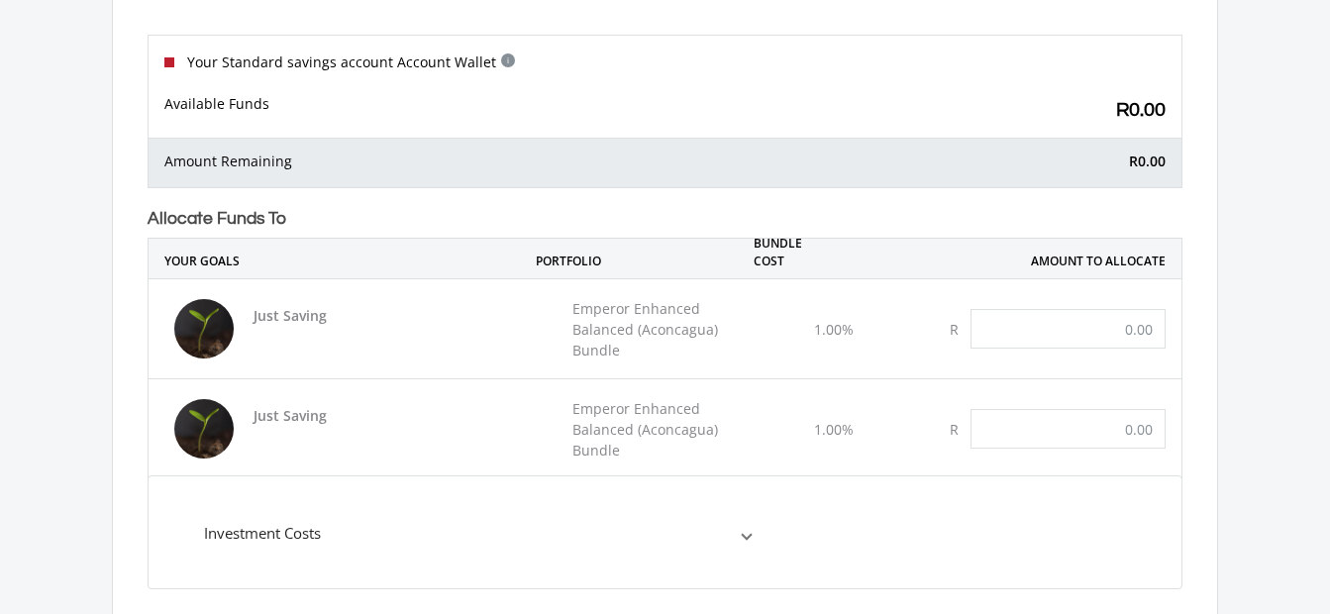
scroll to position [0, 0]
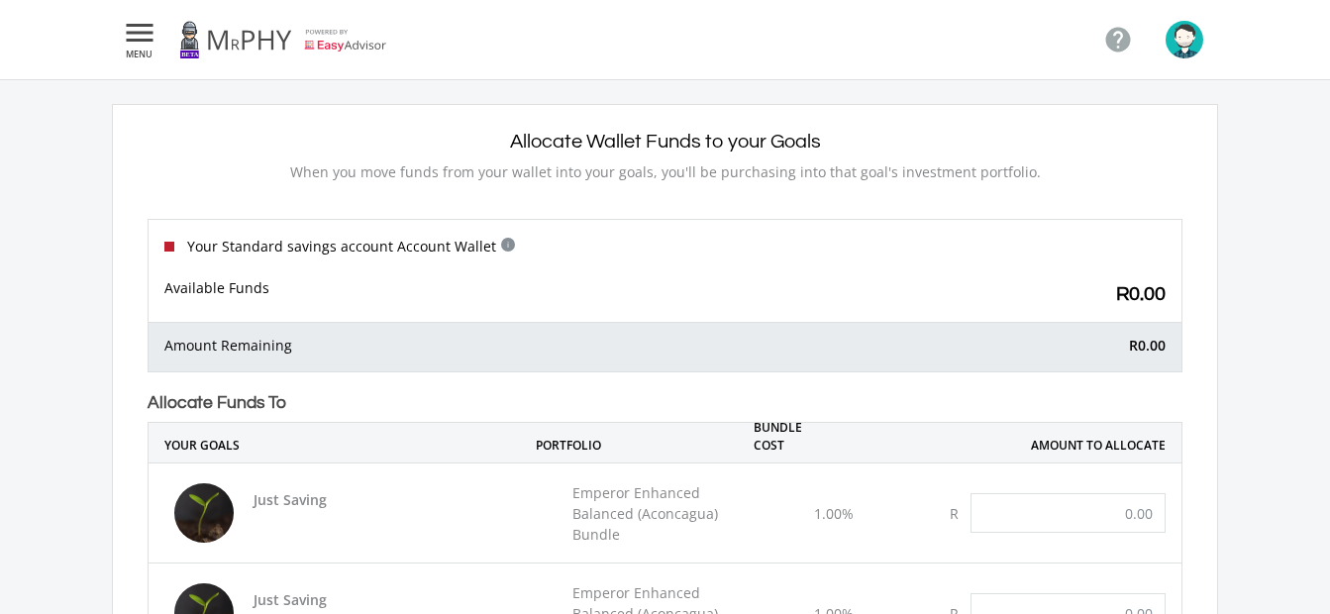
click at [139, 39] on icon "" at bounding box center [140, 33] width 36 height 24
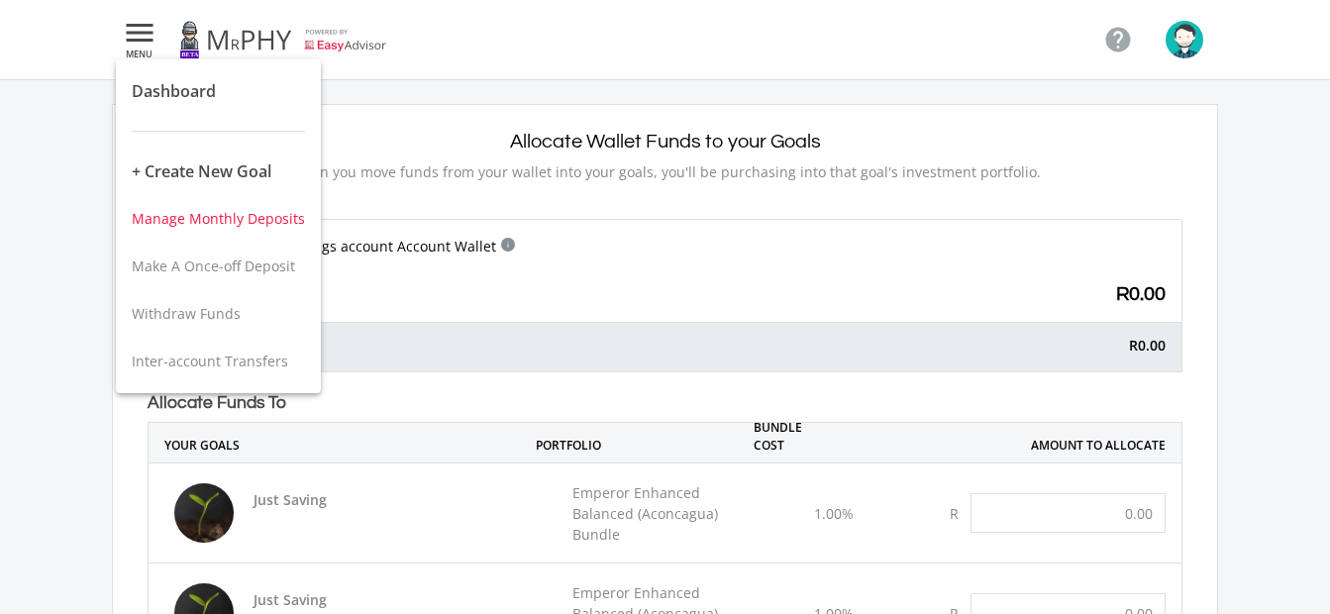
click at [259, 217] on span "Manage Monthly Deposits" at bounding box center [218, 218] width 173 height 19
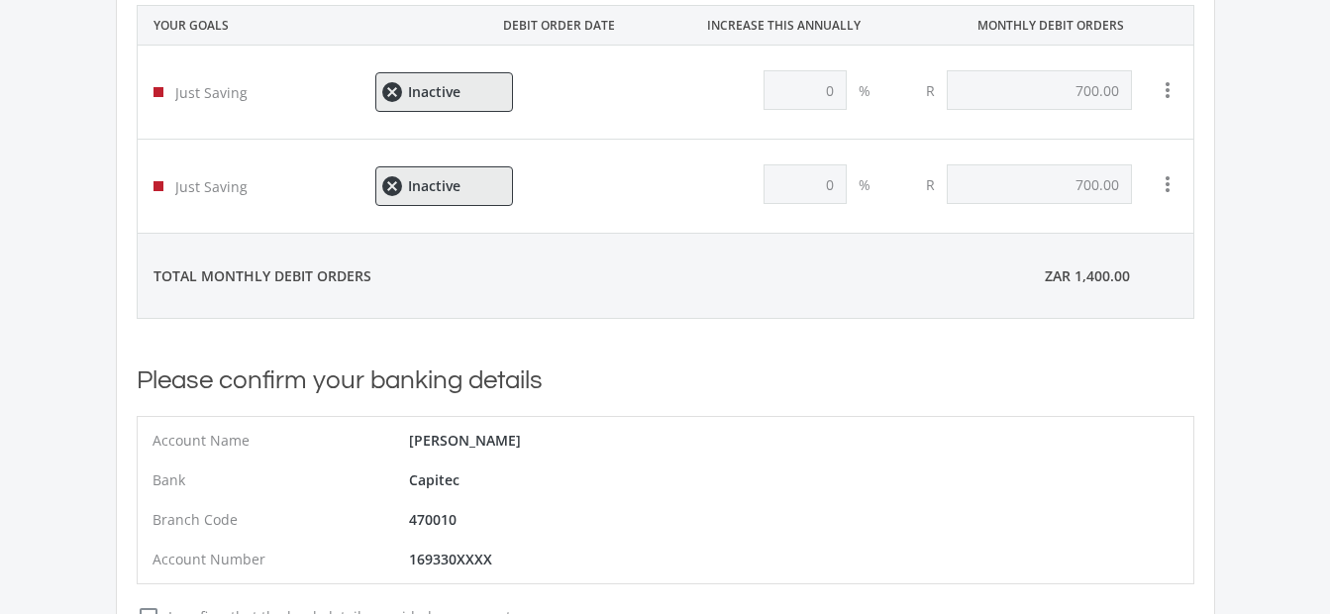
scroll to position [99, 0]
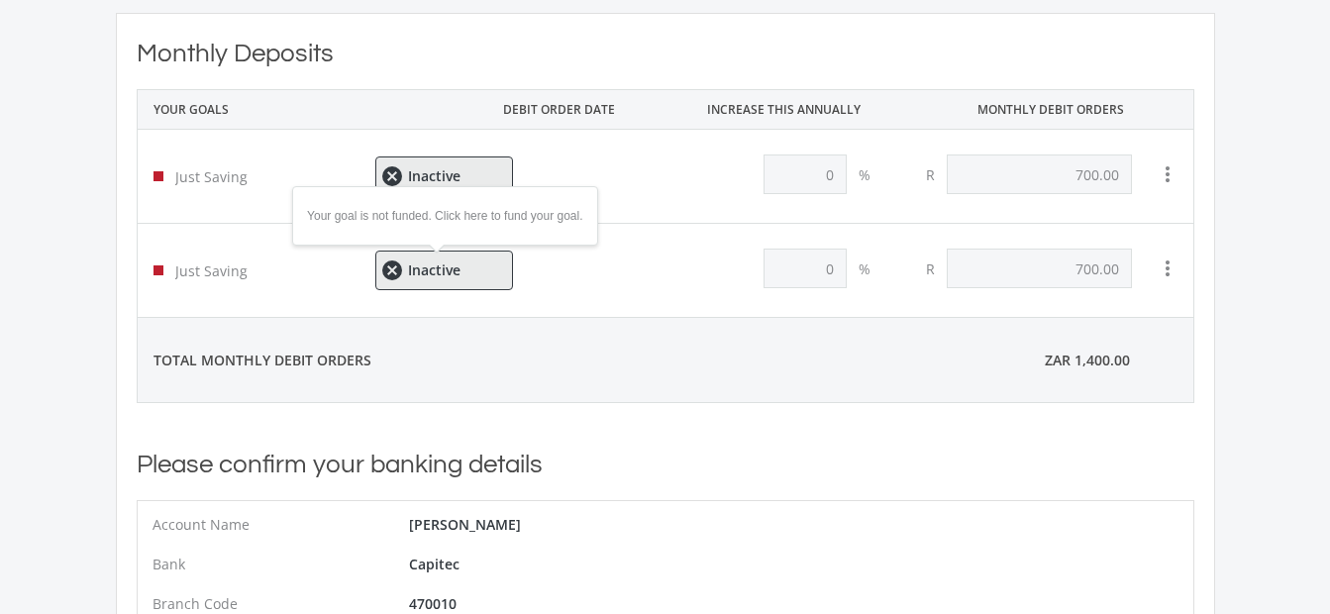
click at [393, 271] on icon "cancel" at bounding box center [390, 271] width 20 height 24
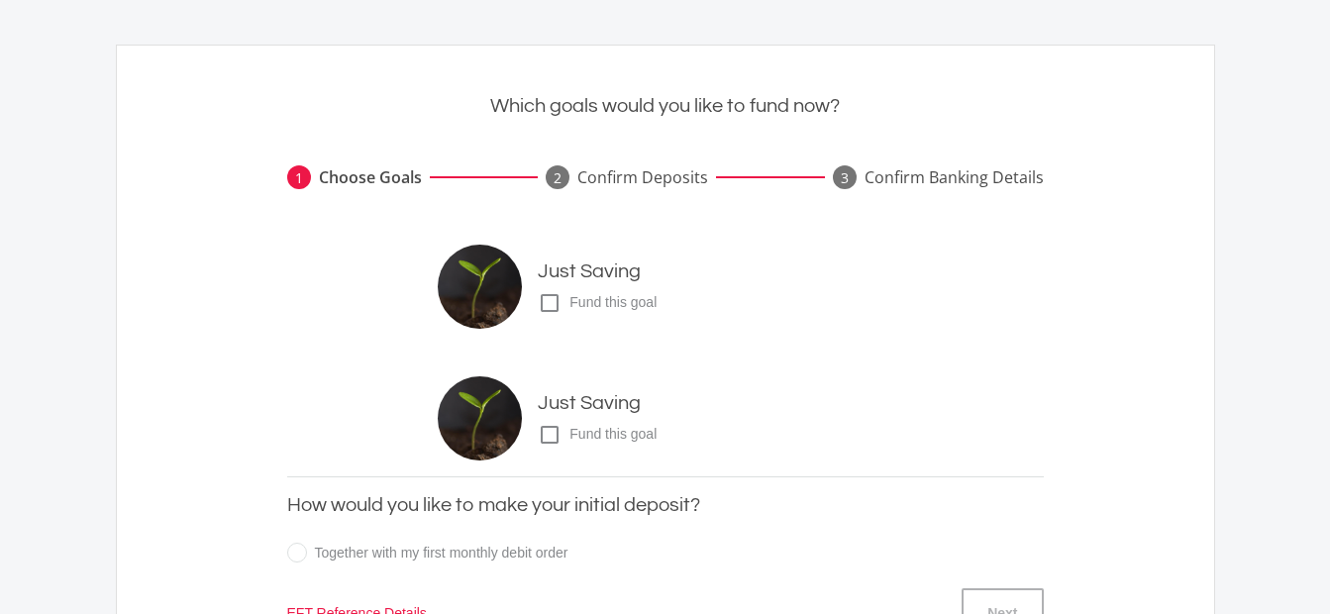
scroll to position [198, 0]
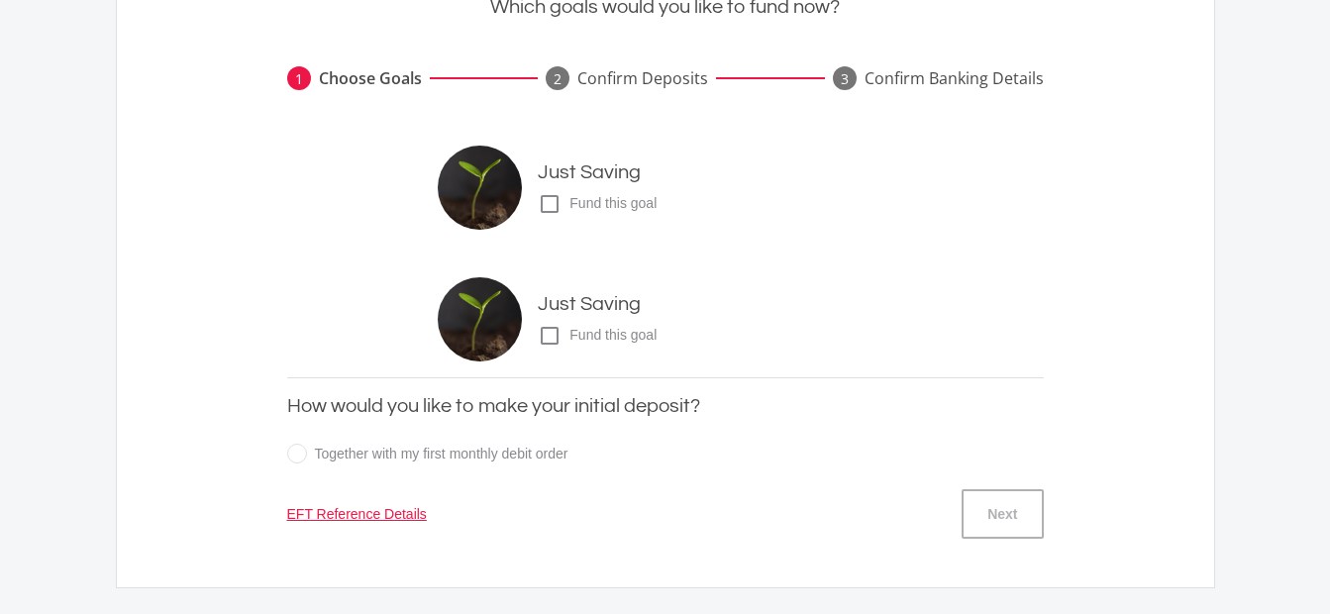
click at [549, 207] on icon "check_box_outline_blank" at bounding box center [550, 204] width 24 height 24
click at [518, 196] on input "check_box_outline_blank check_box Fund this goal" at bounding box center [518, 196] width 0 height 0
click at [1022, 520] on button "Next" at bounding box center [1002, 514] width 81 height 50
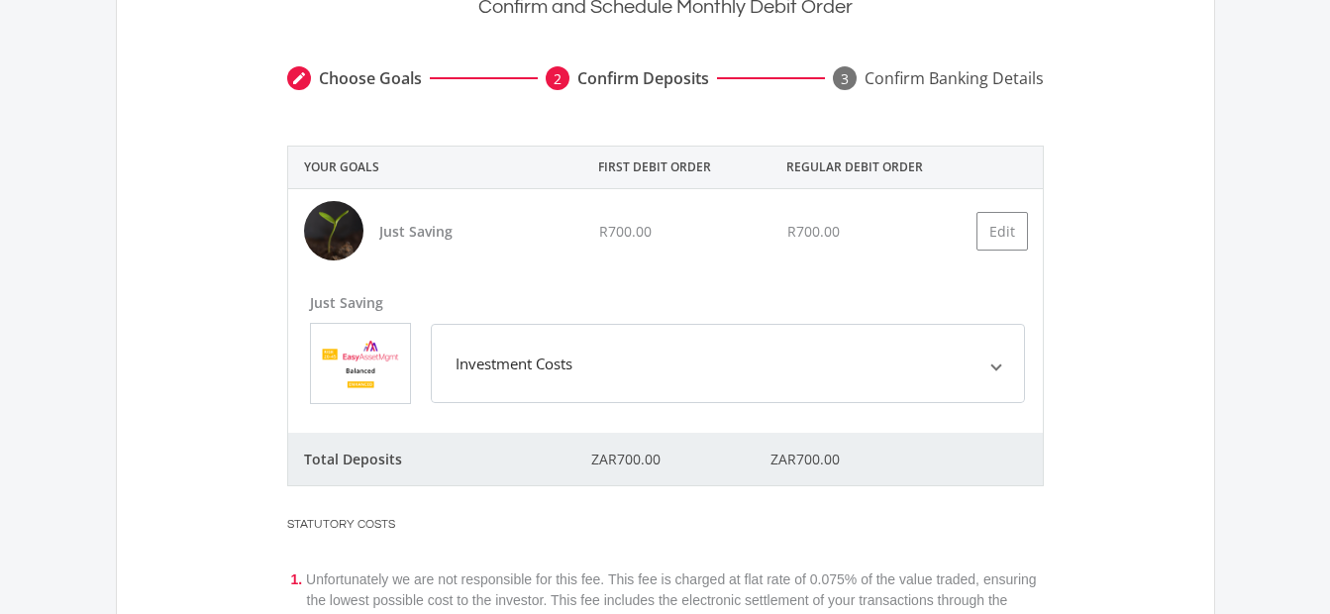
click at [835, 378] on mat-expansion-panel-header "Investment Costs" at bounding box center [728, 363] width 594 height 79
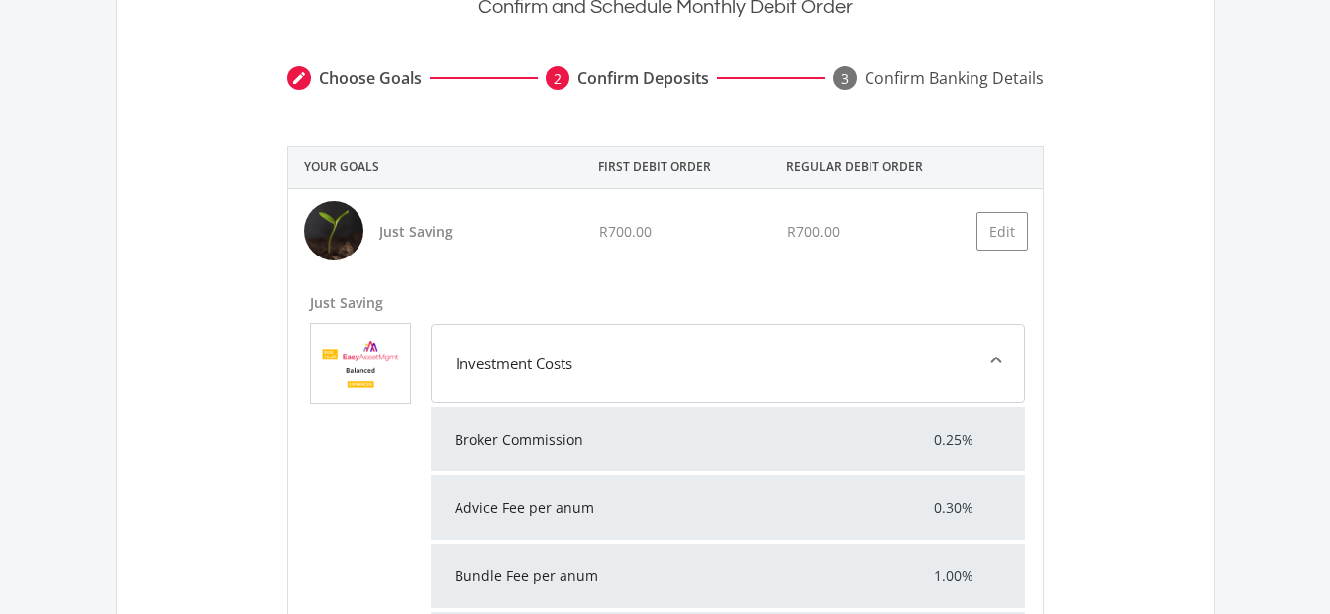
click at [835, 377] on mat-expansion-panel-header "Investment Costs" at bounding box center [728, 363] width 594 height 79
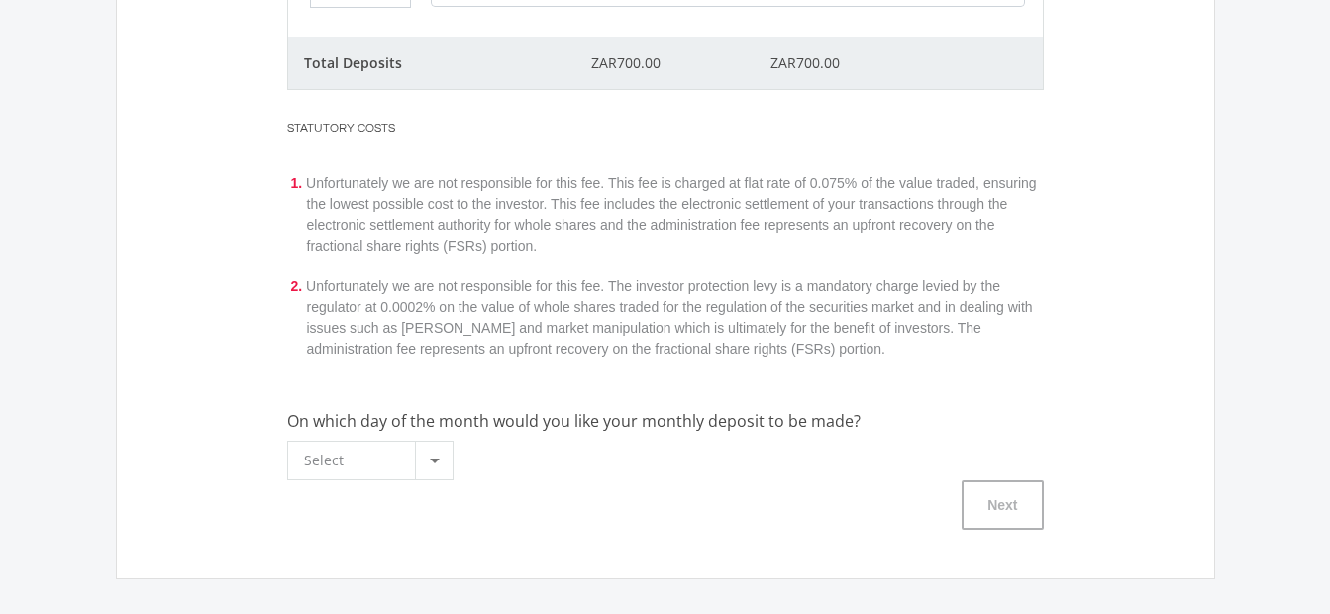
scroll to position [693, 0]
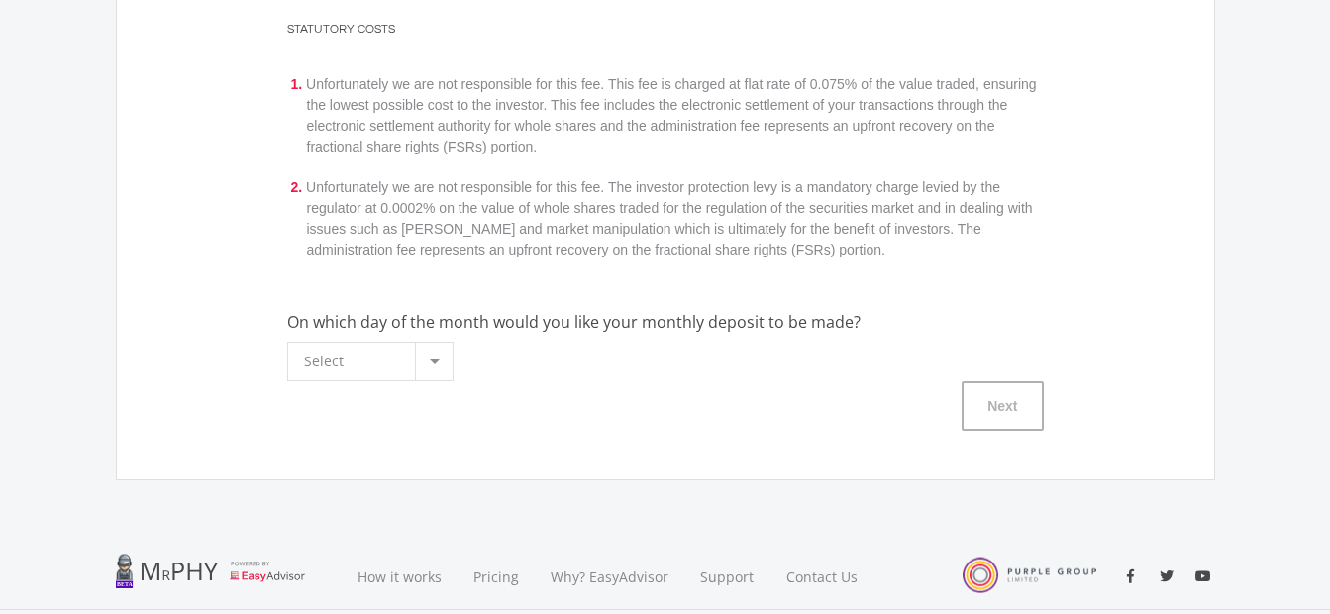
click at [427, 359] on div at bounding box center [434, 362] width 38 height 38
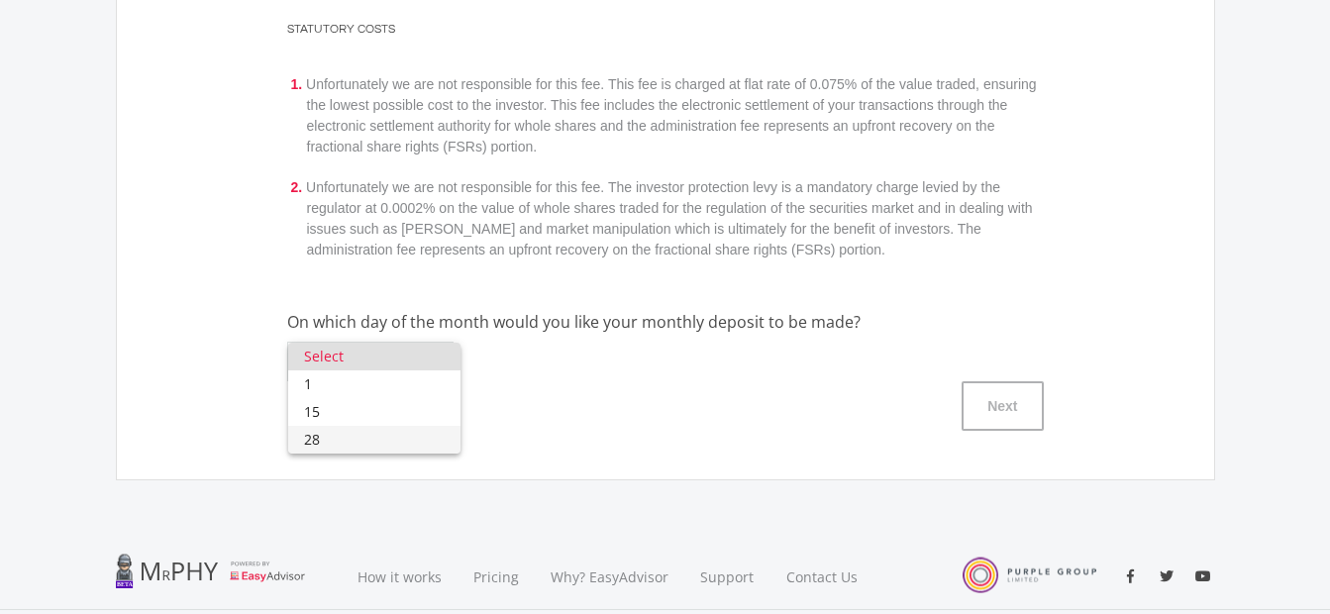
click at [330, 438] on span "28" at bounding box center [375, 440] width 142 height 28
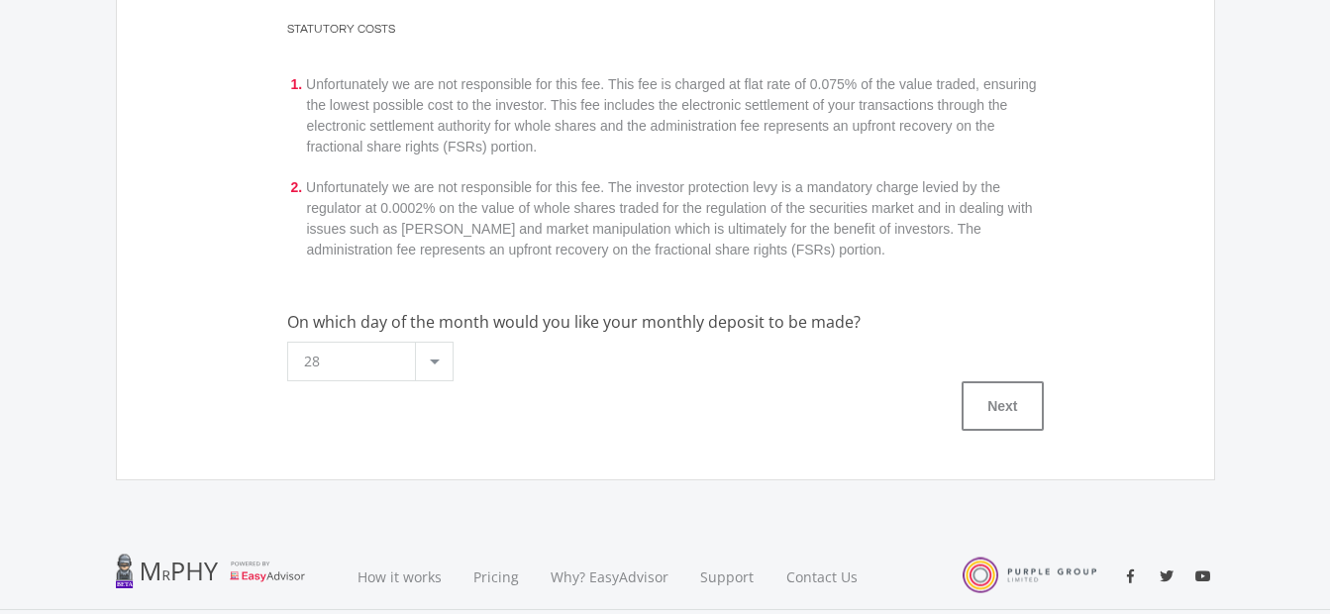
click at [454, 371] on div "28" at bounding box center [370, 362] width 197 height 40
click at [445, 370] on div at bounding box center [434, 362] width 38 height 38
click at [443, 369] on span "Select" at bounding box center [375, 357] width 142 height 28
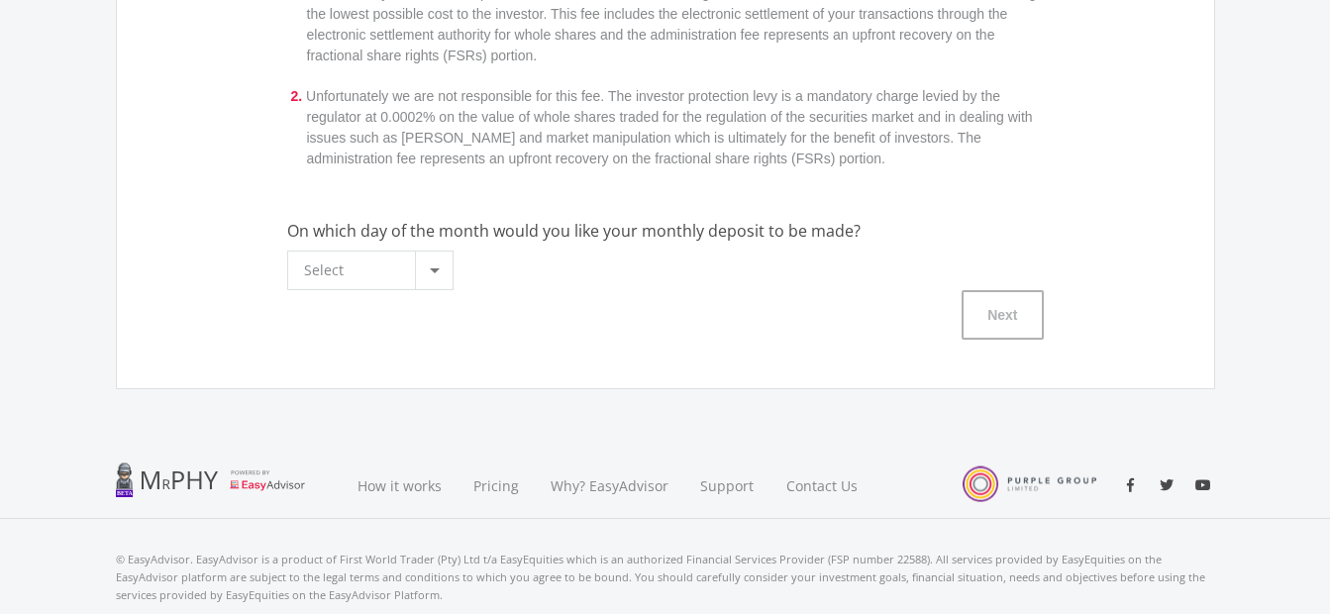
scroll to position [792, 0]
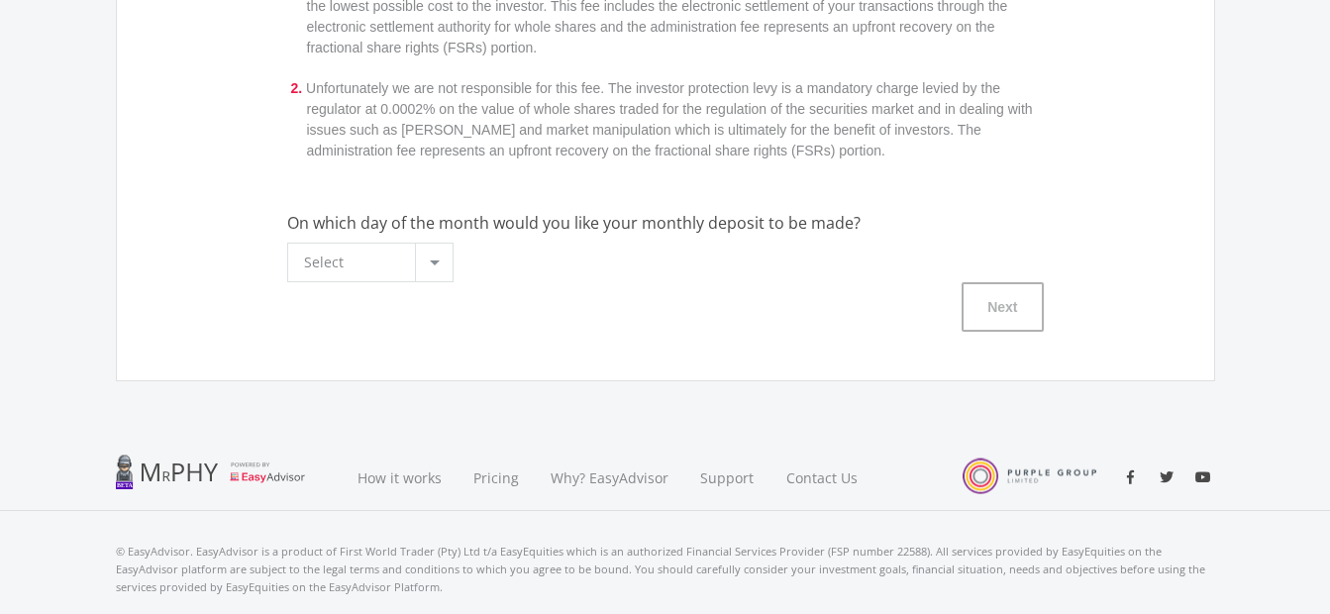
click at [420, 263] on div at bounding box center [434, 263] width 38 height 38
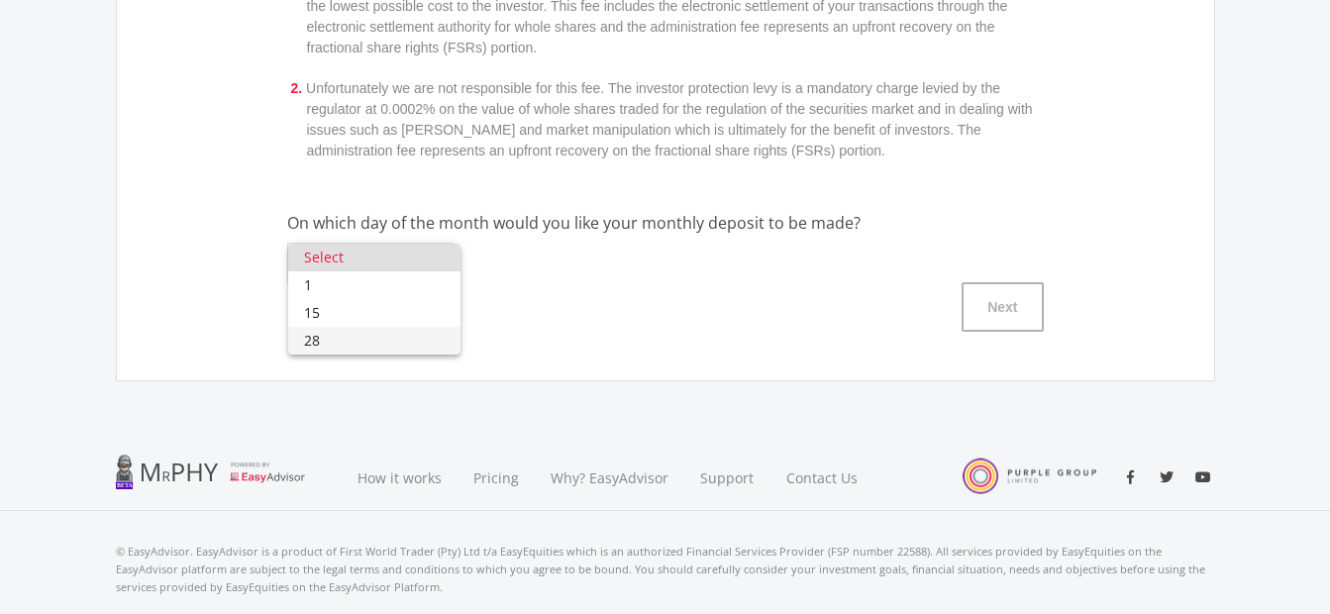
click at [325, 338] on span "28" at bounding box center [375, 341] width 142 height 28
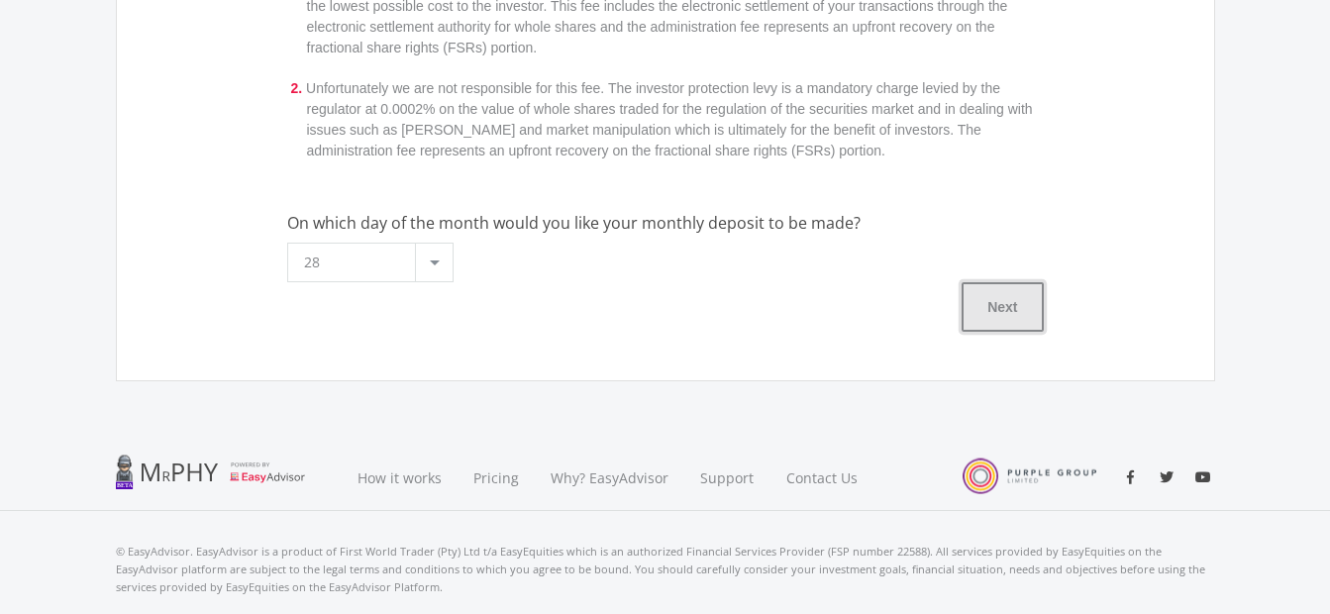
click at [991, 330] on button "Next" at bounding box center [1002, 307] width 81 height 50
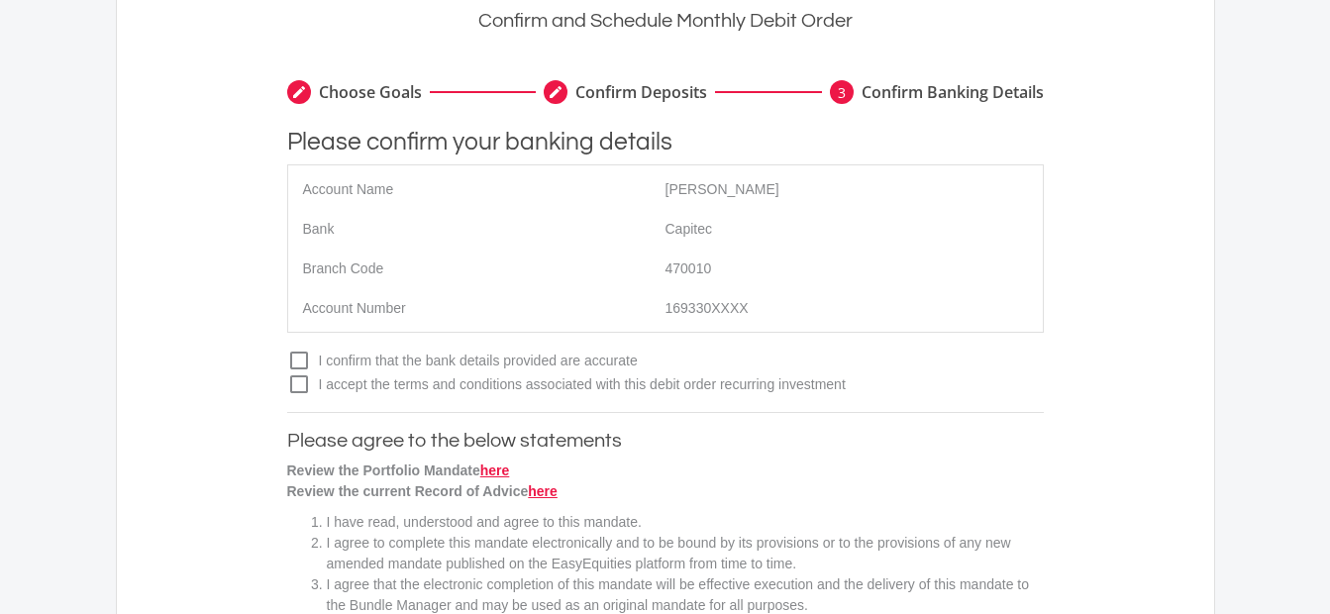
scroll to position [198, 0]
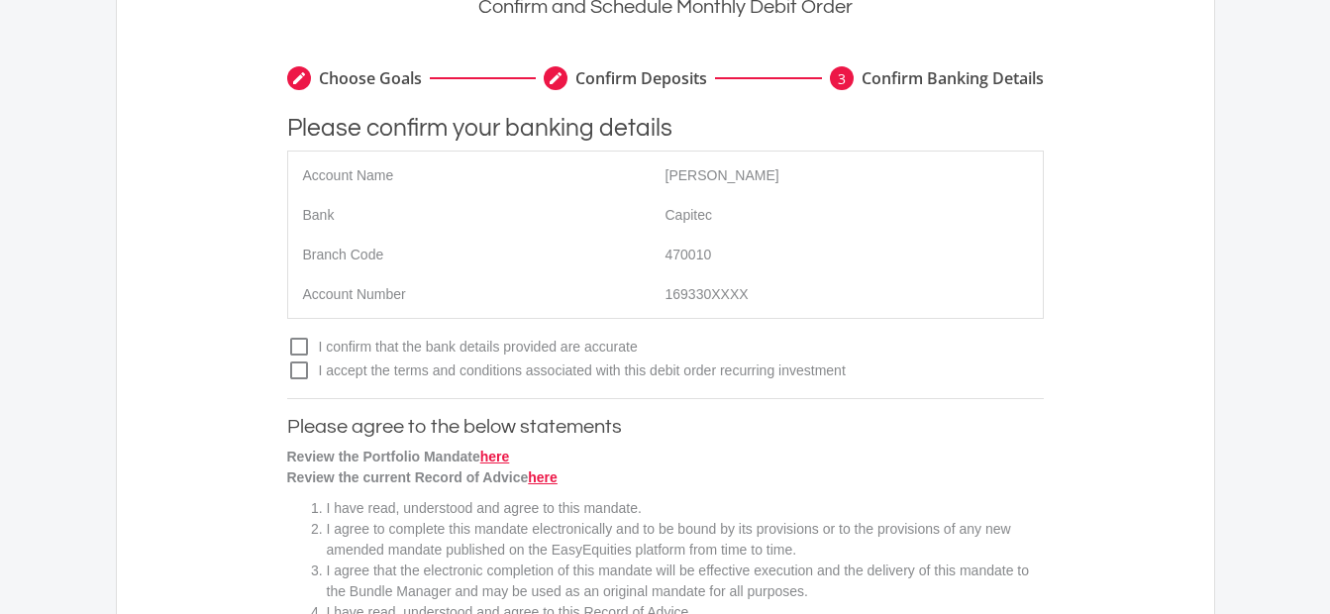
click at [294, 348] on icon "check_box_outline_blank" at bounding box center [299, 347] width 24 height 24
click at [267, 339] on input "check_box_outline_blank check_box I confirm that the bank details provided are …" at bounding box center [267, 339] width 0 height 0
click at [302, 376] on icon "check_box_outline_blank" at bounding box center [299, 371] width 24 height 24
click at [267, 363] on input "check_box_outline_blank check_box I accept the terms and conditions associated …" at bounding box center [267, 363] width 0 height 0
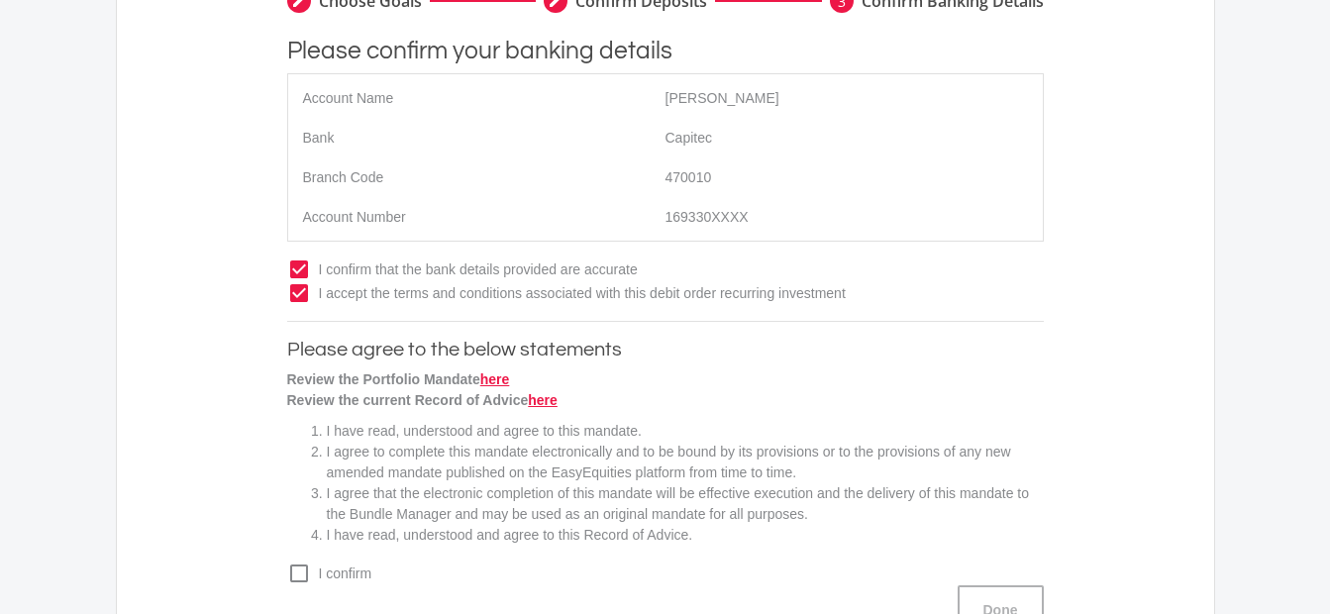
scroll to position [495, 0]
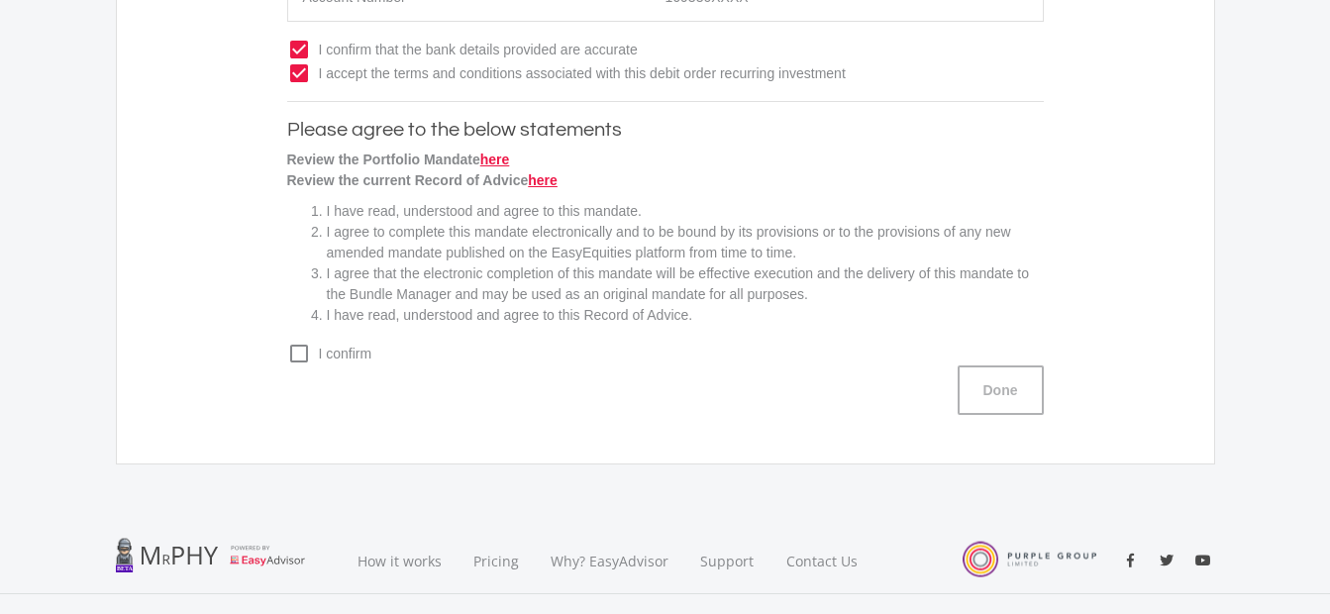
click at [304, 353] on icon "check_box_outline_blank" at bounding box center [299, 354] width 24 height 24
click at [267, 346] on input "check_box_outline_blank check_box I confirm" at bounding box center [267, 346] width 0 height 0
click at [997, 394] on button "Done" at bounding box center [1001, 390] width 86 height 50
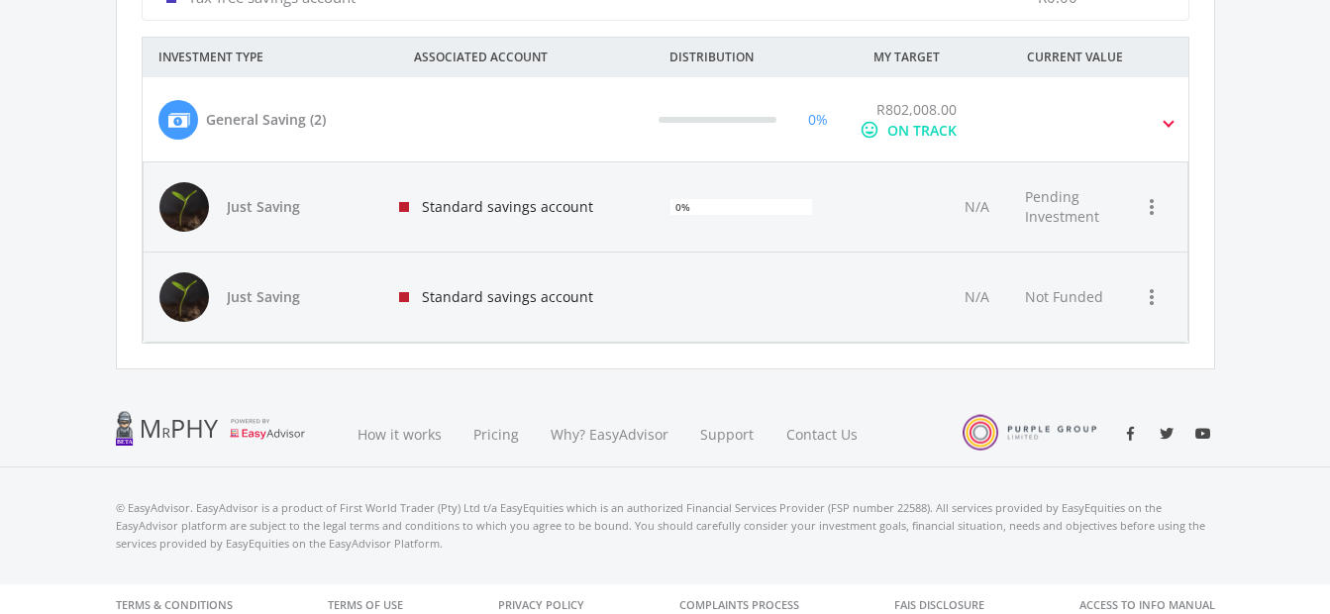
scroll to position [1116, 0]
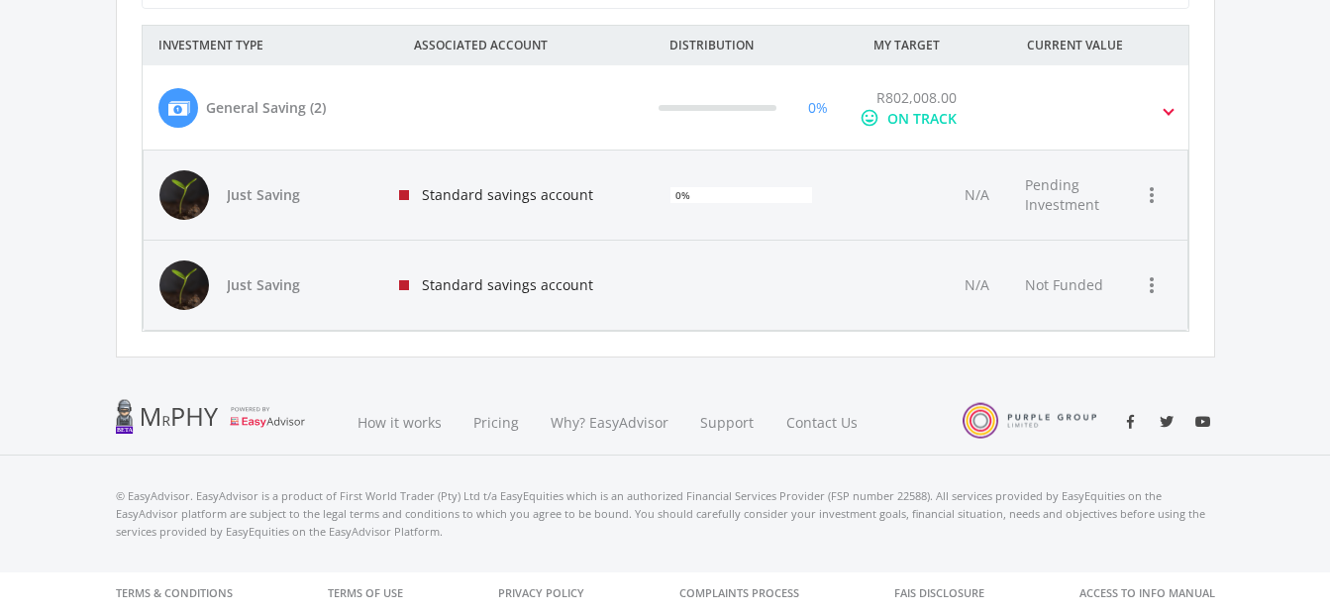
click at [1061, 193] on span "Pending Investment" at bounding box center [1062, 194] width 74 height 39
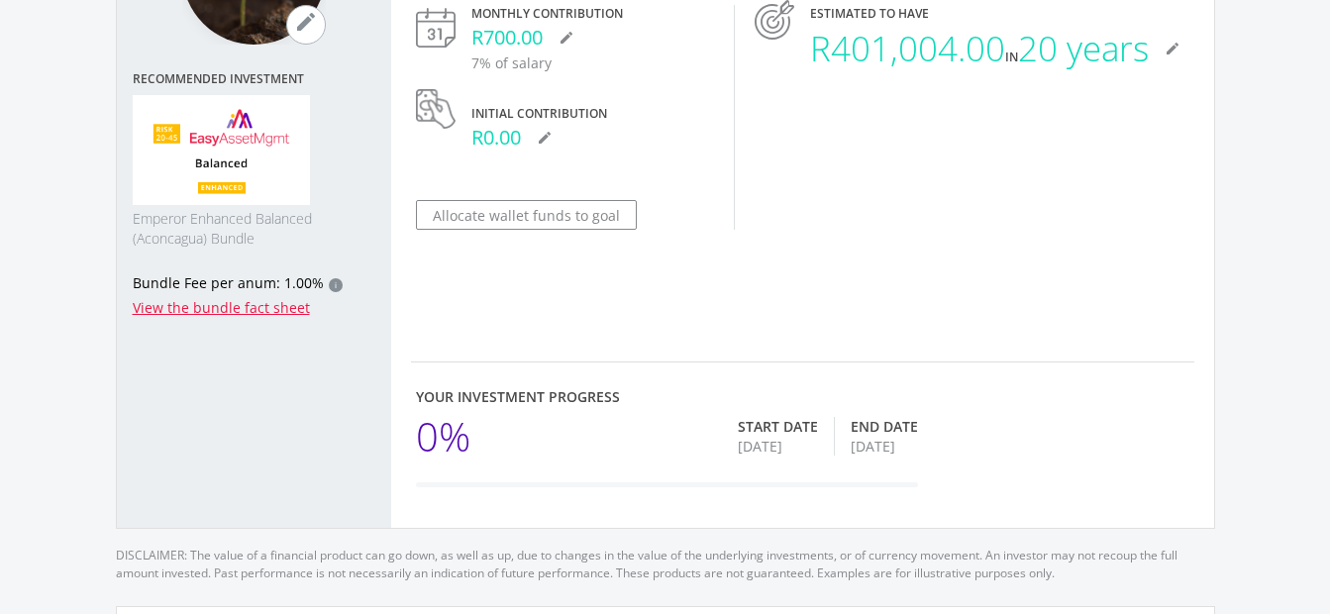
scroll to position [297, 0]
click at [772, 454] on div "19 Aug 2025" at bounding box center [778, 445] width 80 height 20
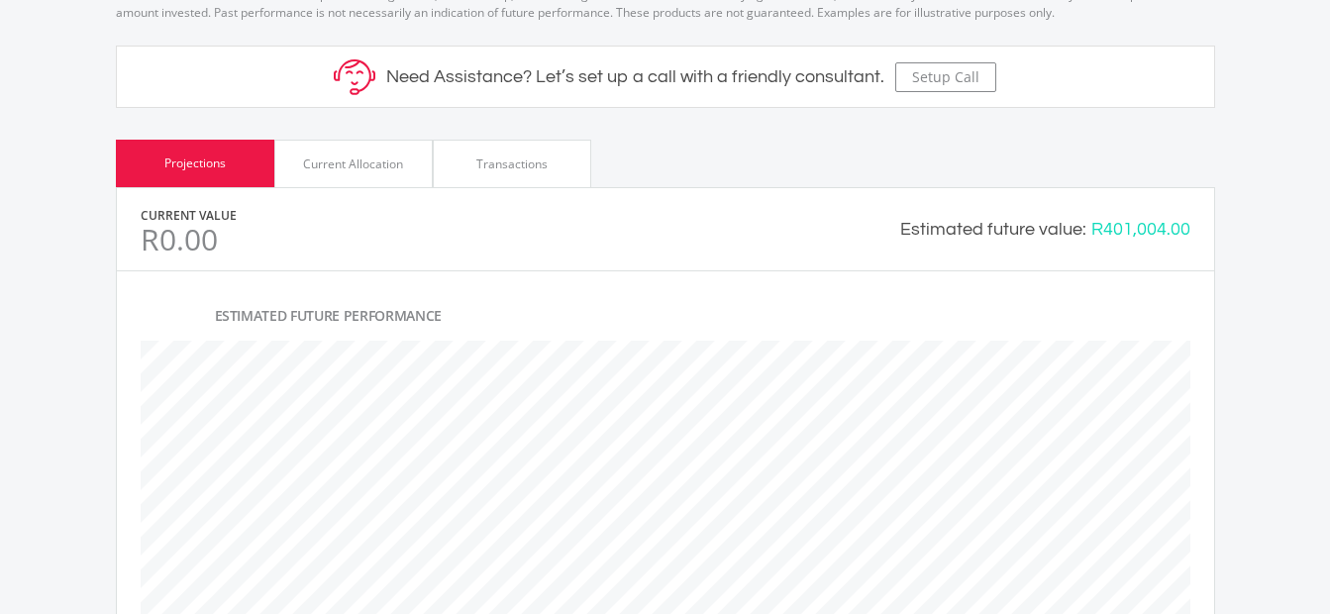
scroll to position [891, 0]
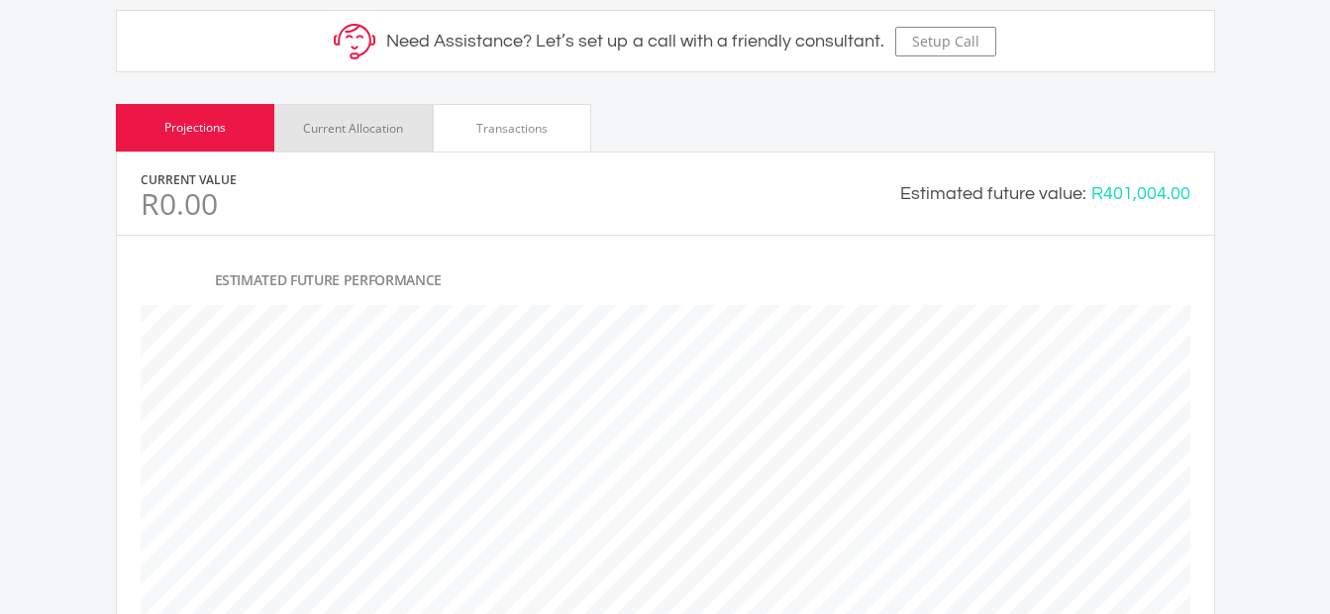
click at [346, 137] on div "Current Allocation" at bounding box center [353, 129] width 100 height 18
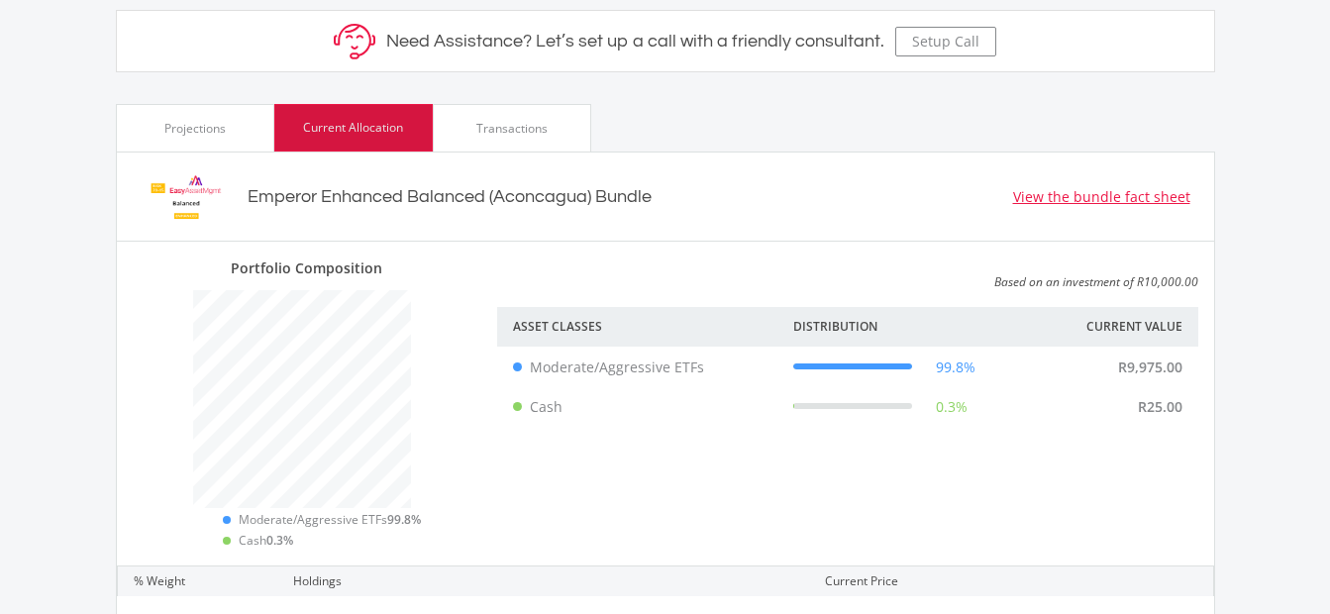
scroll to position [291, 366]
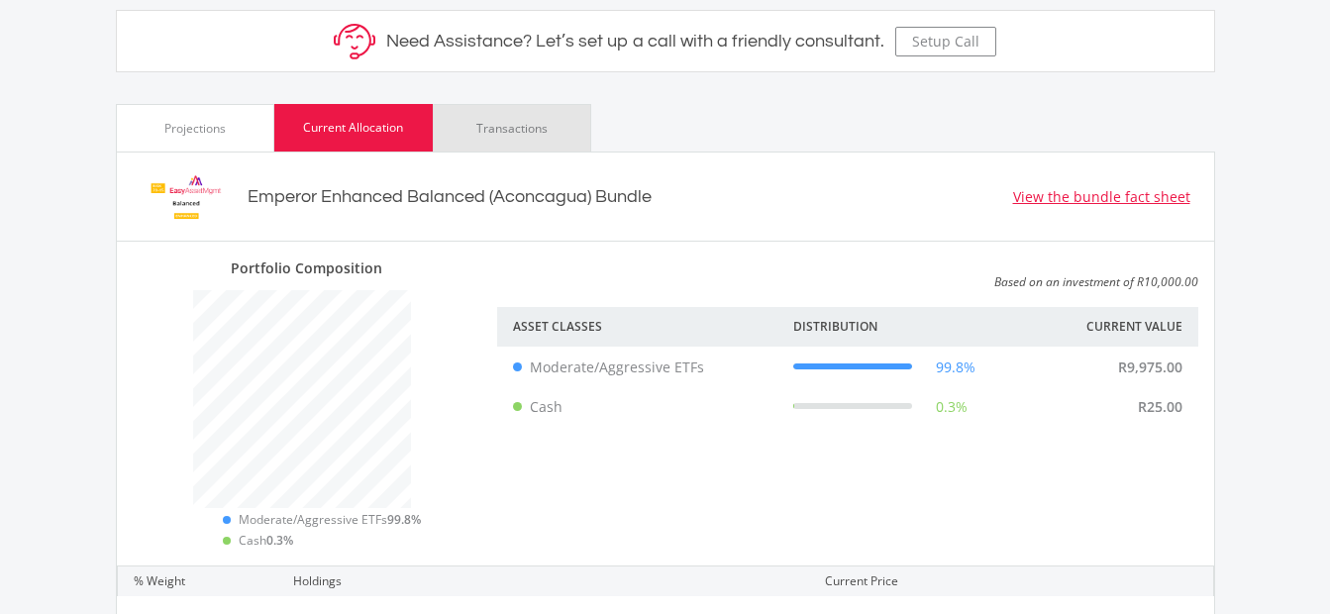
click at [499, 137] on div "Transactions" at bounding box center [511, 129] width 71 height 18
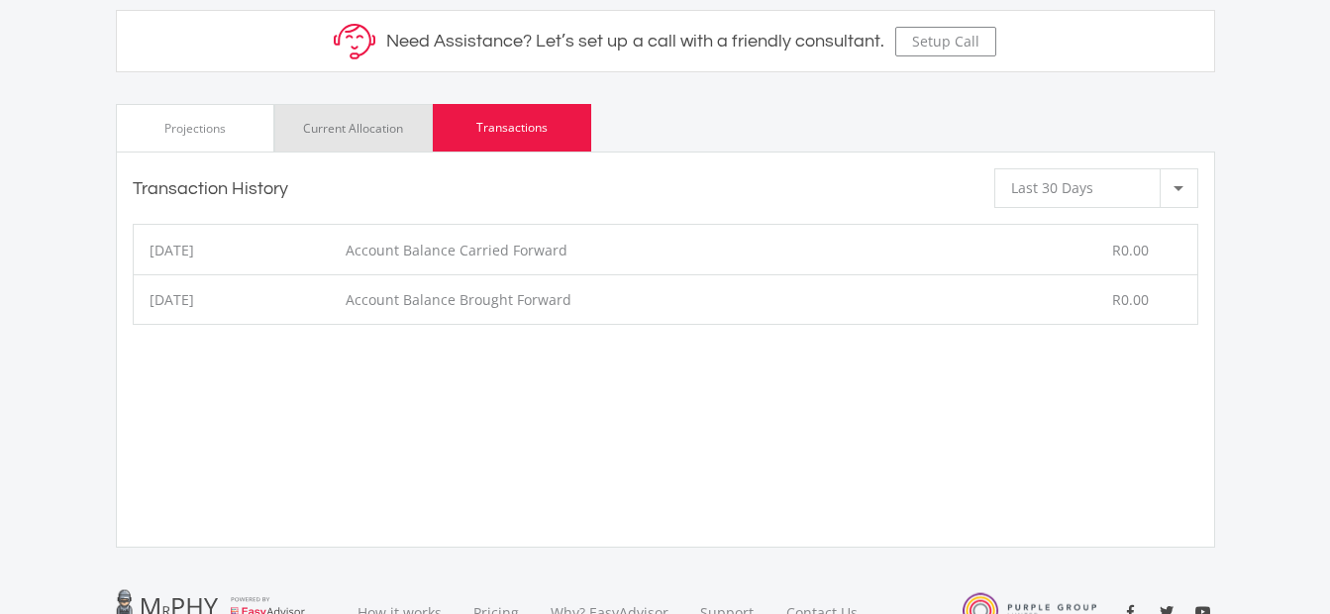
click at [372, 134] on div "Current Allocation" at bounding box center [353, 129] width 100 height 18
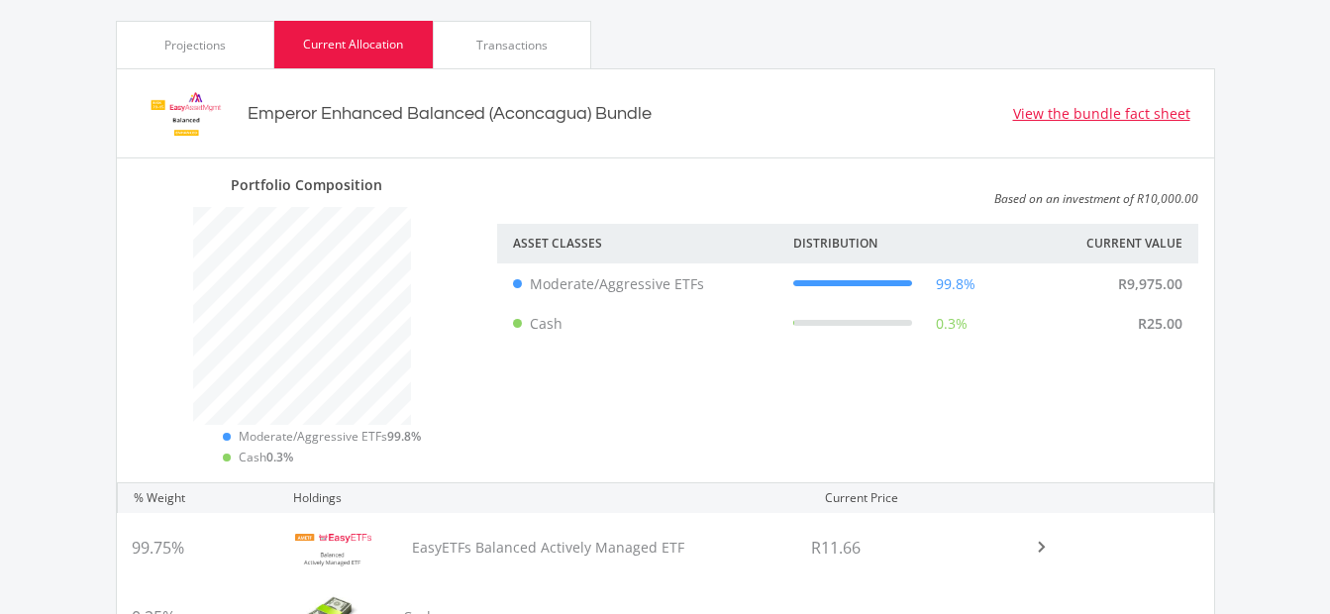
scroll to position [1189, 0]
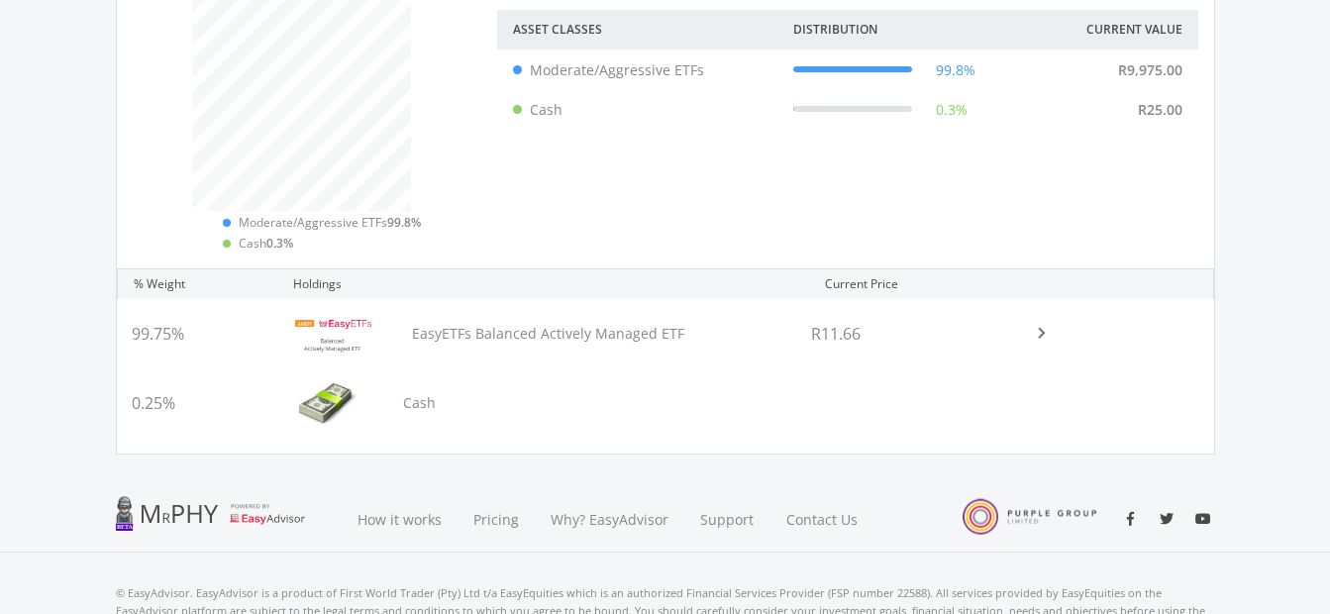
click at [414, 394] on div "Cash" at bounding box center [537, 402] width 527 height 69
click at [191, 408] on div "0.25%" at bounding box center [196, 402] width 158 height 69
click at [925, 342] on div "R11.66" at bounding box center [887, 333] width 183 height 69
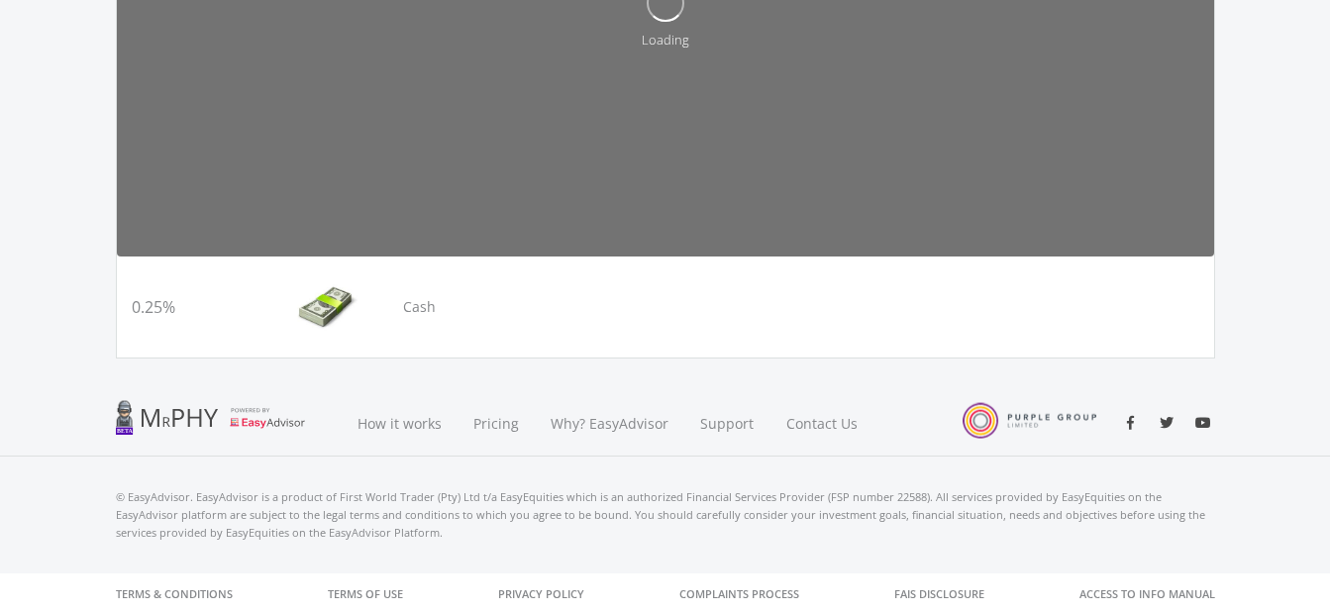
scroll to position [1384, 0]
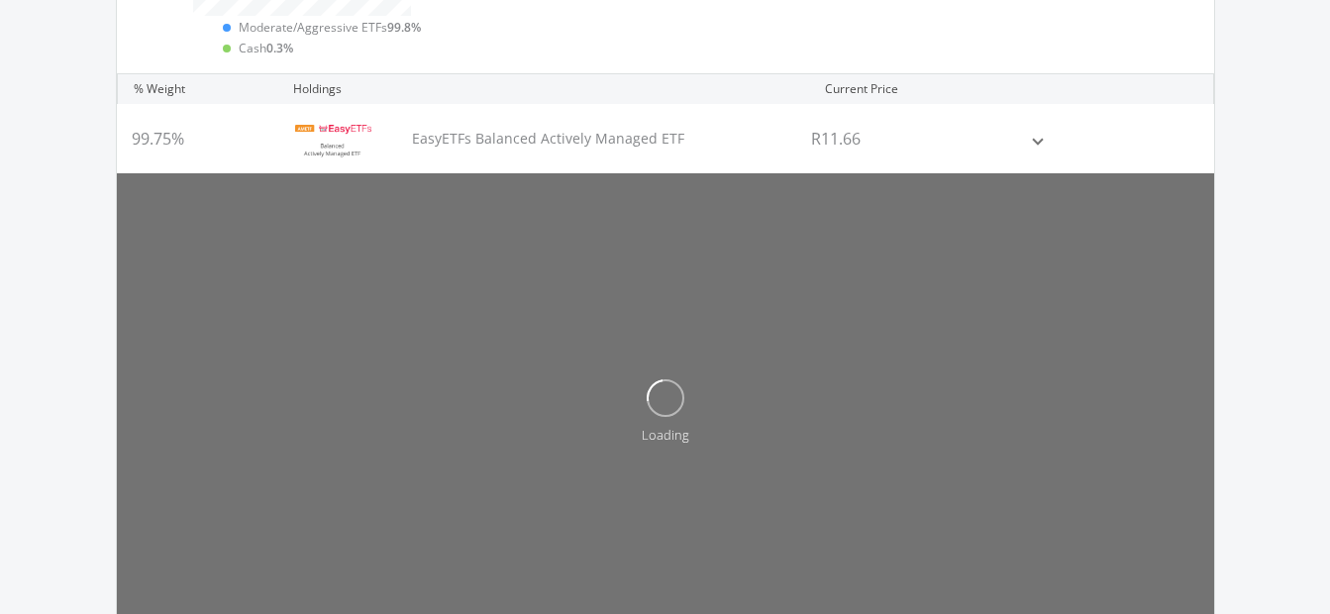
click at [996, 128] on ee-holding-preview-header "99.75% EasyETFs Balanced Actively Managed ETF R11.66" at bounding box center [640, 138] width 1046 height 69
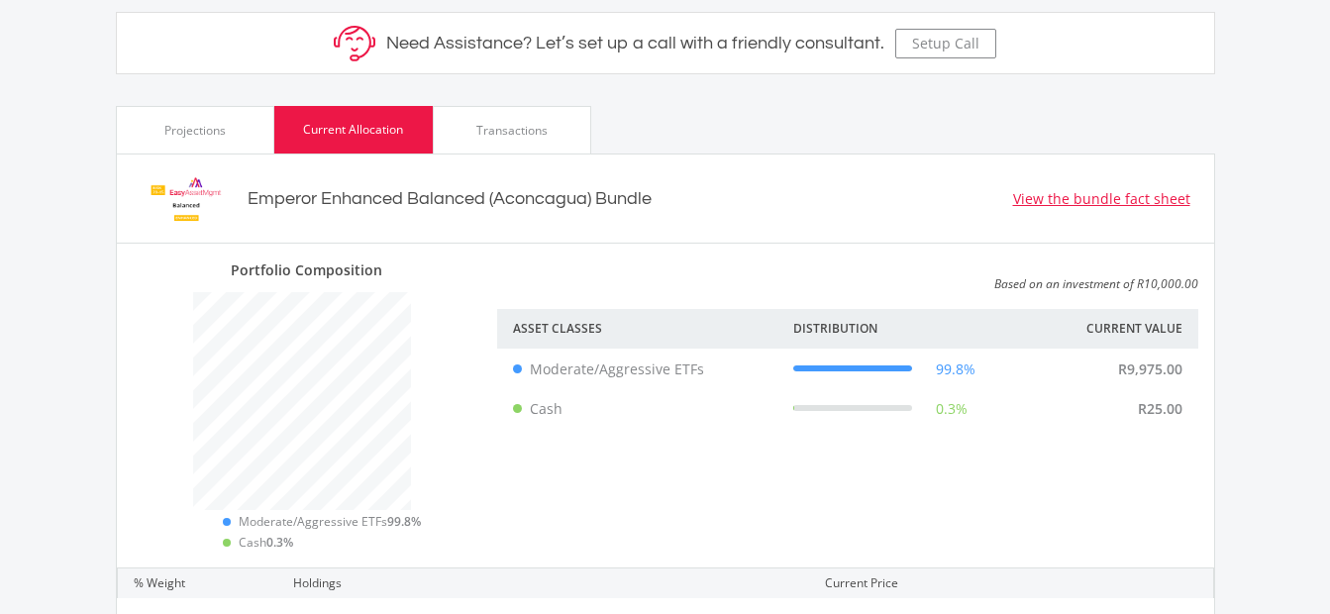
scroll to position [405, 611]
click at [224, 141] on div "Projections" at bounding box center [195, 130] width 158 height 48
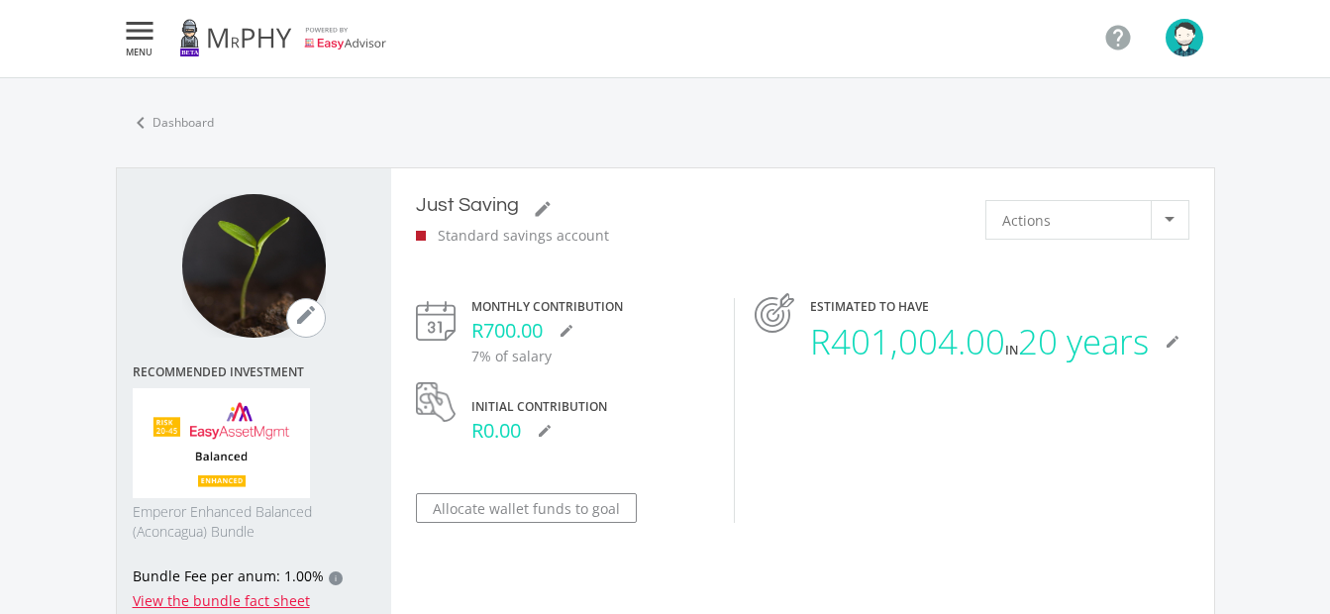
scroll to position [0, 0]
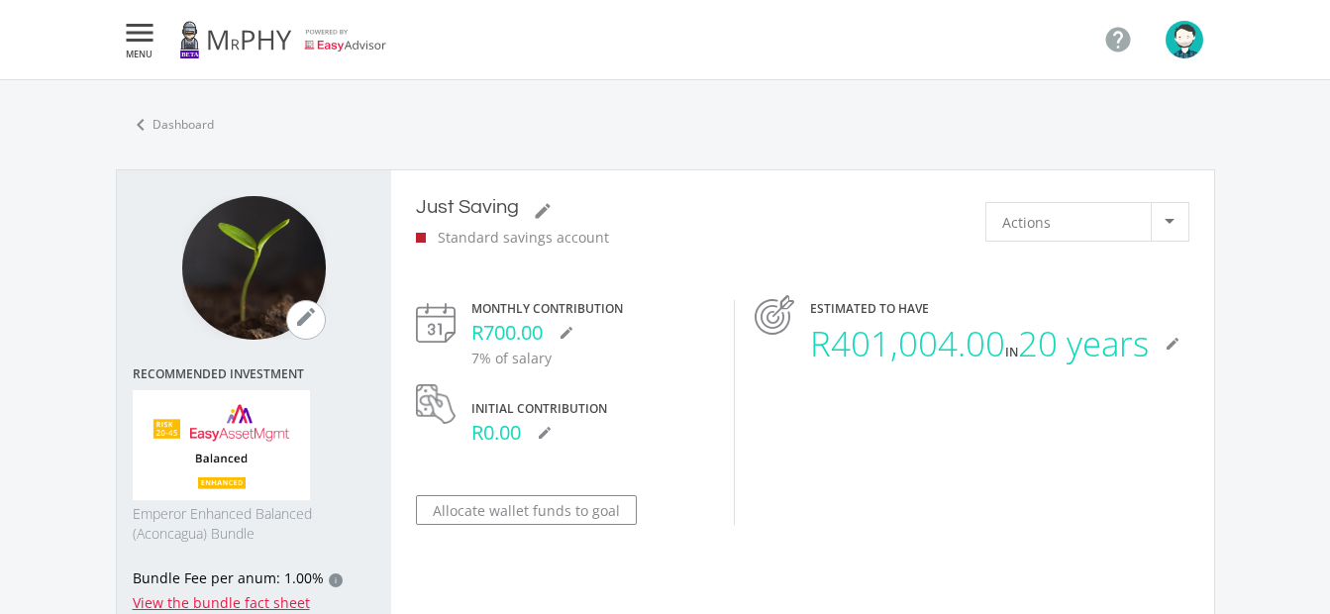
click at [145, 34] on icon "" at bounding box center [140, 33] width 36 height 24
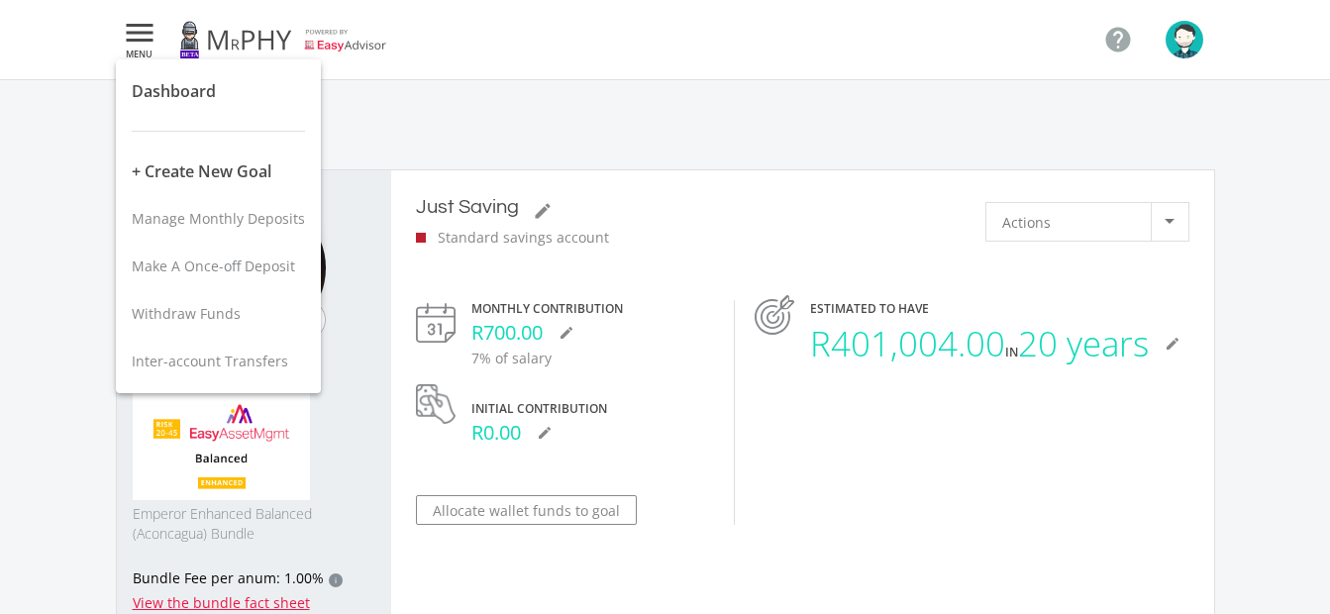
click at [768, 88] on div at bounding box center [665, 307] width 1330 height 614
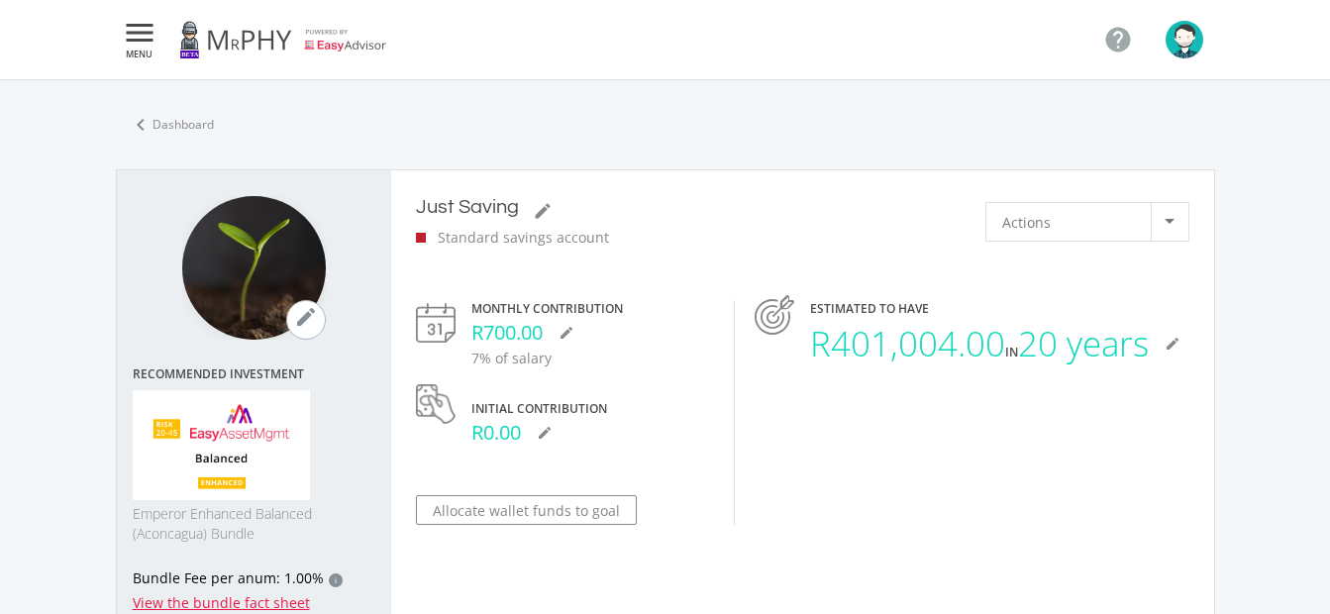
click at [1161, 222] on div at bounding box center [1170, 222] width 38 height 38
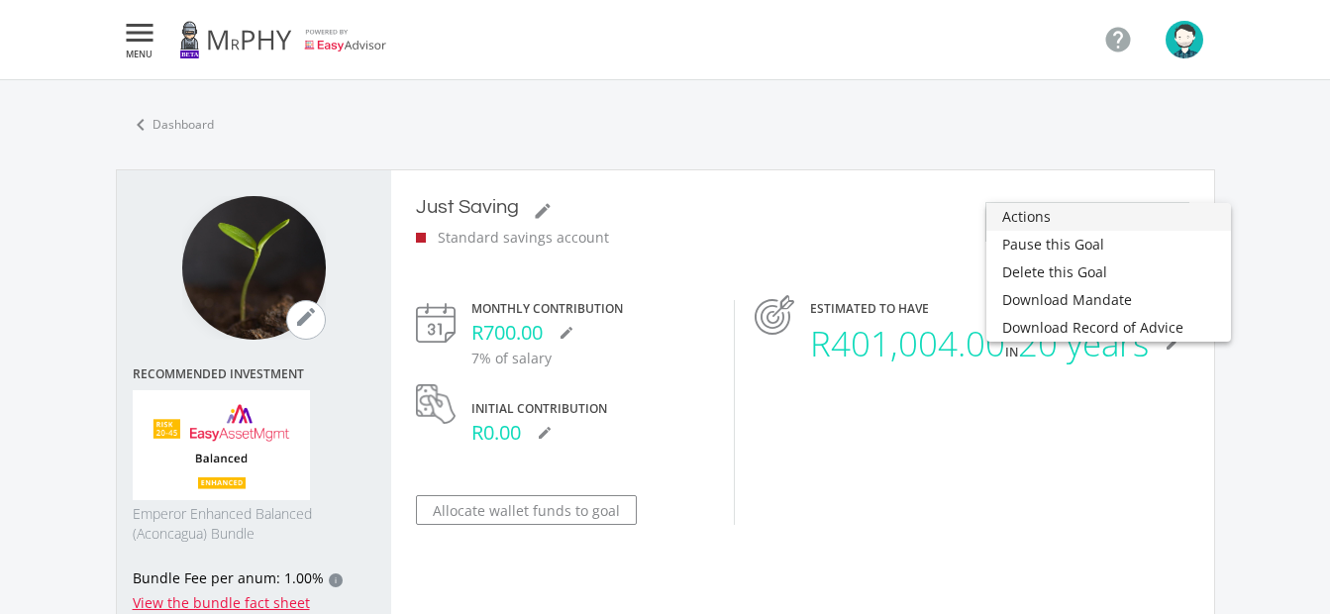
click at [1078, 118] on div at bounding box center [665, 307] width 1330 height 614
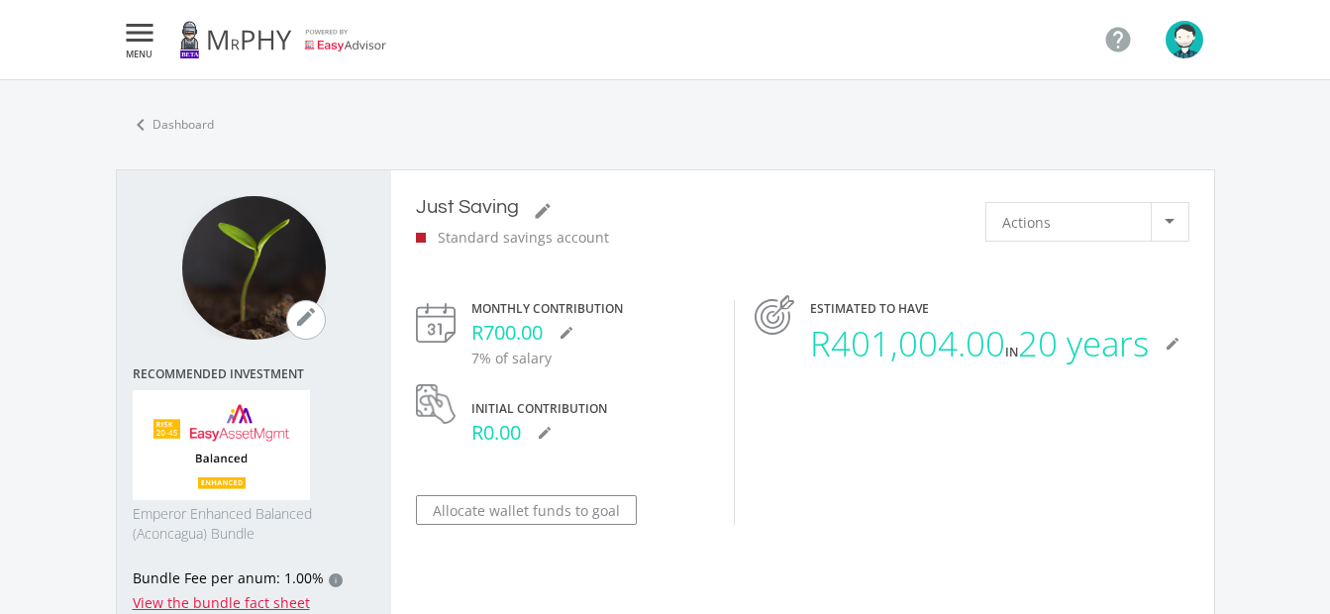
click at [152, 27] on icon "" at bounding box center [140, 33] width 36 height 24
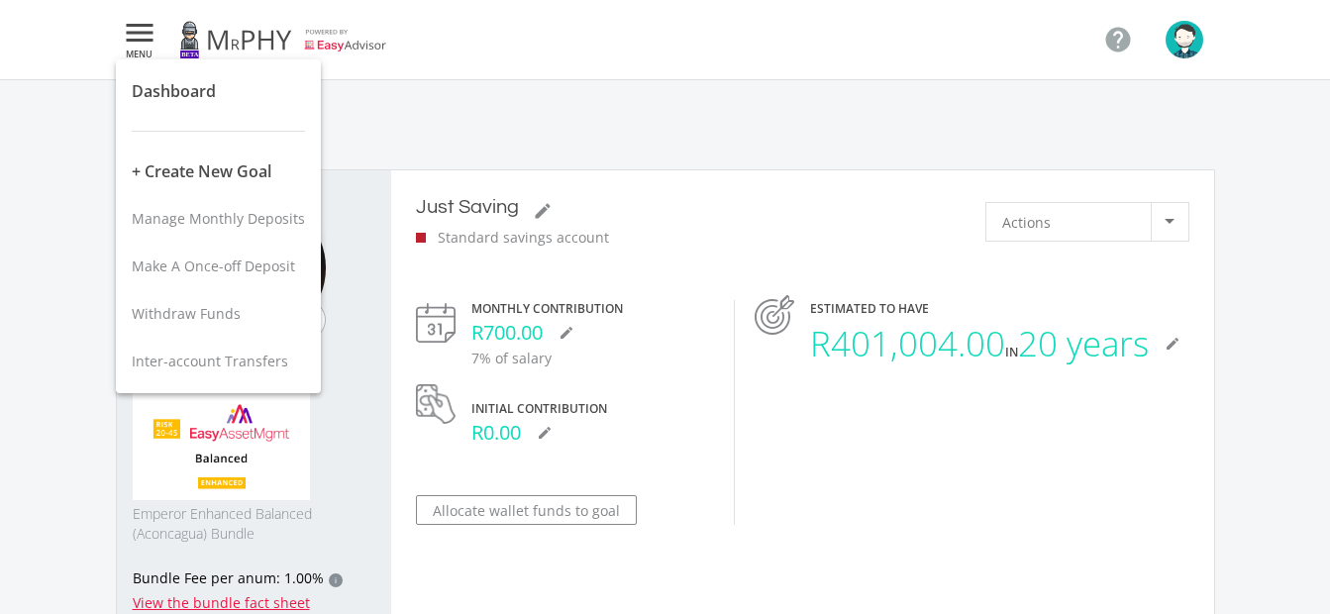
click at [1182, 41] on div at bounding box center [665, 307] width 1330 height 614
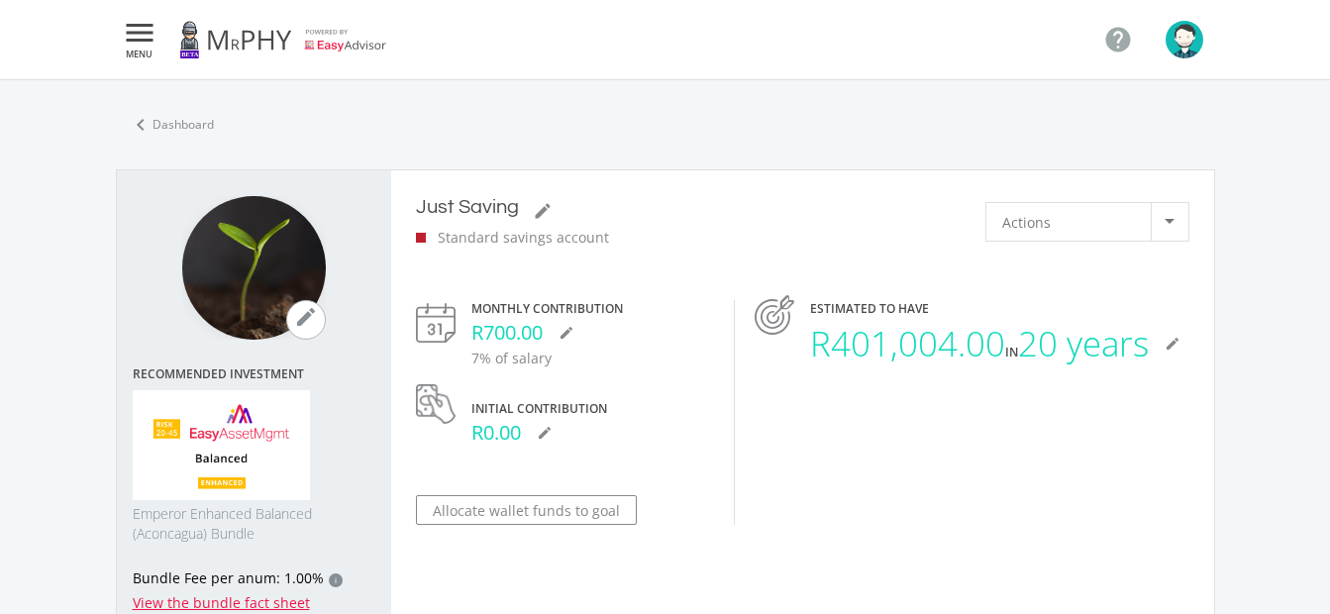
click at [1190, 48] on img "button" at bounding box center [1185, 40] width 38 height 38
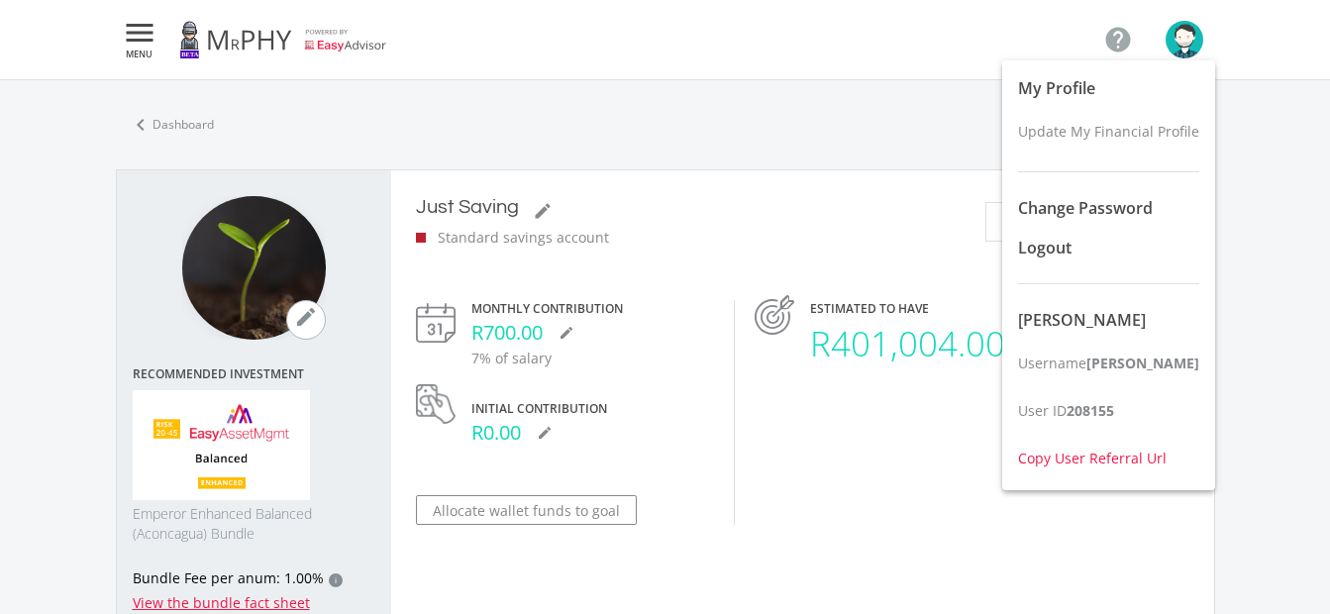
scroll to position [99, 0]
